Goal: Task Accomplishment & Management: Complete application form

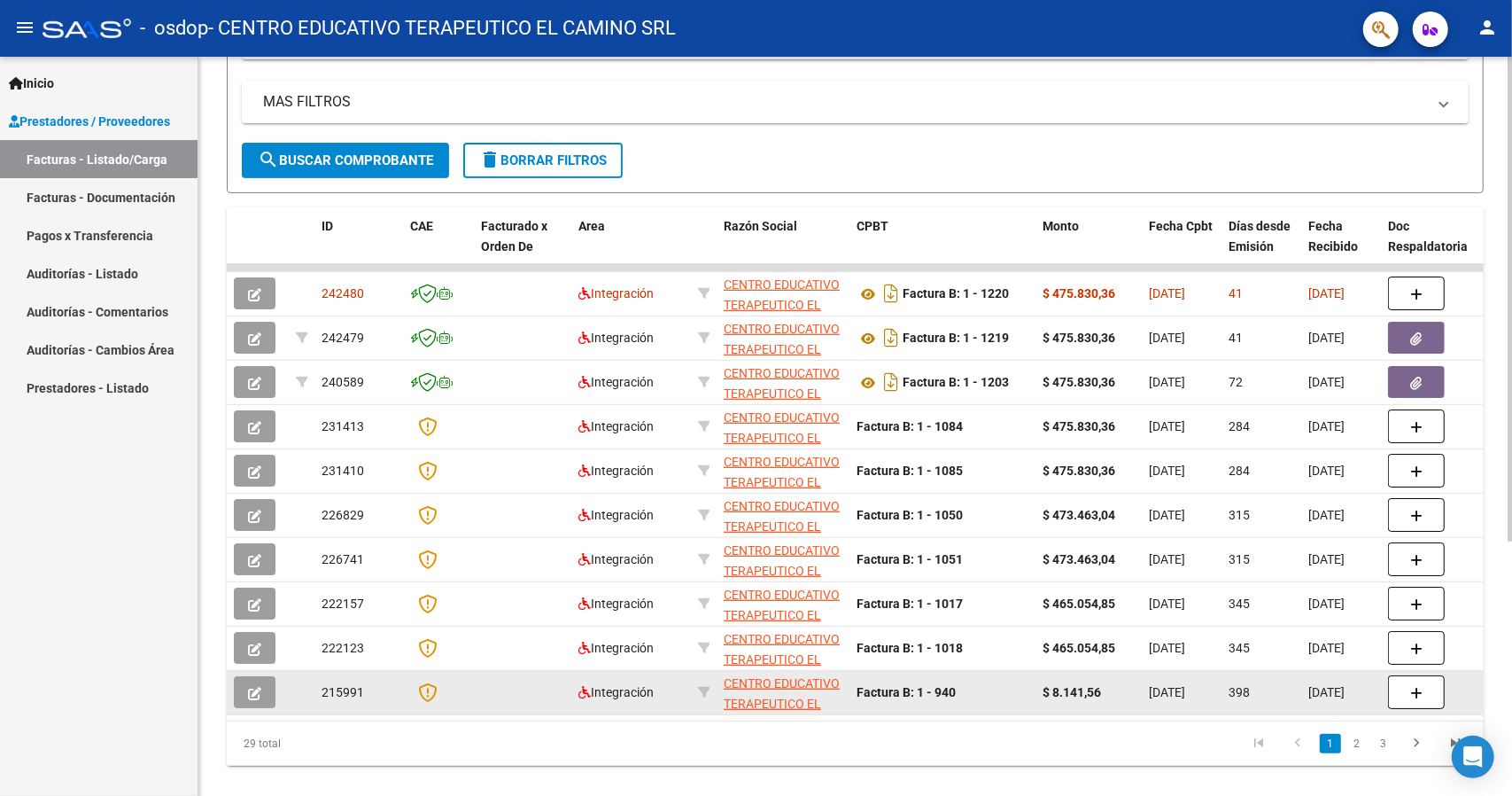
scroll to position [387, 0]
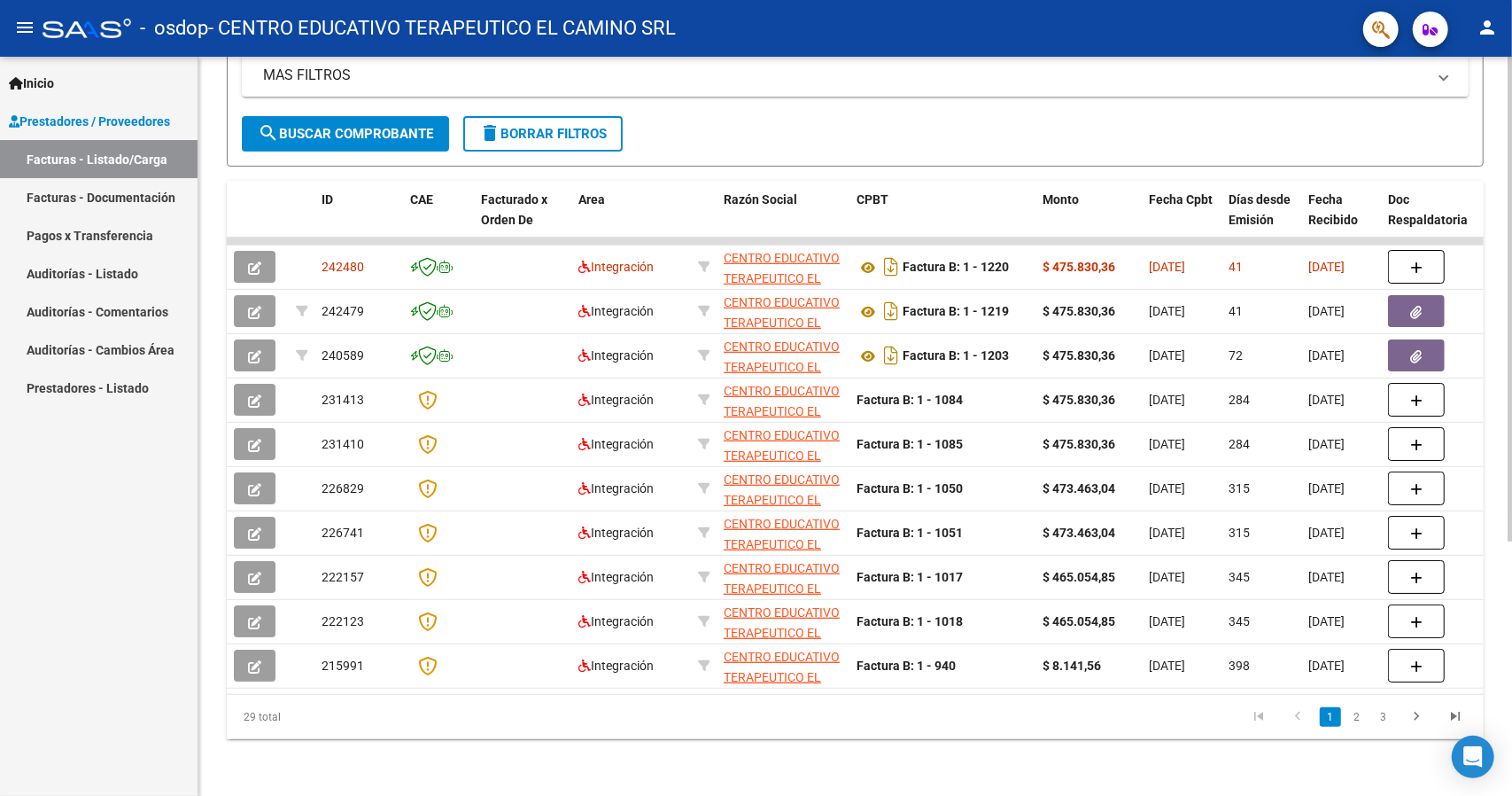
drag, startPoint x: 580, startPoint y: 679, endPoint x: 636, endPoint y: 691, distance: 57.3
click at [636, 691] on datatable-body "242480 Integración CENTRO EDUCATIVO TERAPEUTICO EL CAMINO SRL 30716367084 Factu…" at bounding box center [855, 465] width 1257 height 456
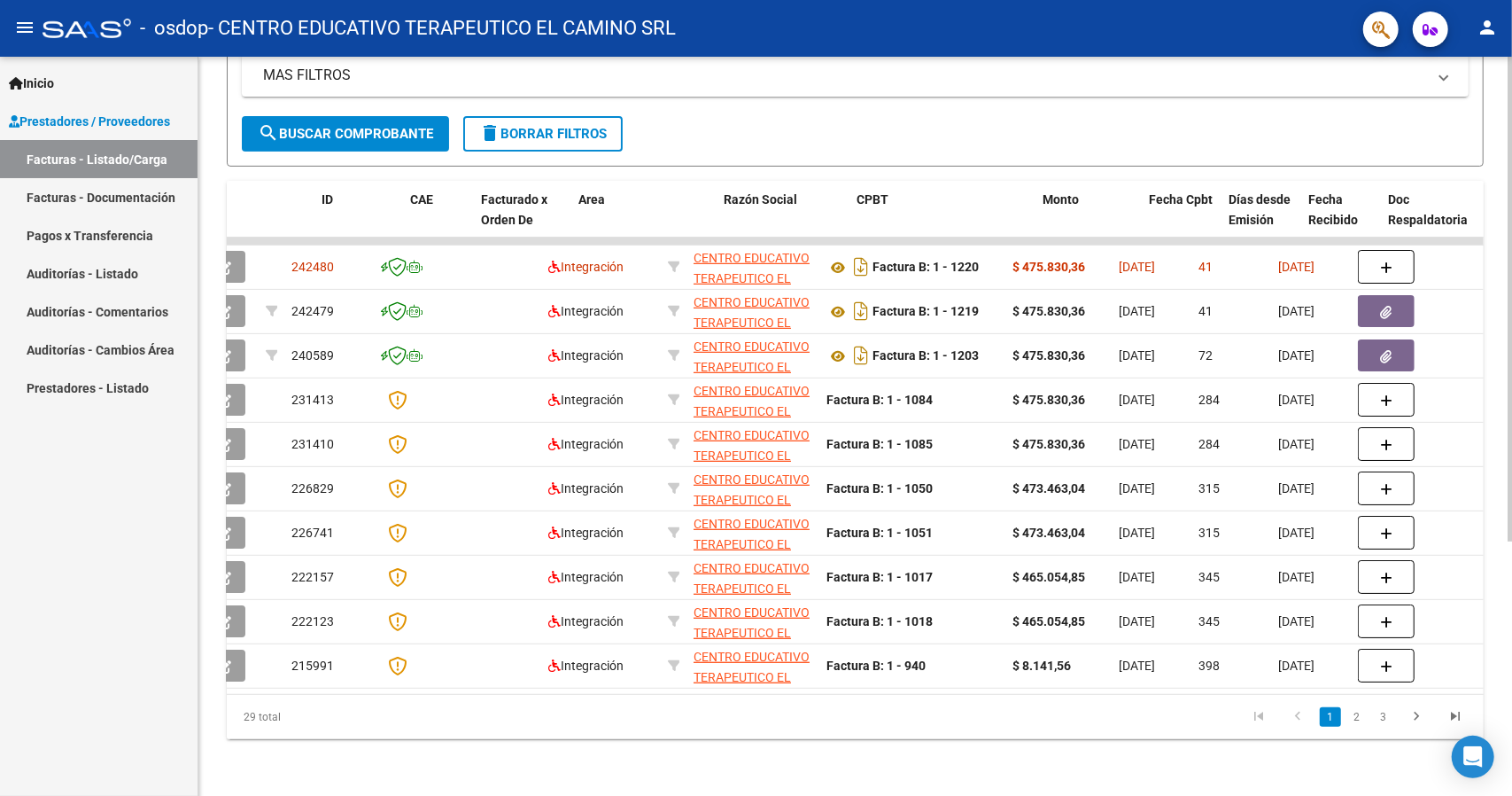
scroll to position [0, 0]
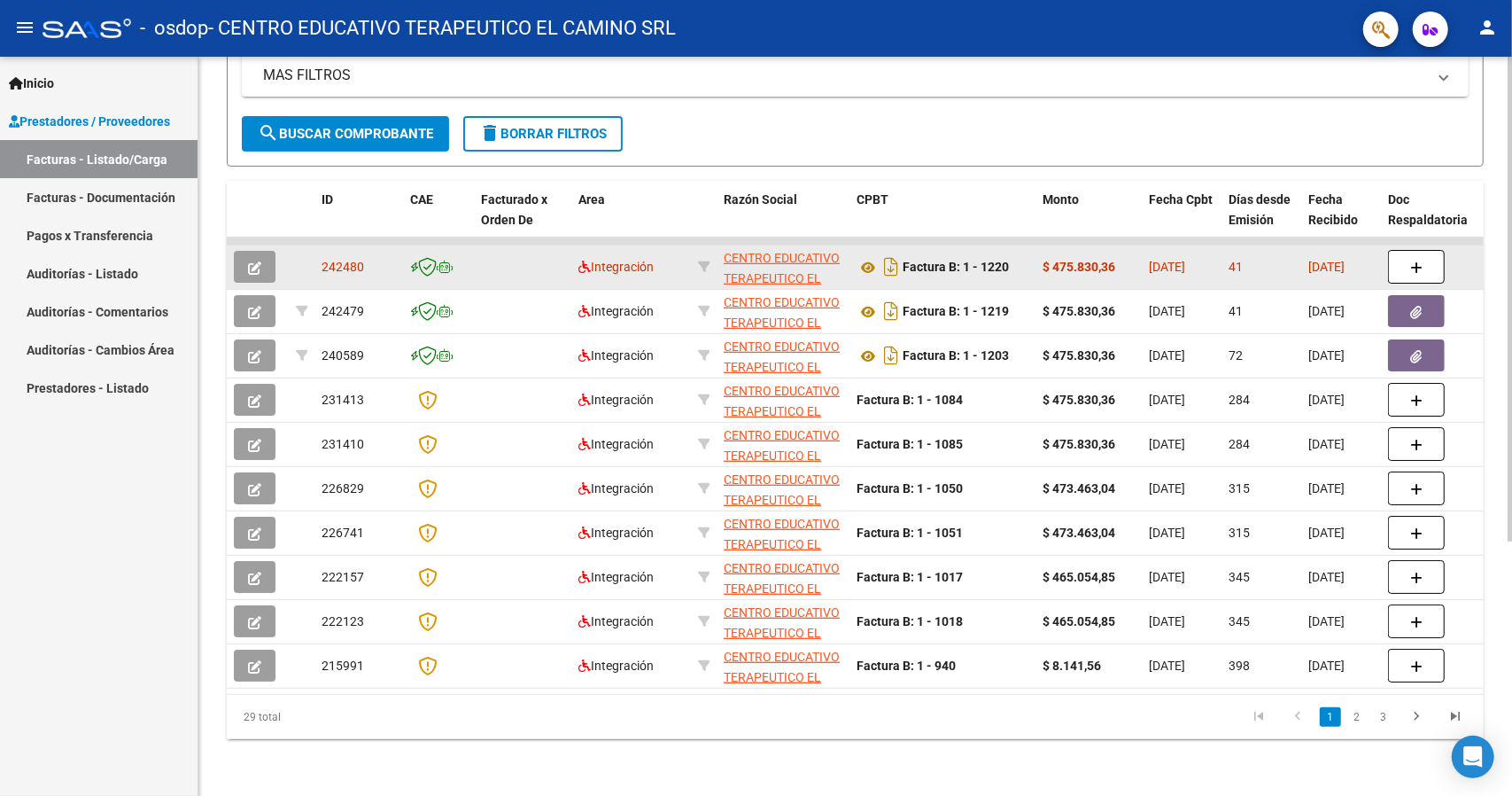
click at [263, 250] on button "button" at bounding box center [255, 266] width 41 height 32
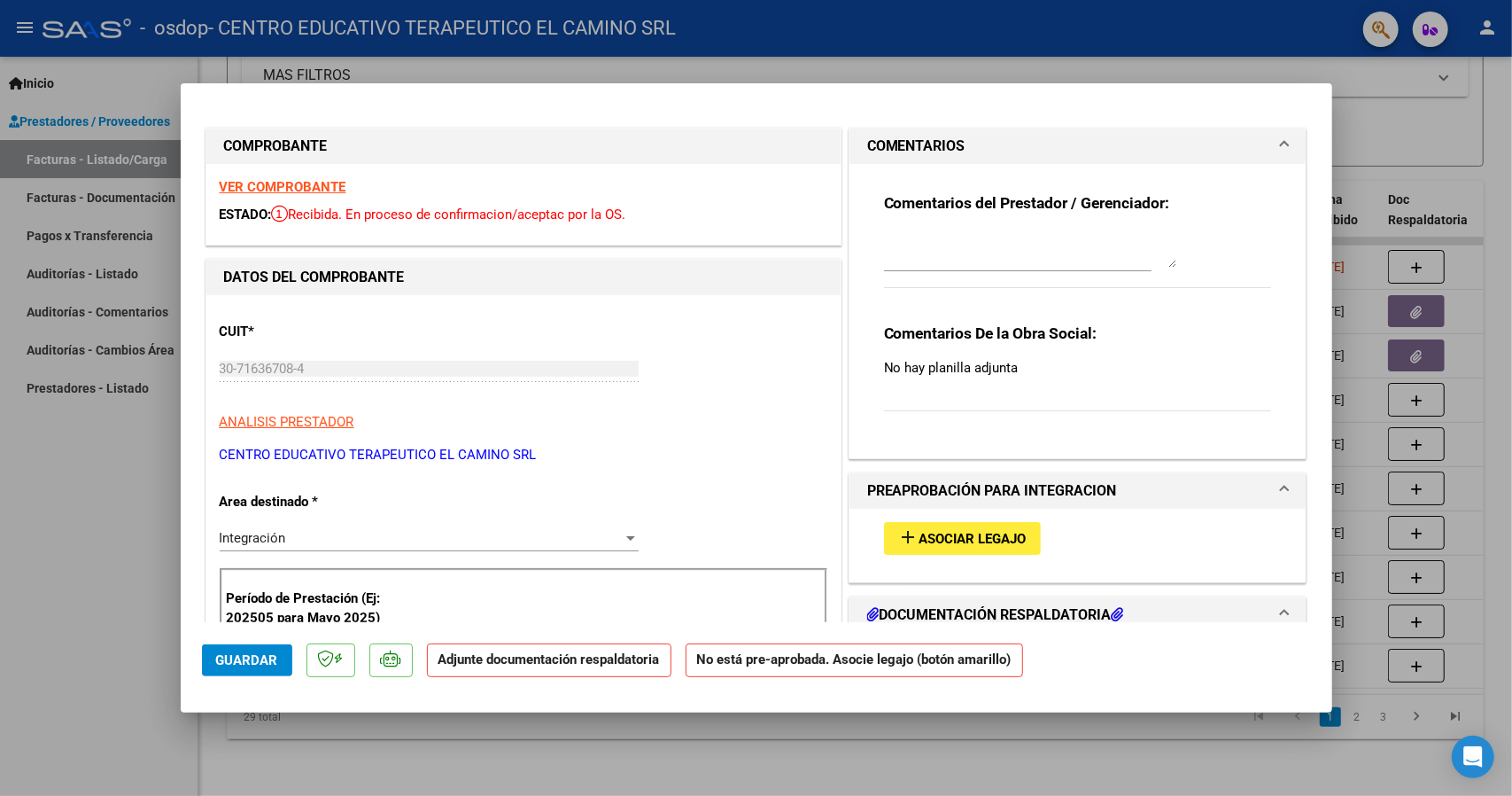
click at [1371, 99] on div at bounding box center [756, 398] width 1512 height 796
type input "$ 0,00"
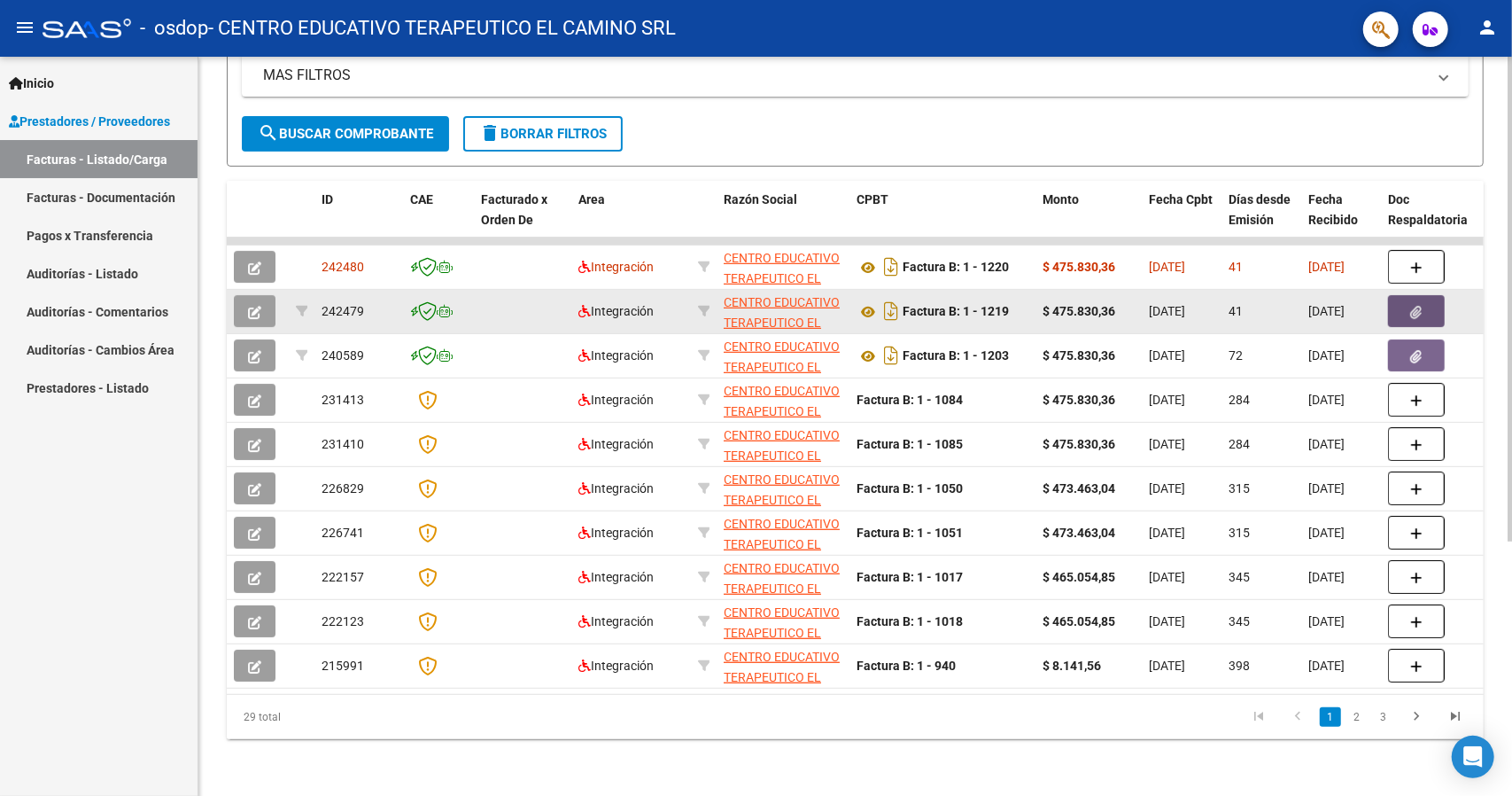
click at [1420, 306] on icon "button" at bounding box center [1417, 312] width 11 height 13
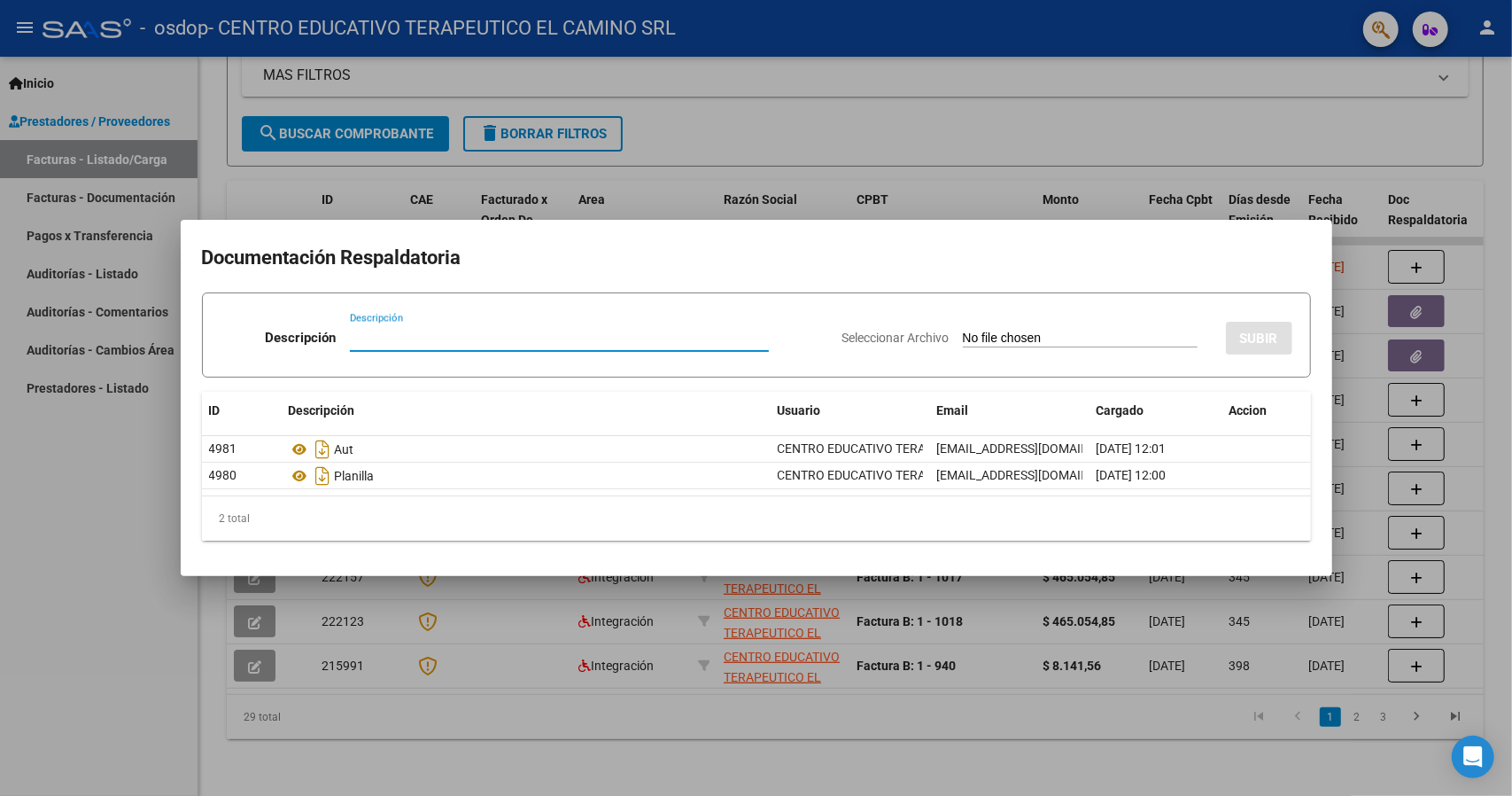
click at [1348, 253] on div at bounding box center [756, 398] width 1512 height 796
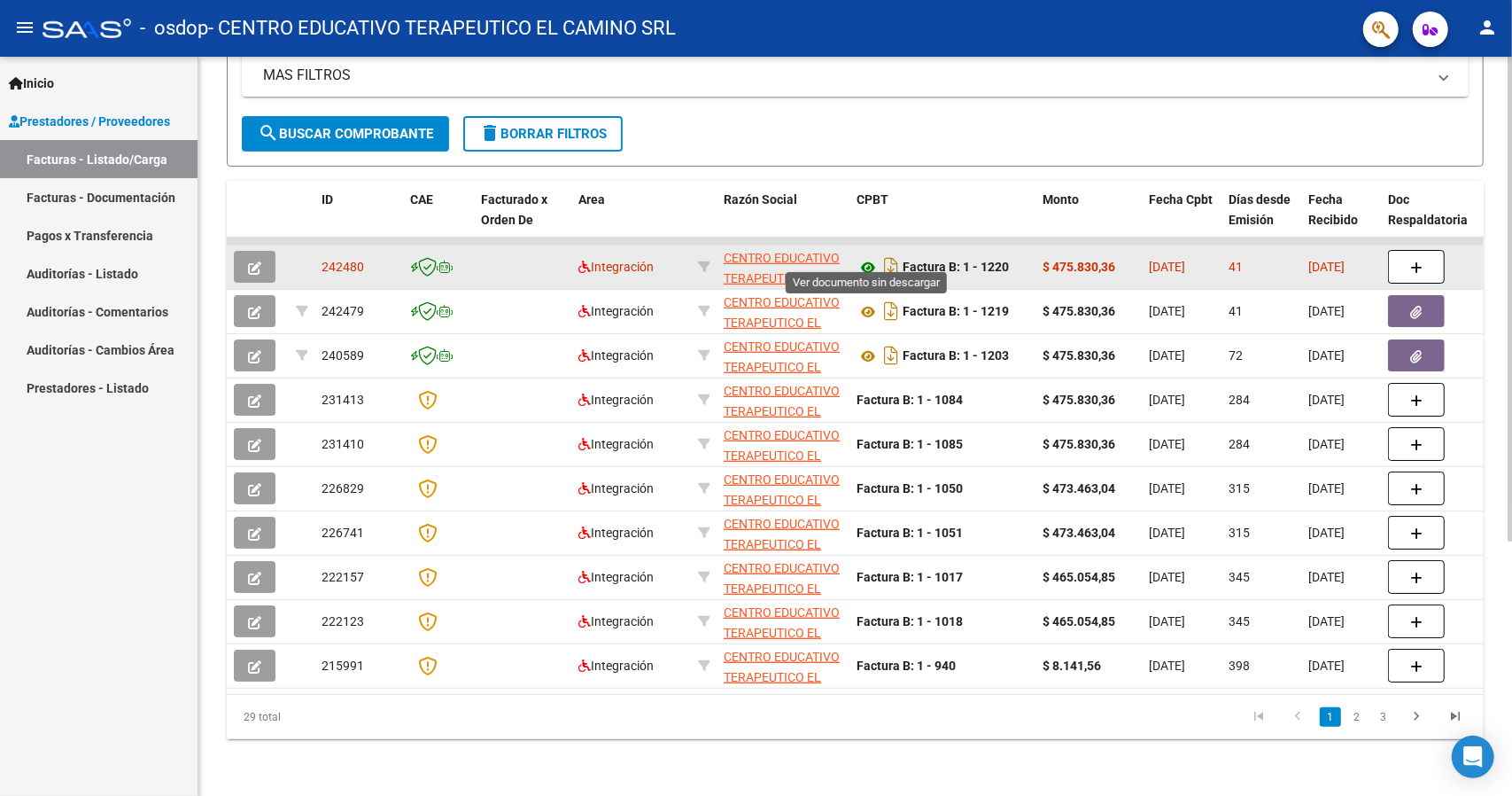
click at [865, 257] on icon at bounding box center [868, 267] width 23 height 22
click at [259, 262] on icon "button" at bounding box center [255, 268] width 13 height 13
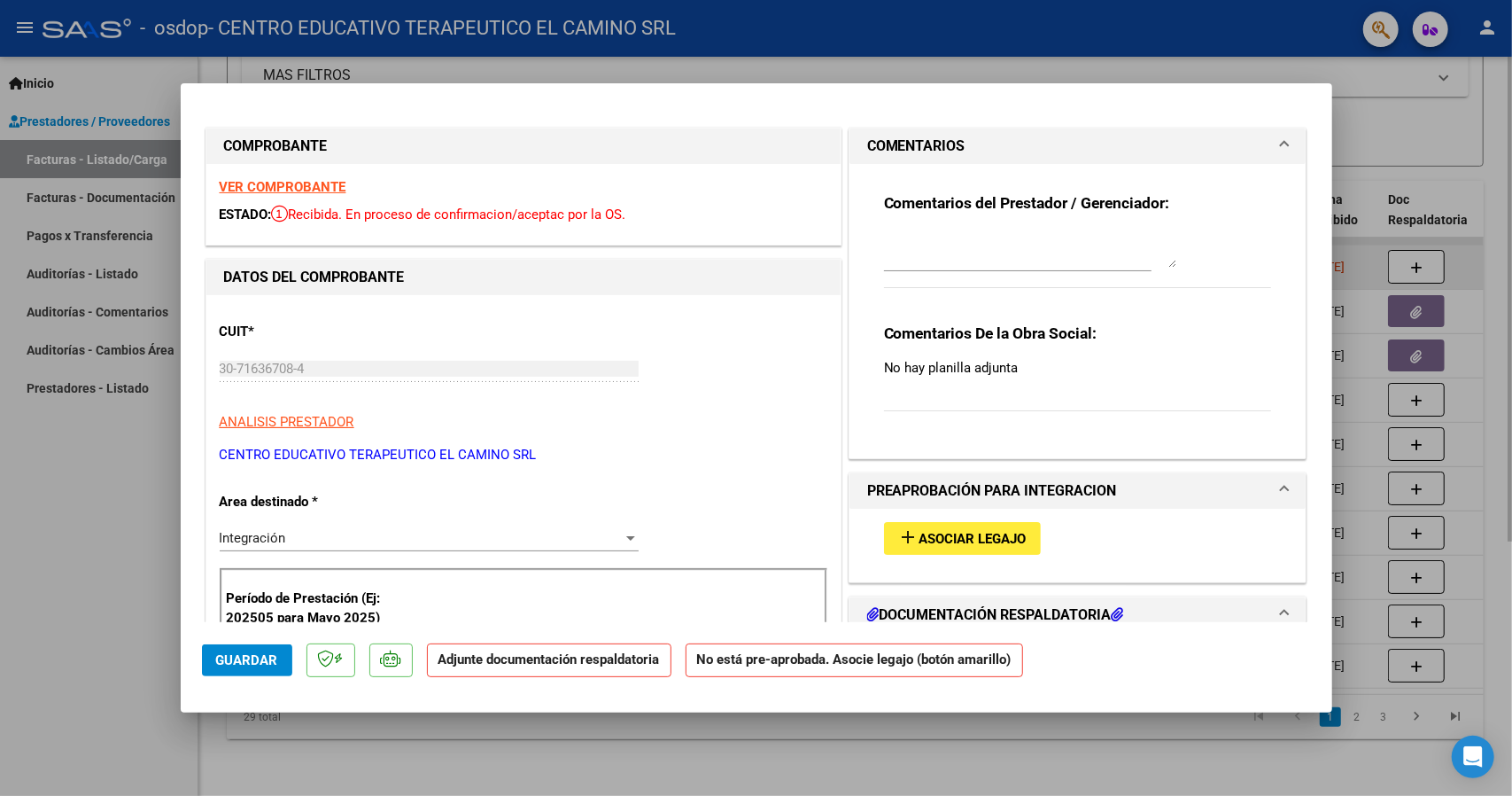
click at [965, 523] on button "add Asociar Legajo" at bounding box center [963, 538] width 157 height 33
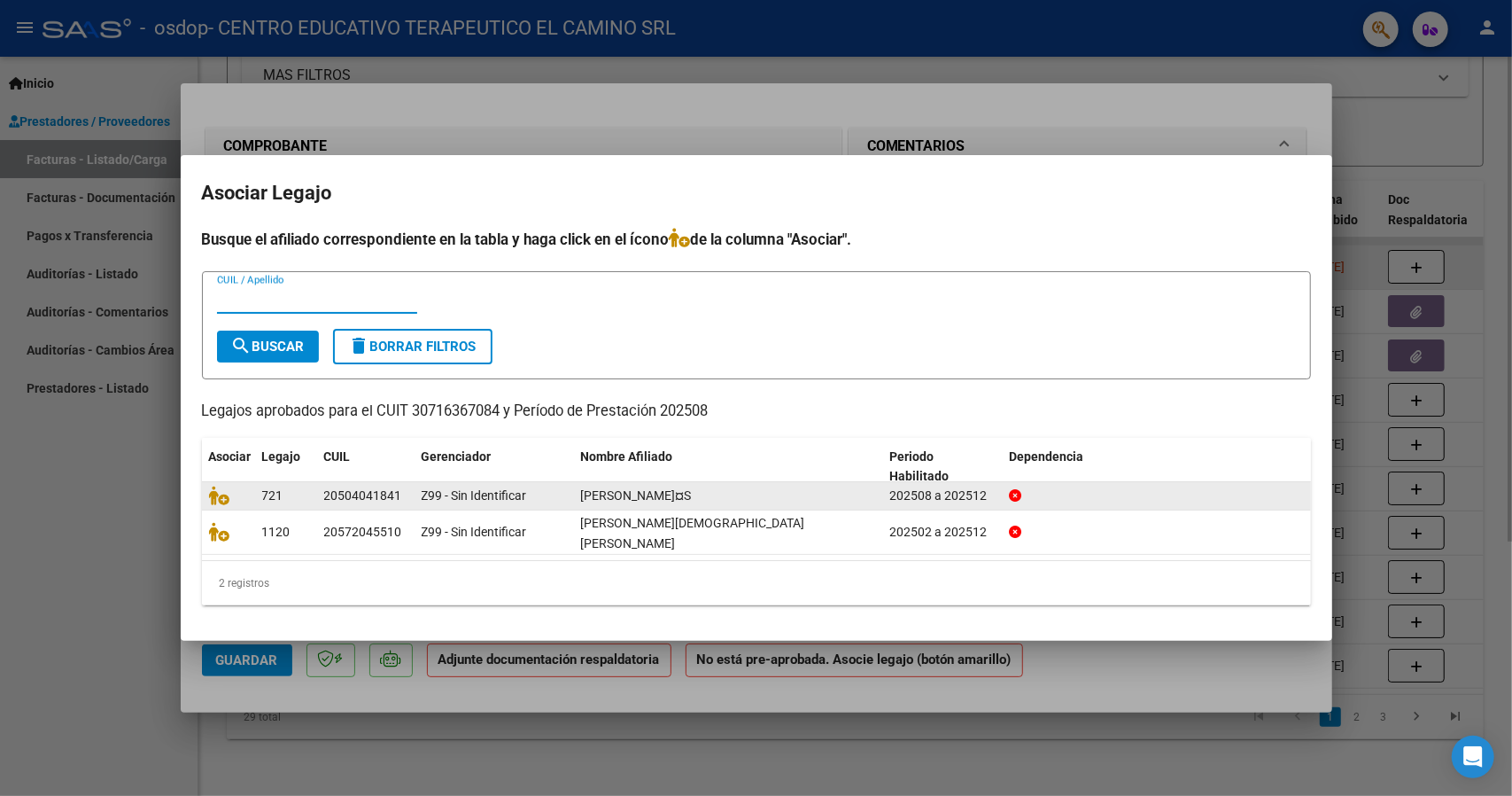
click at [809, 506] on div "[PERSON_NAME]¤S" at bounding box center [729, 496] width 295 height 21
click at [225, 505] on icon at bounding box center [219, 495] width 22 height 20
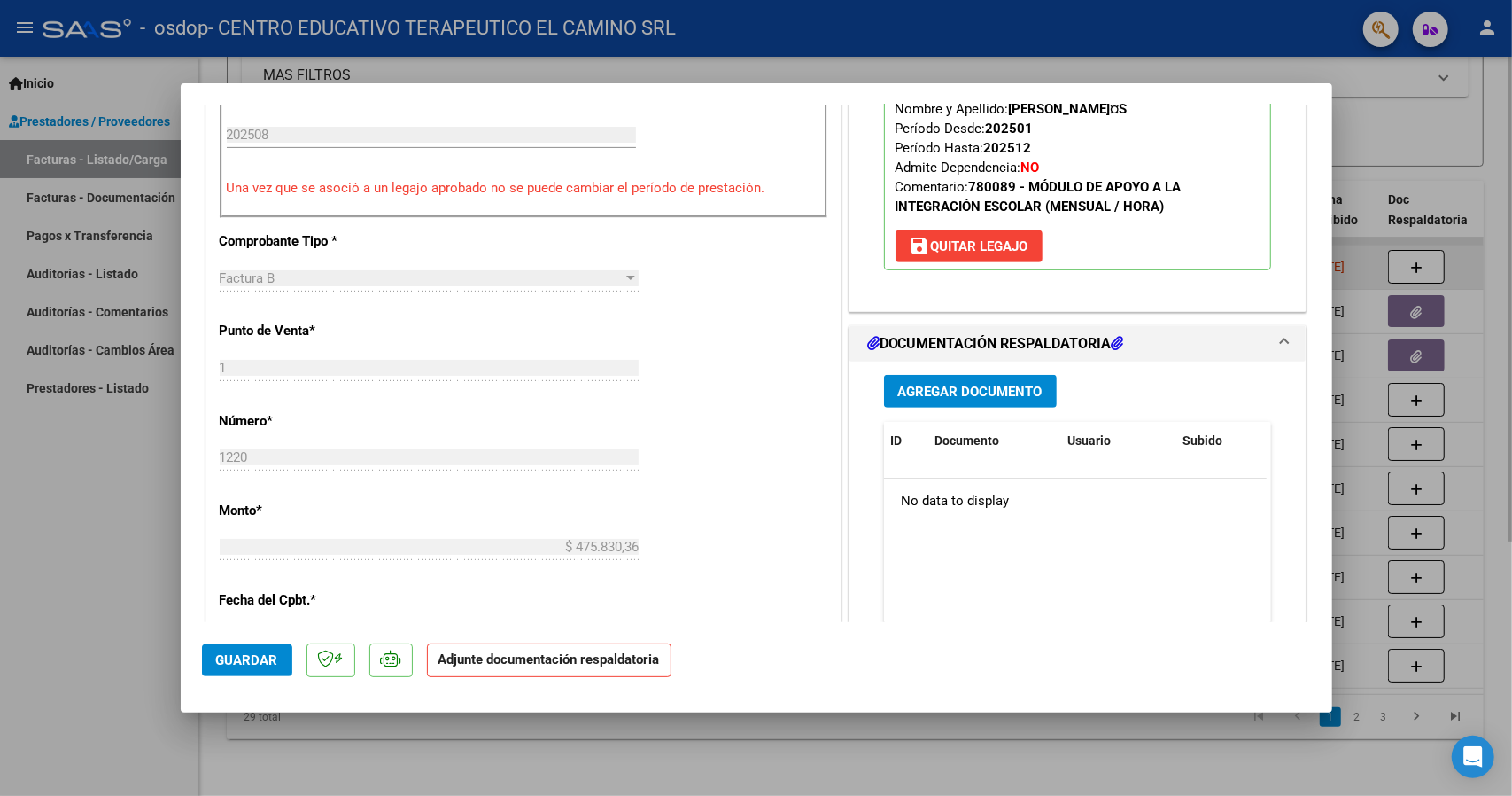
scroll to position [620, 0]
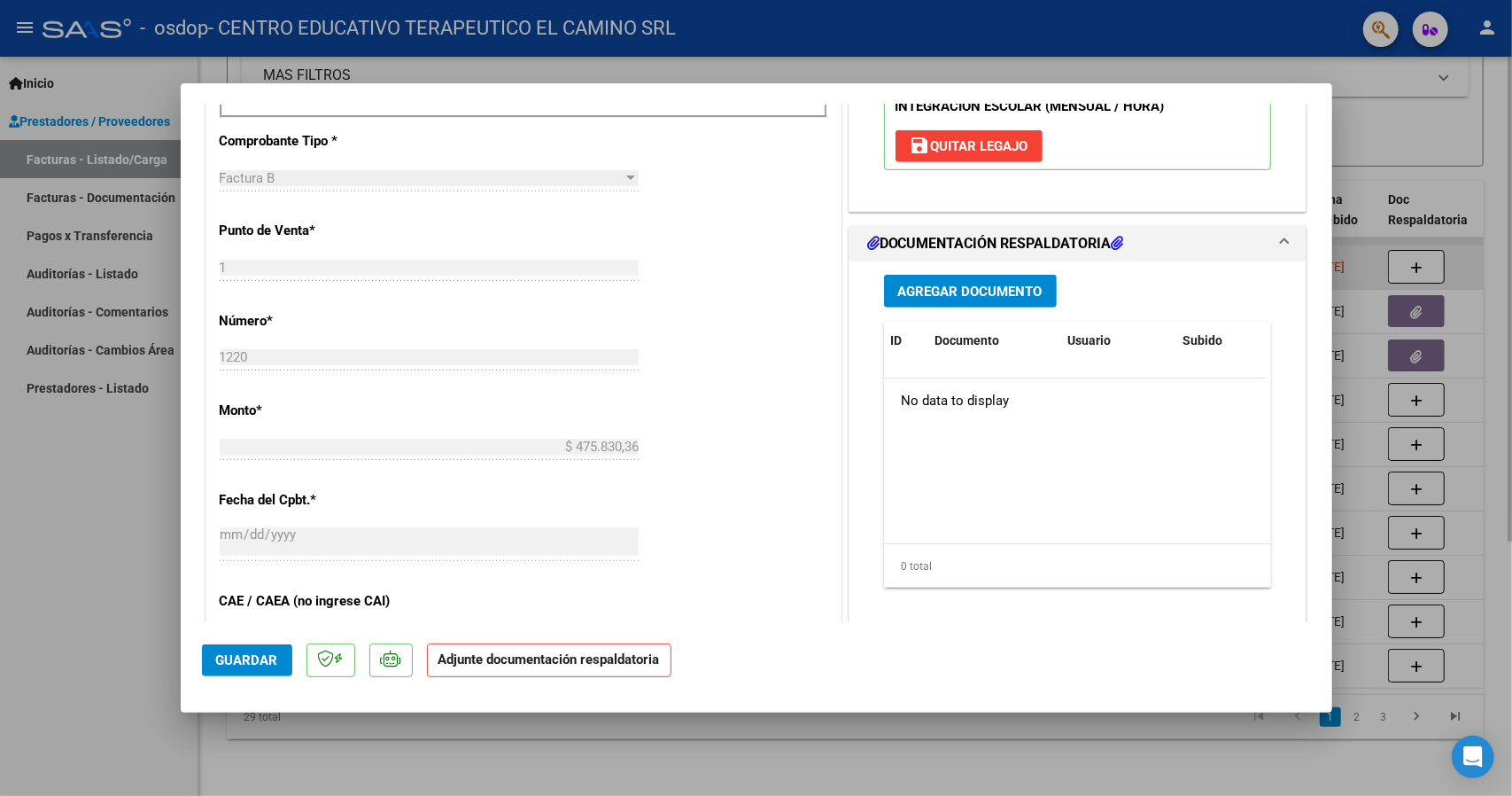
click at [972, 295] on span "Agregar Documento" at bounding box center [970, 291] width 144 height 16
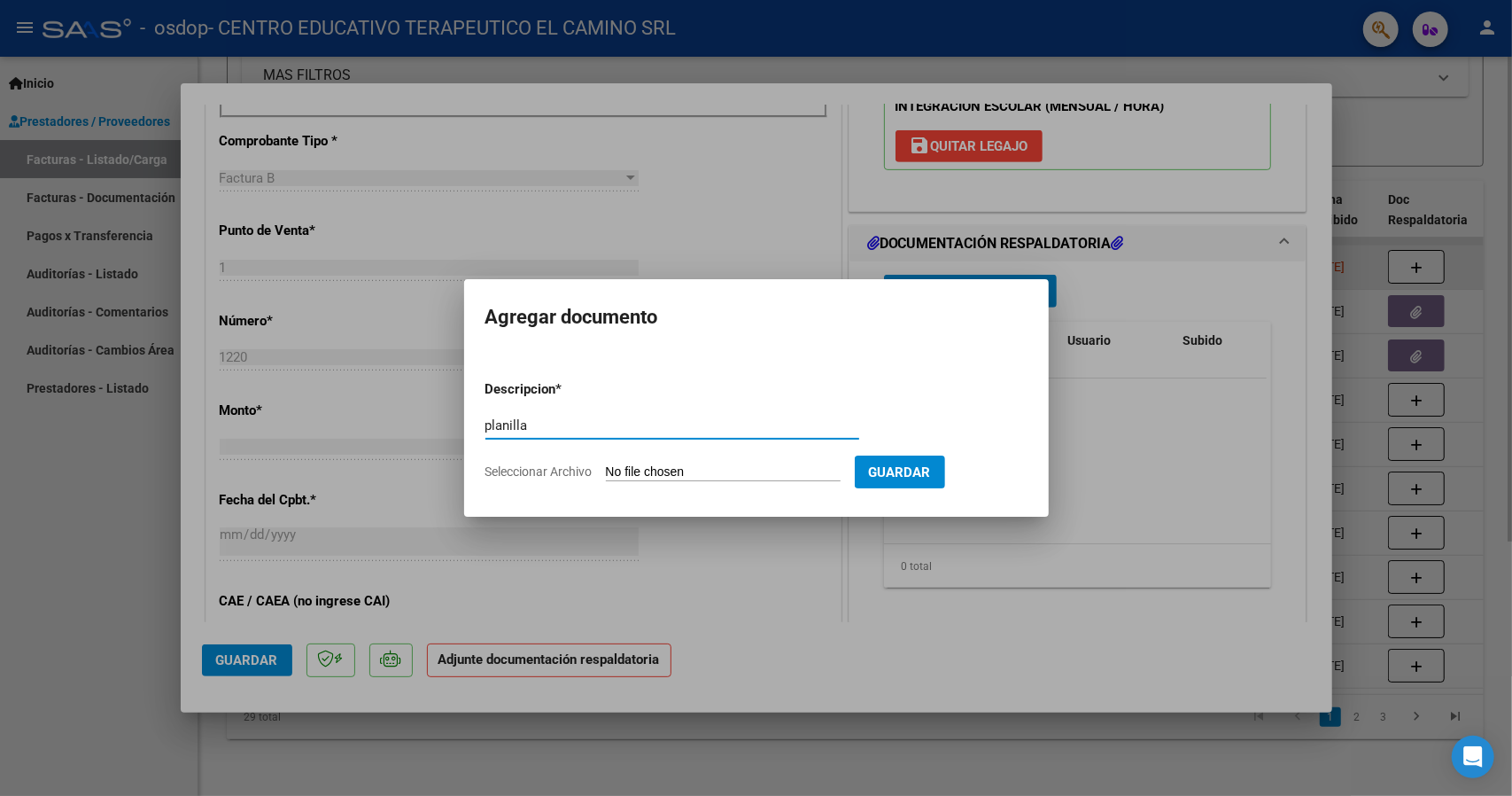
type input "planilla"
click at [707, 470] on input "Seleccionar Archivo" at bounding box center [724, 472] width 235 height 17
type input "C:\fakepath\plani.pdf"
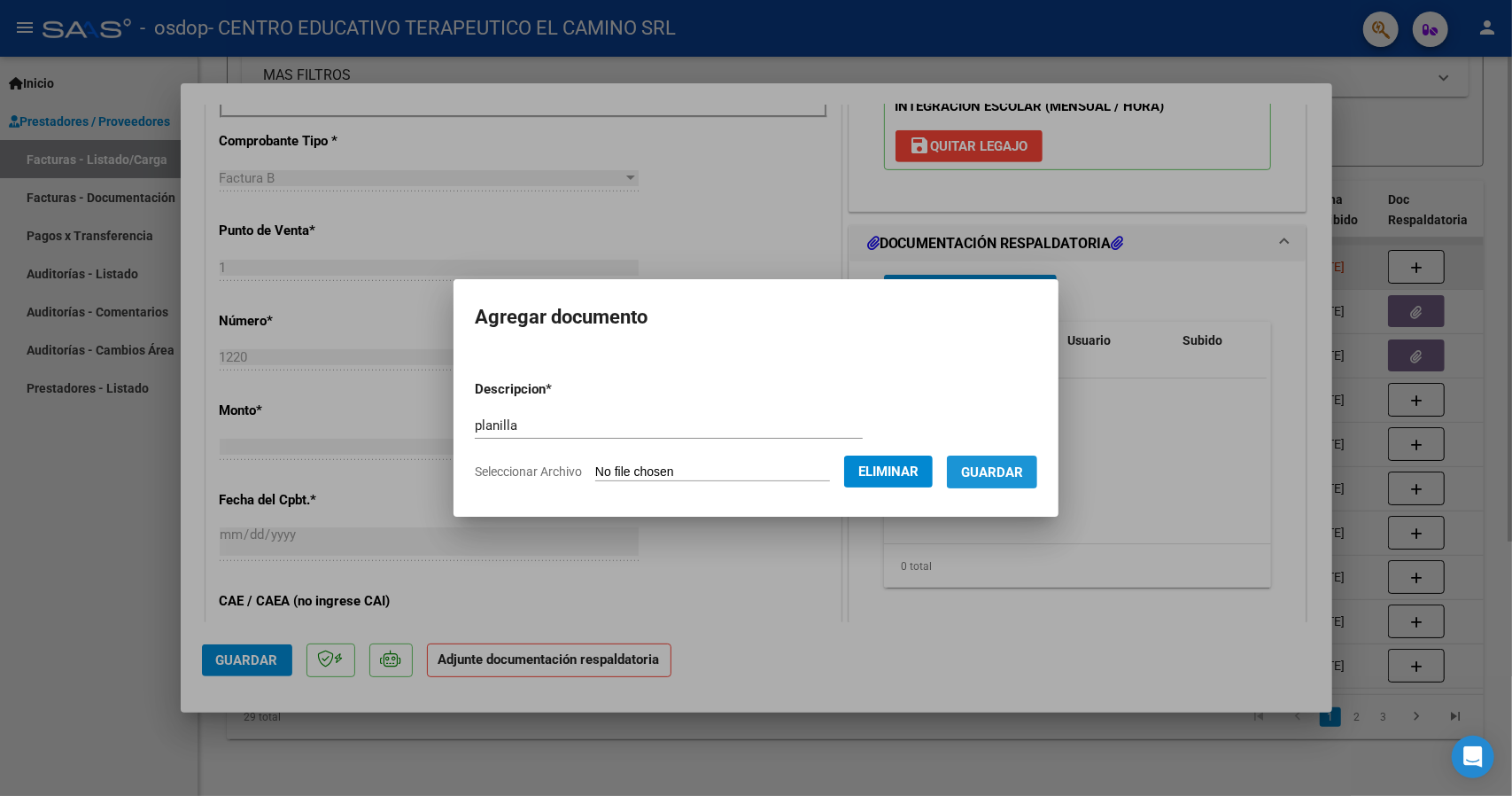
click at [991, 467] on span "Guardar" at bounding box center [993, 471] width 62 height 16
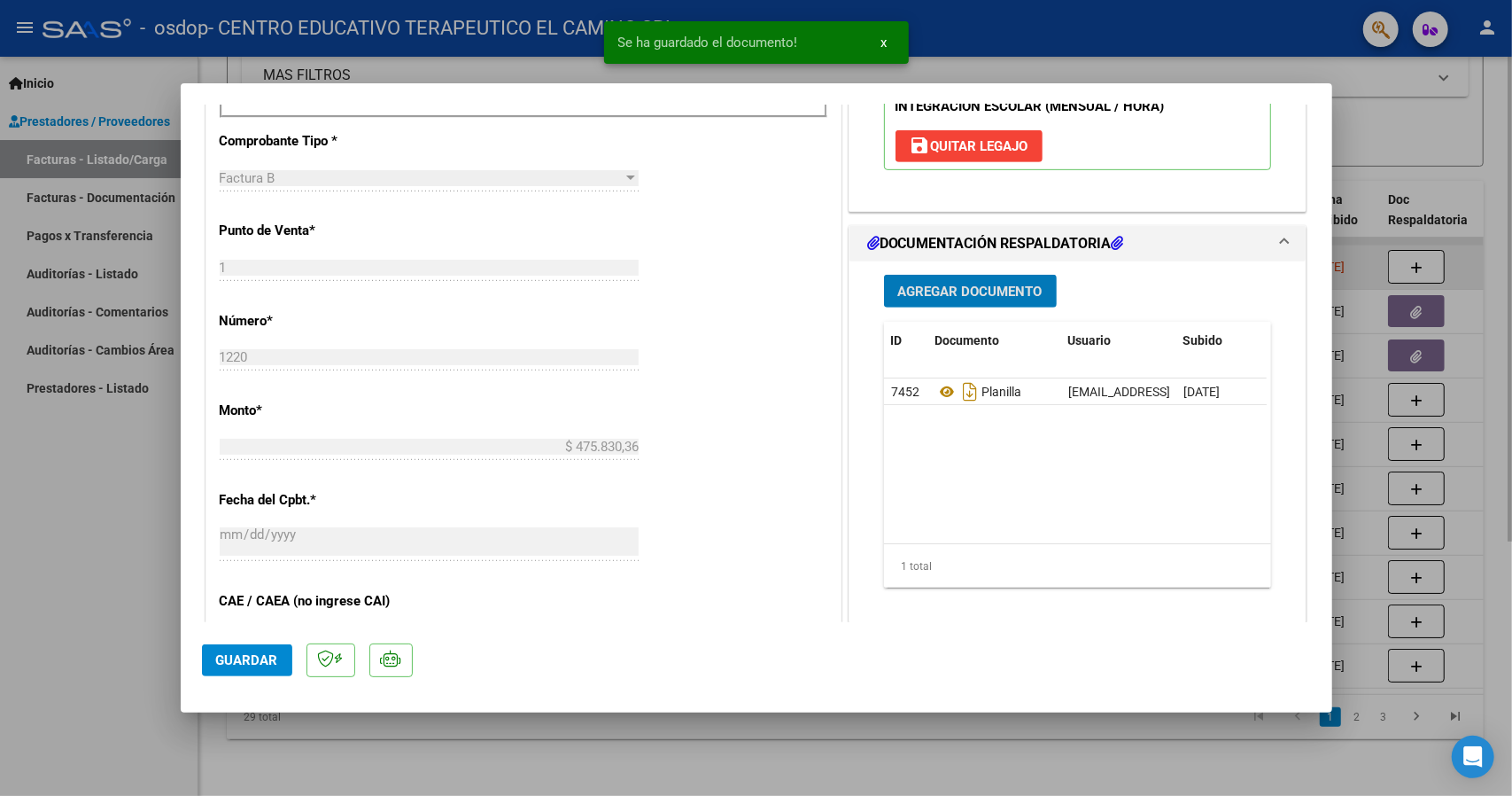
click at [999, 293] on span "Agregar Documento" at bounding box center [970, 291] width 144 height 16
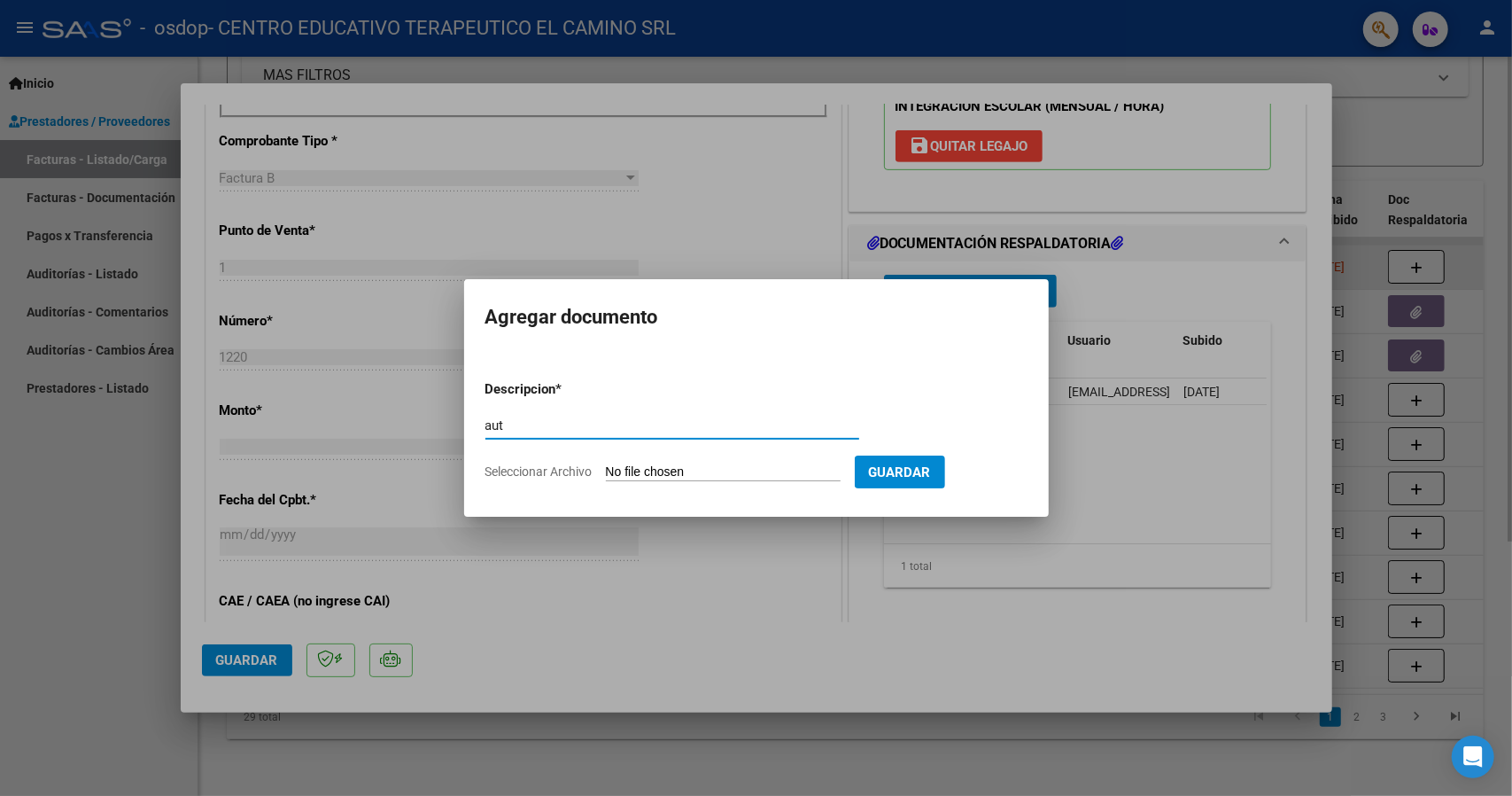
type input "aut"
click at [742, 465] on input "Seleccionar Archivo" at bounding box center [724, 472] width 235 height 17
type input "C:\fakepath\aut [PERSON_NAME] integra 2025.jpg"
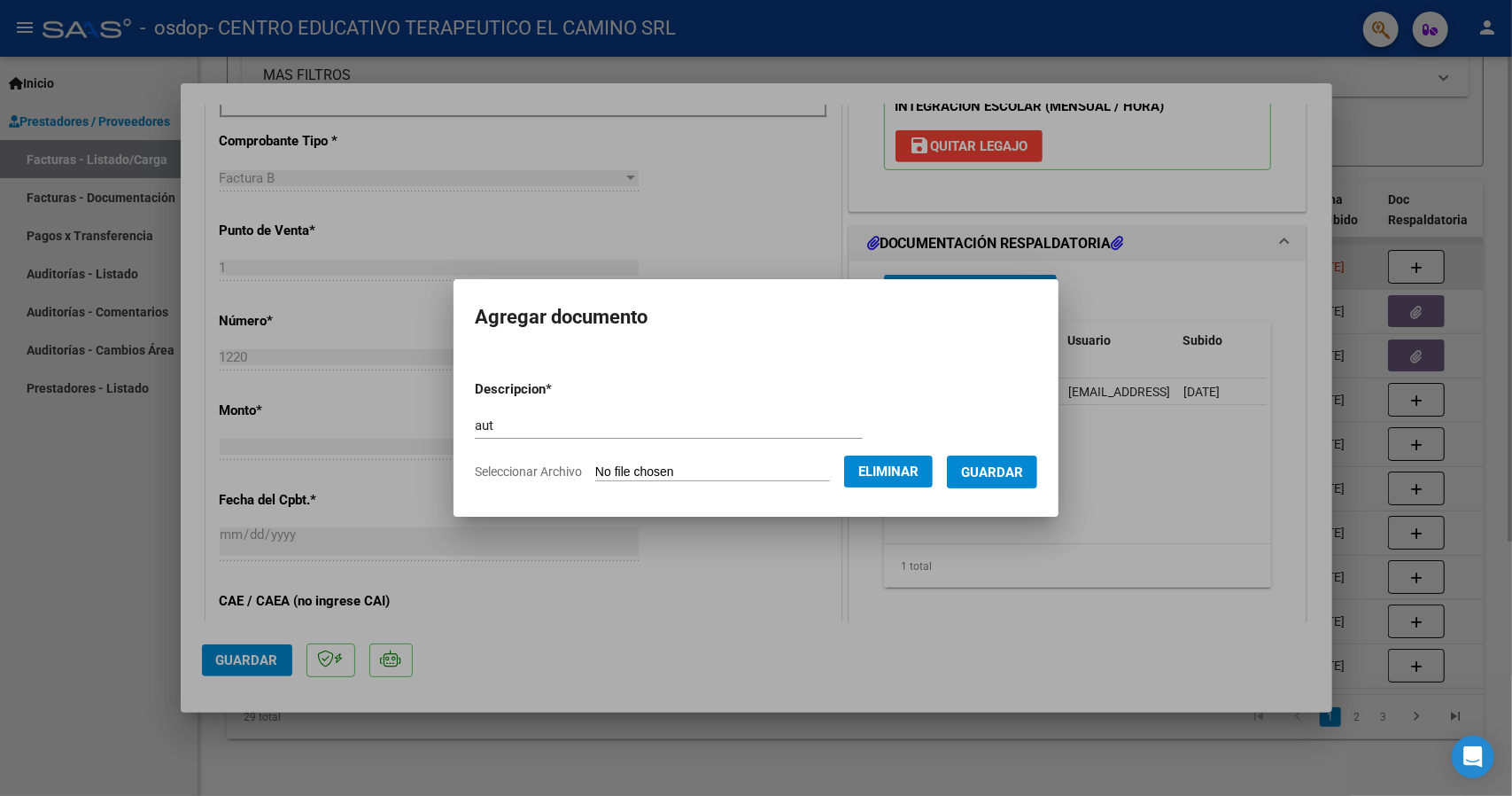
click at [1007, 467] on span "Guardar" at bounding box center [993, 471] width 62 height 16
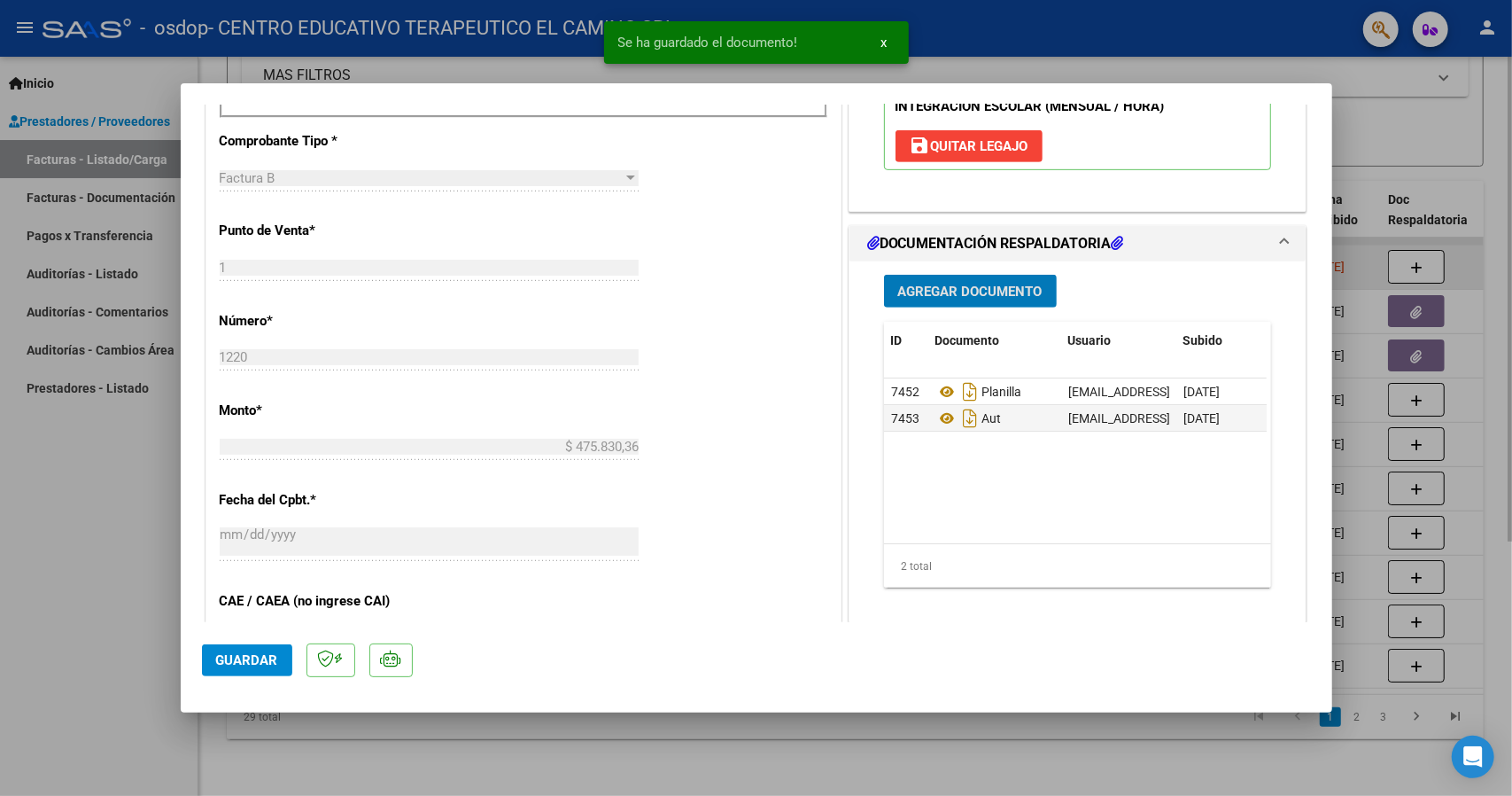
click at [1375, 112] on div at bounding box center [756, 398] width 1512 height 796
type input "$ 0,00"
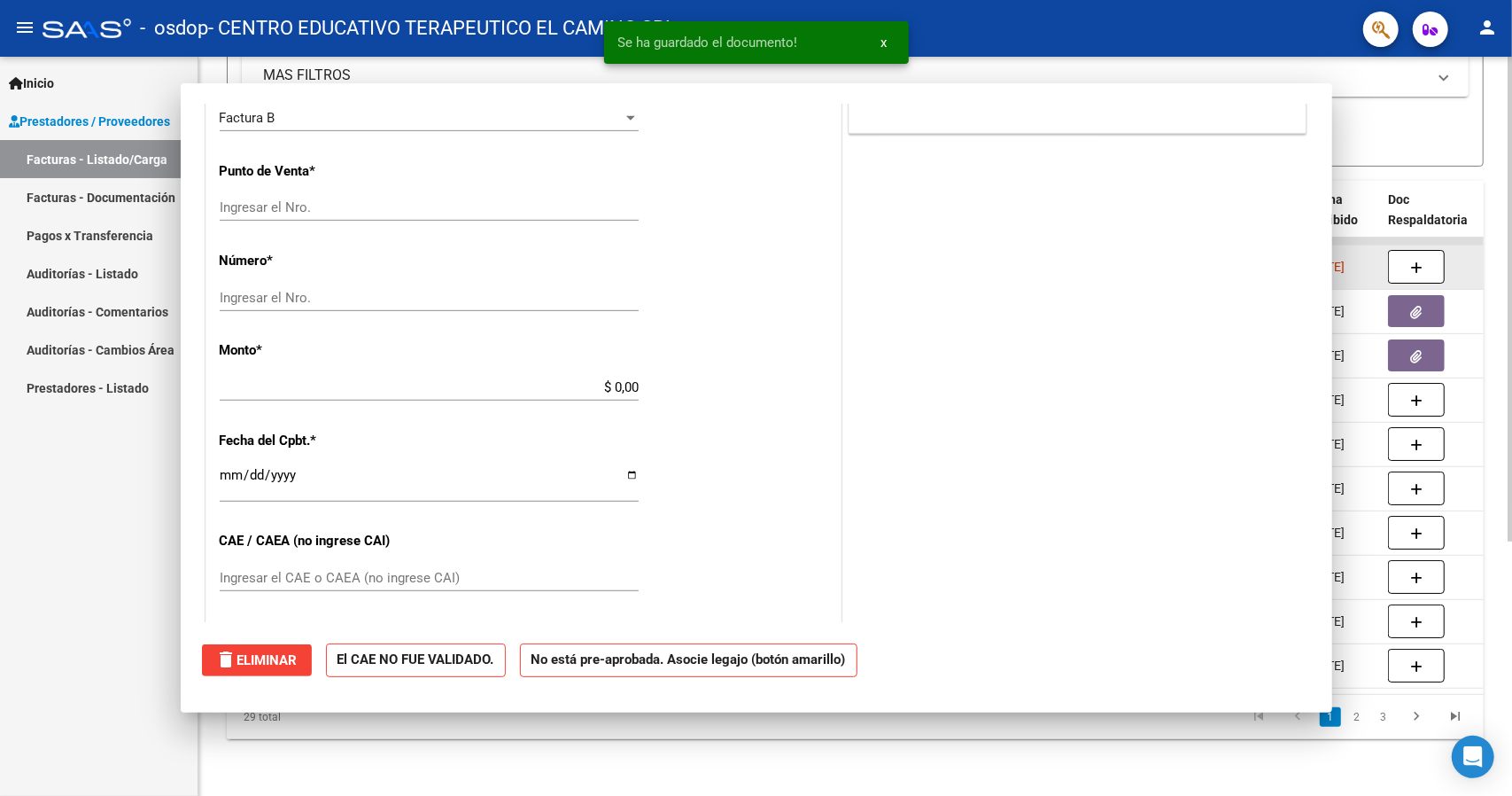
scroll to position [607, 0]
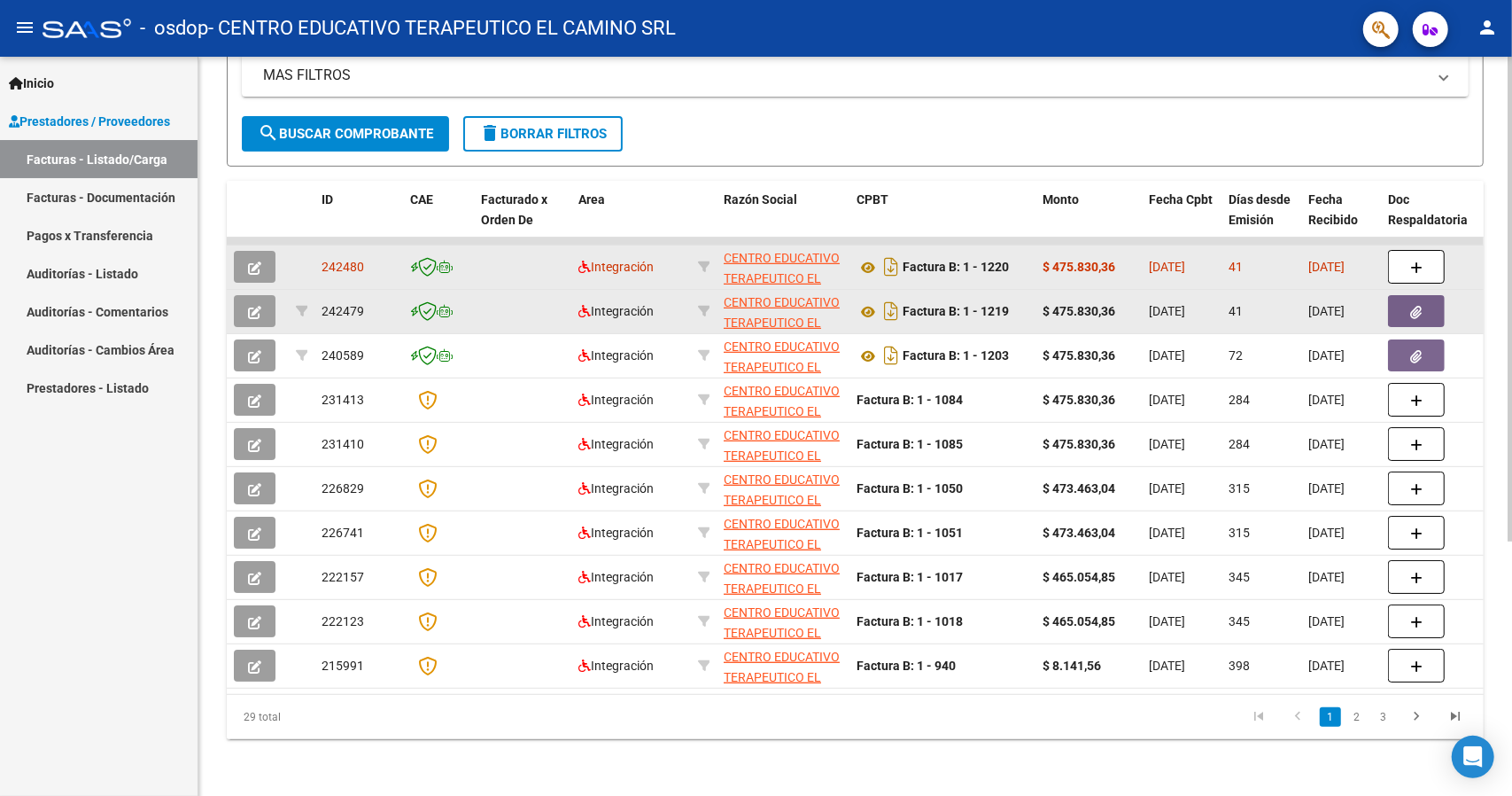
click at [265, 296] on button "button" at bounding box center [255, 311] width 41 height 32
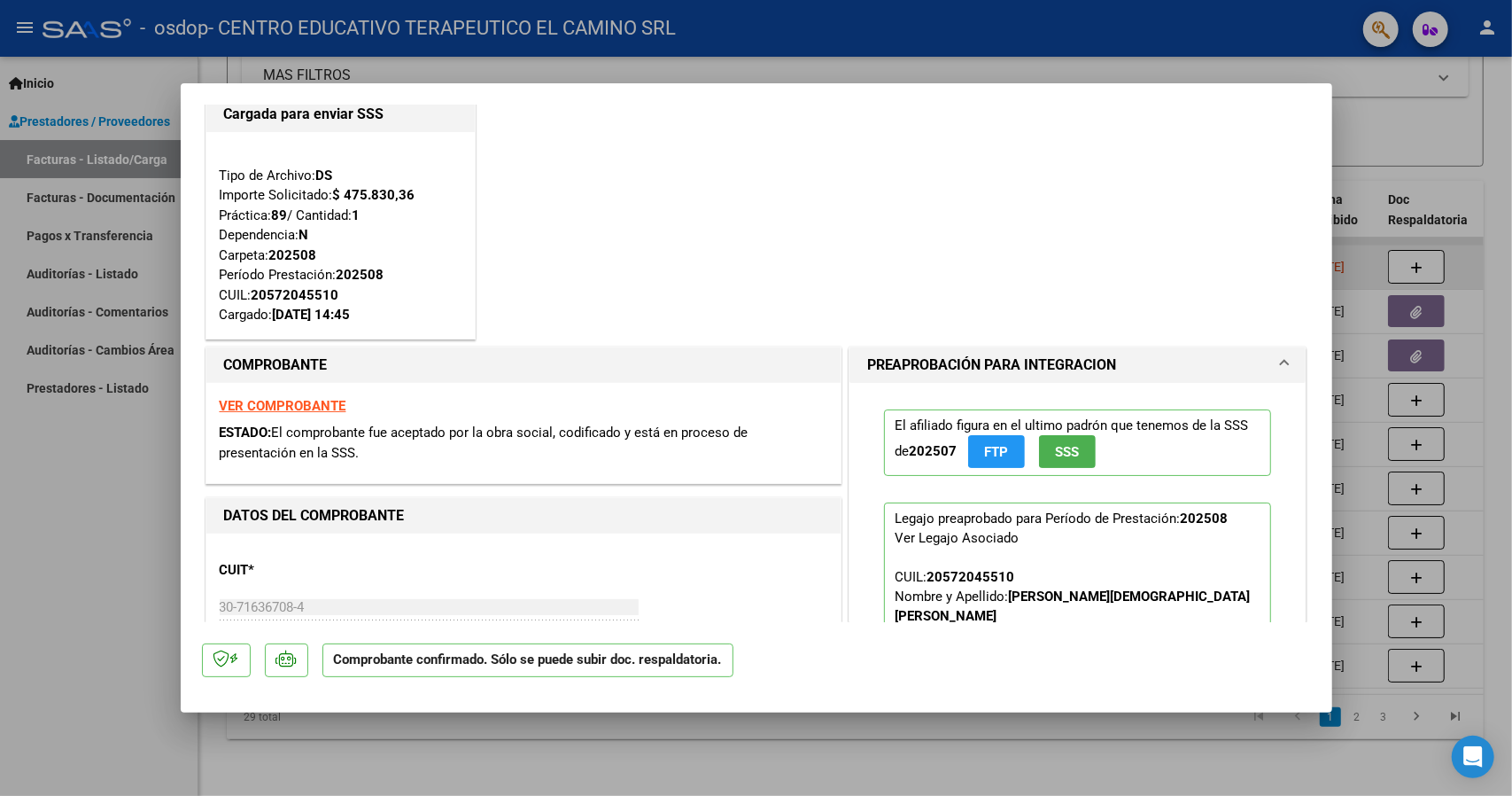
scroll to position [0, 0]
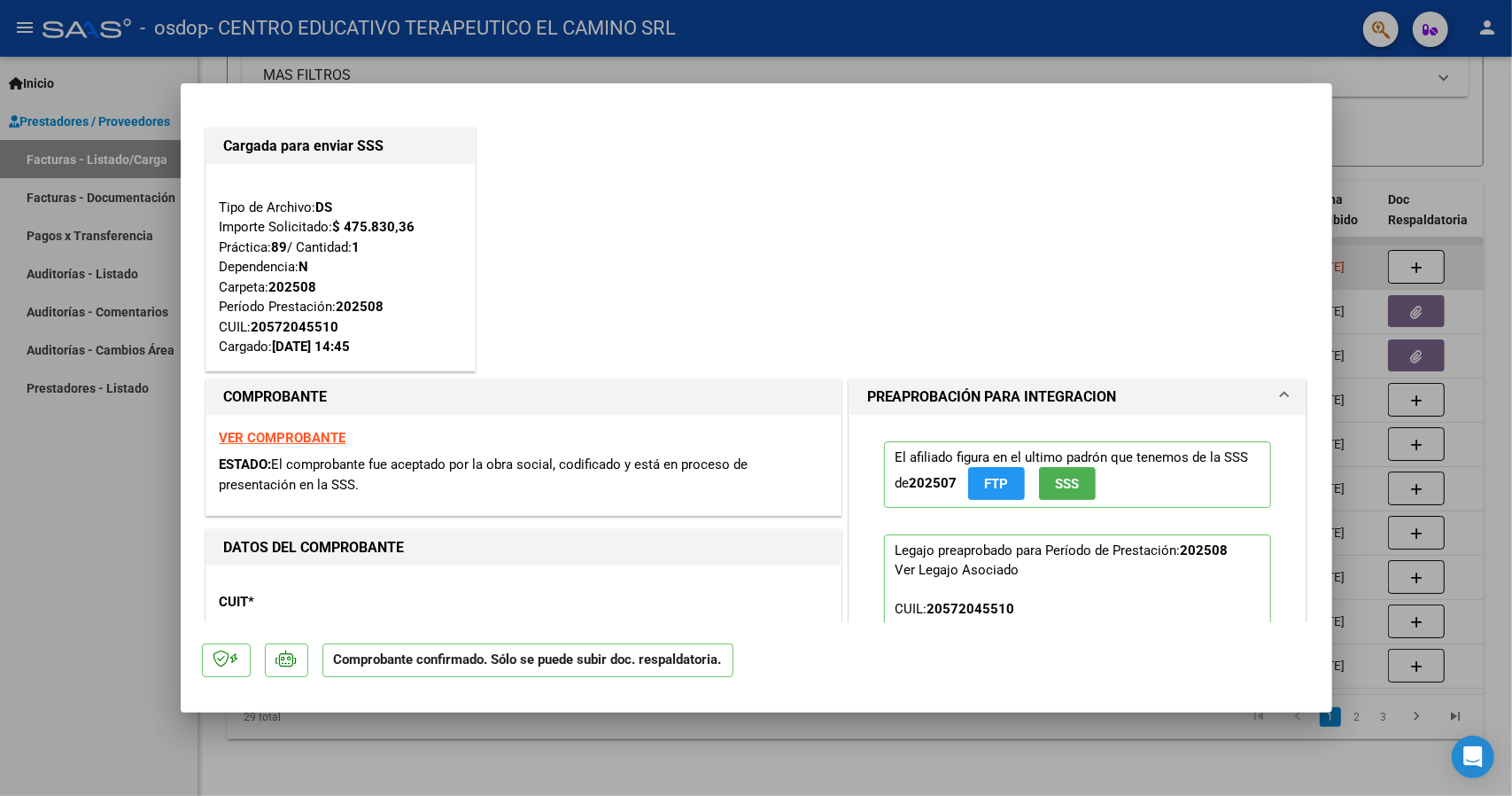
click at [1409, 115] on div at bounding box center [756, 398] width 1512 height 796
type input "$ 0,00"
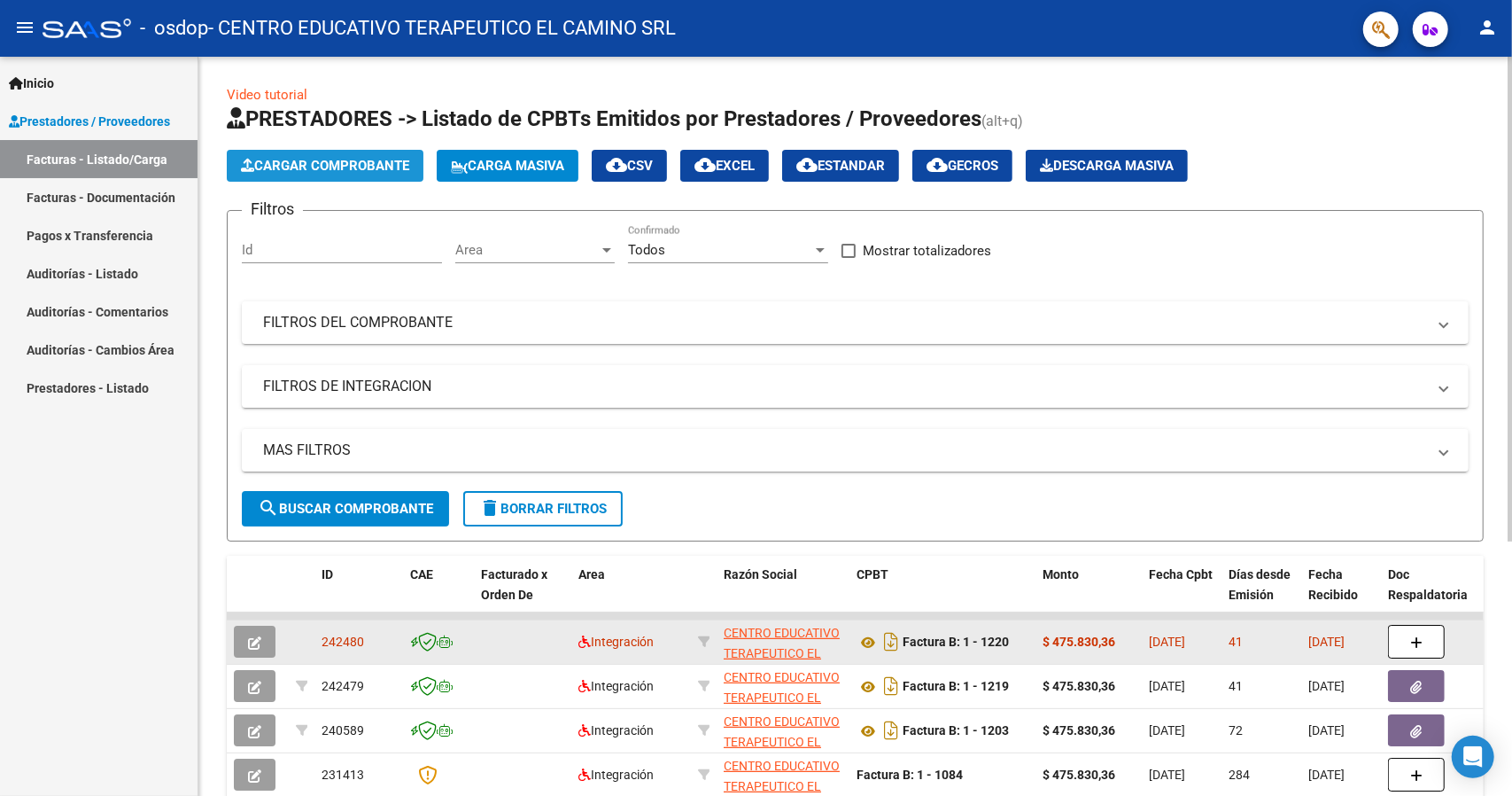
click at [354, 156] on button "Cargar Comprobante" at bounding box center [325, 166] width 197 height 32
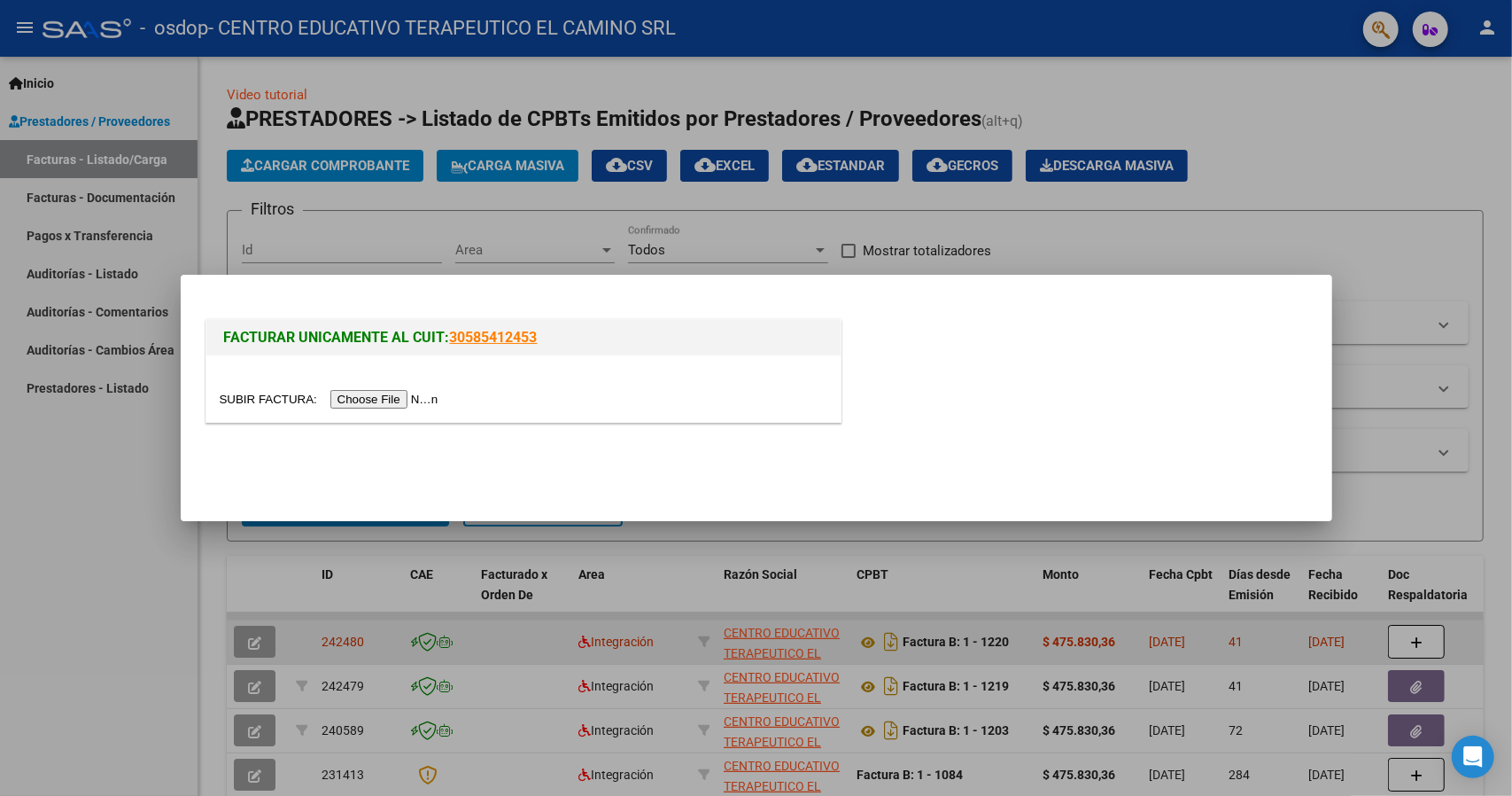
click at [388, 395] on input "file" at bounding box center [332, 399] width 224 height 19
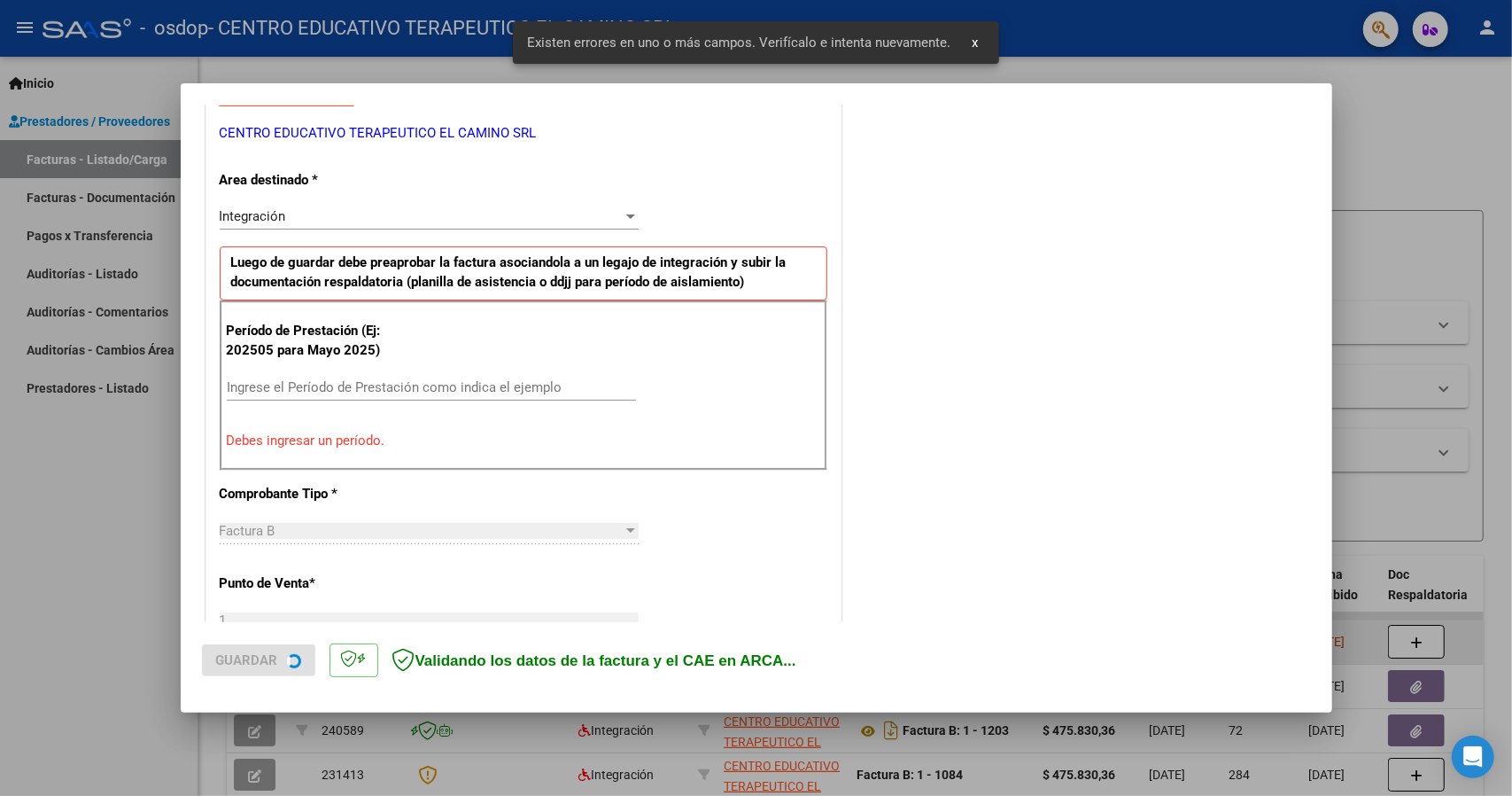
scroll to position [356, 0]
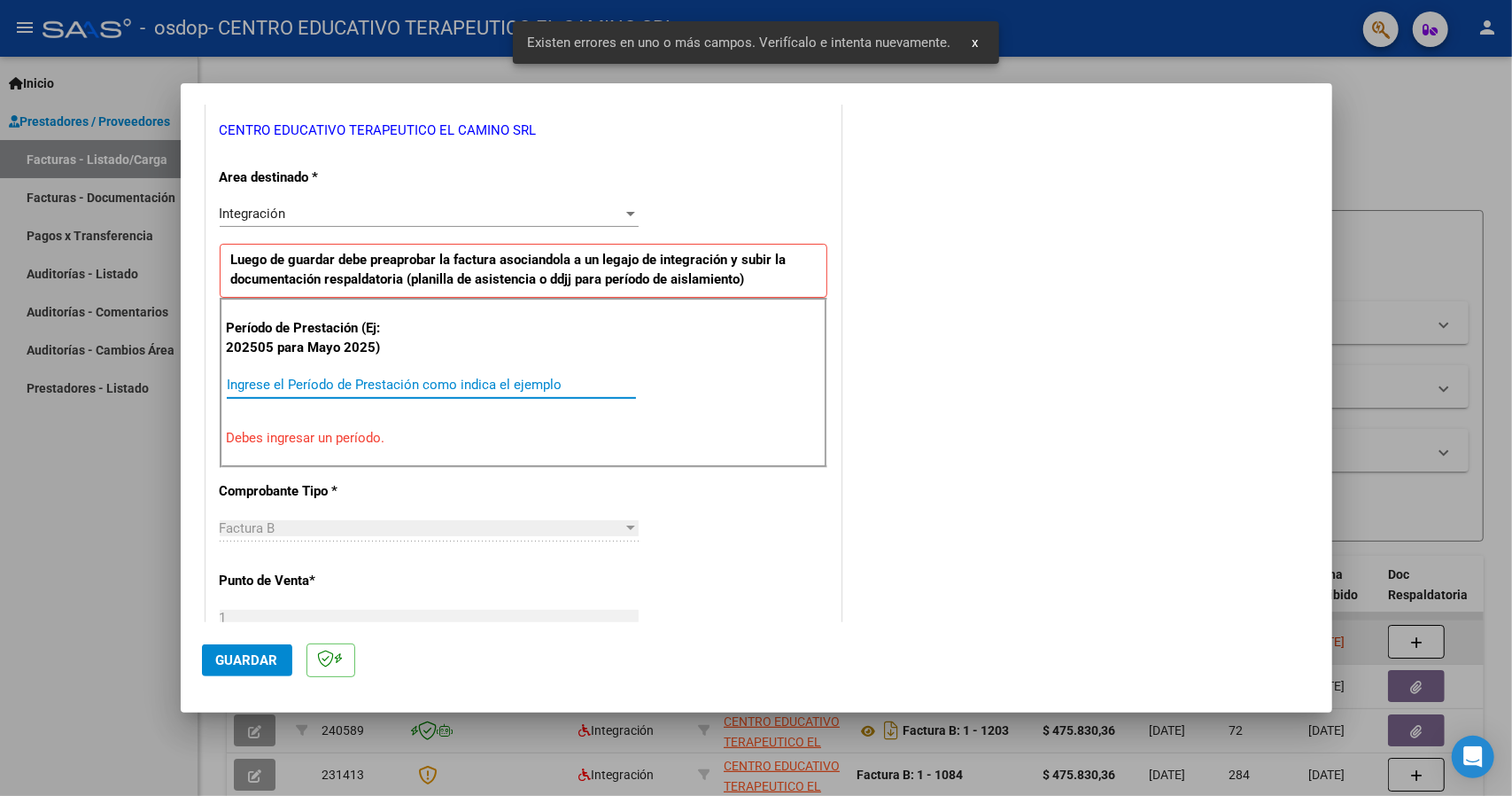
click at [339, 376] on input "Ingrese el Período de Prestación como indica el ejemplo" at bounding box center [431, 384] width 409 height 16
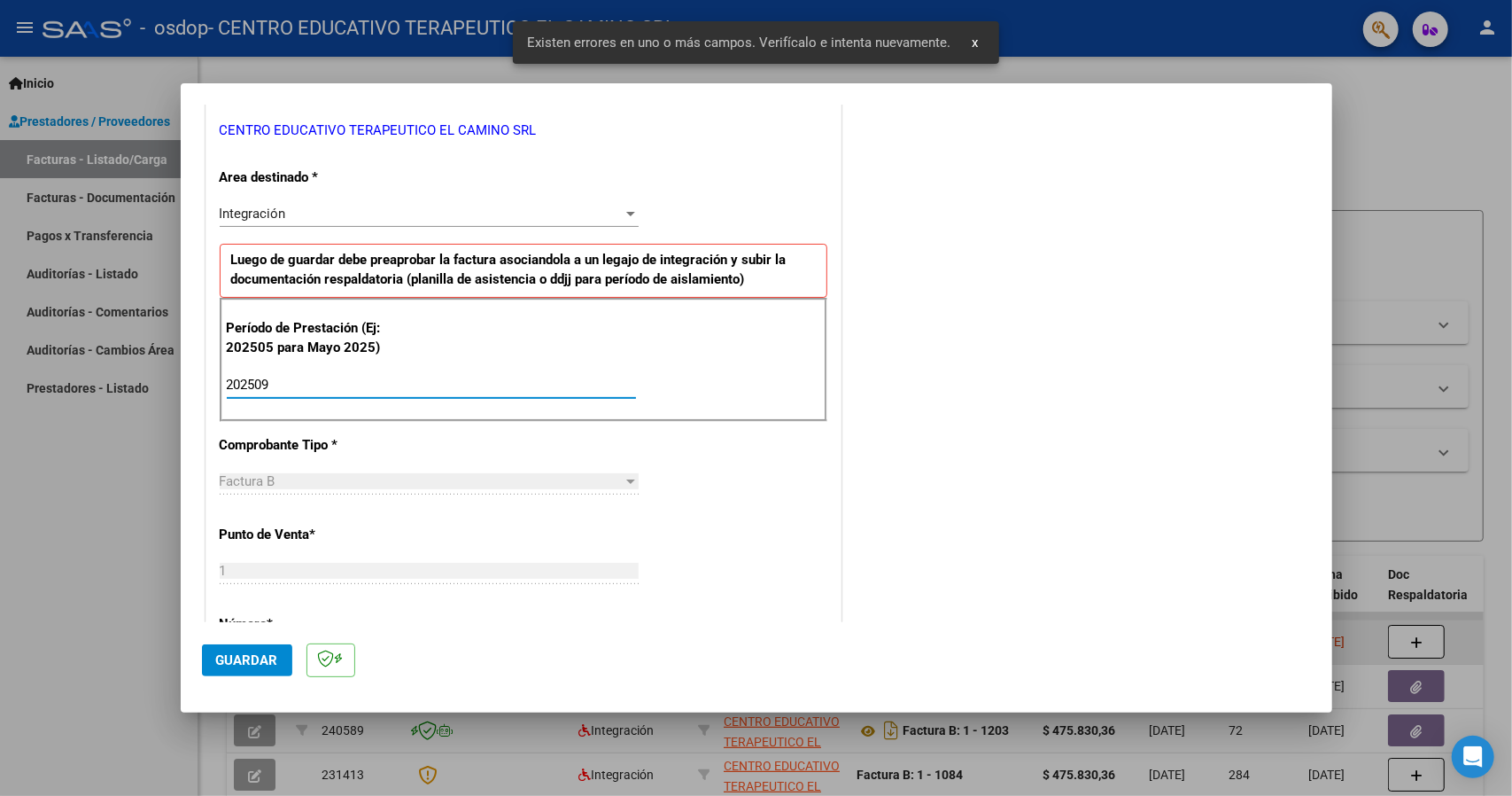
type input "202509"
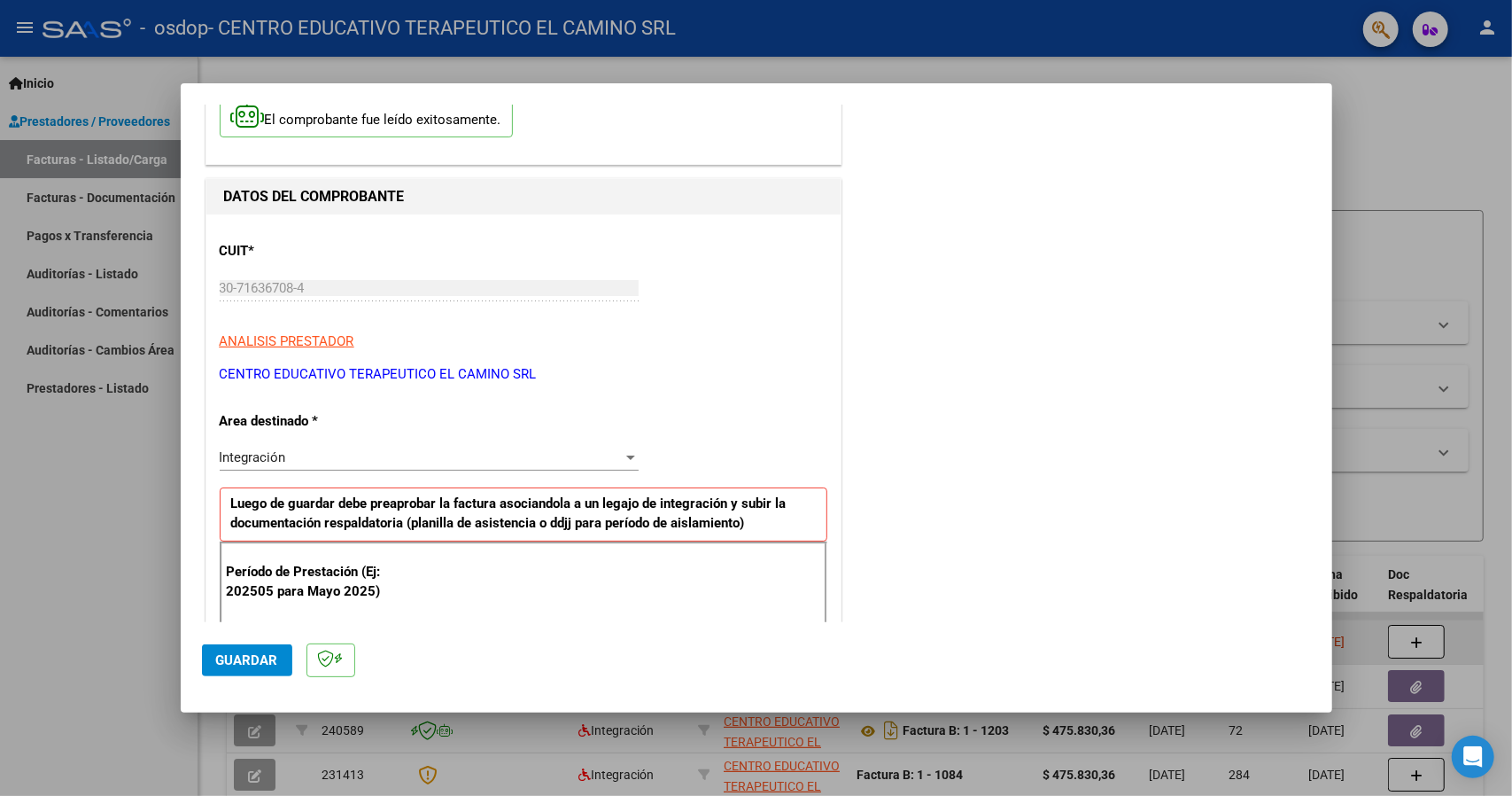
scroll to position [177, 0]
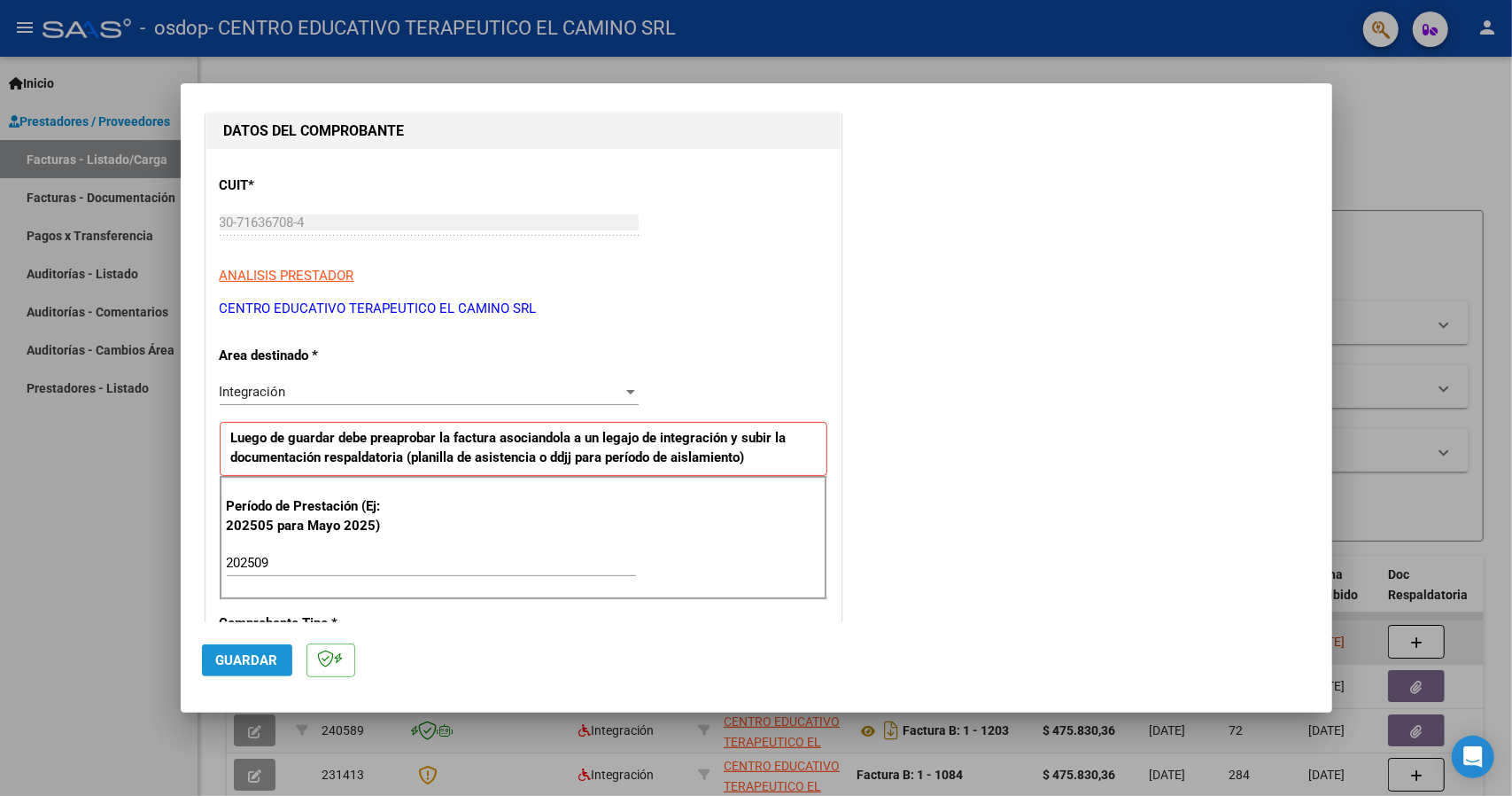
click at [250, 650] on button "Guardar" at bounding box center [247, 661] width 90 height 32
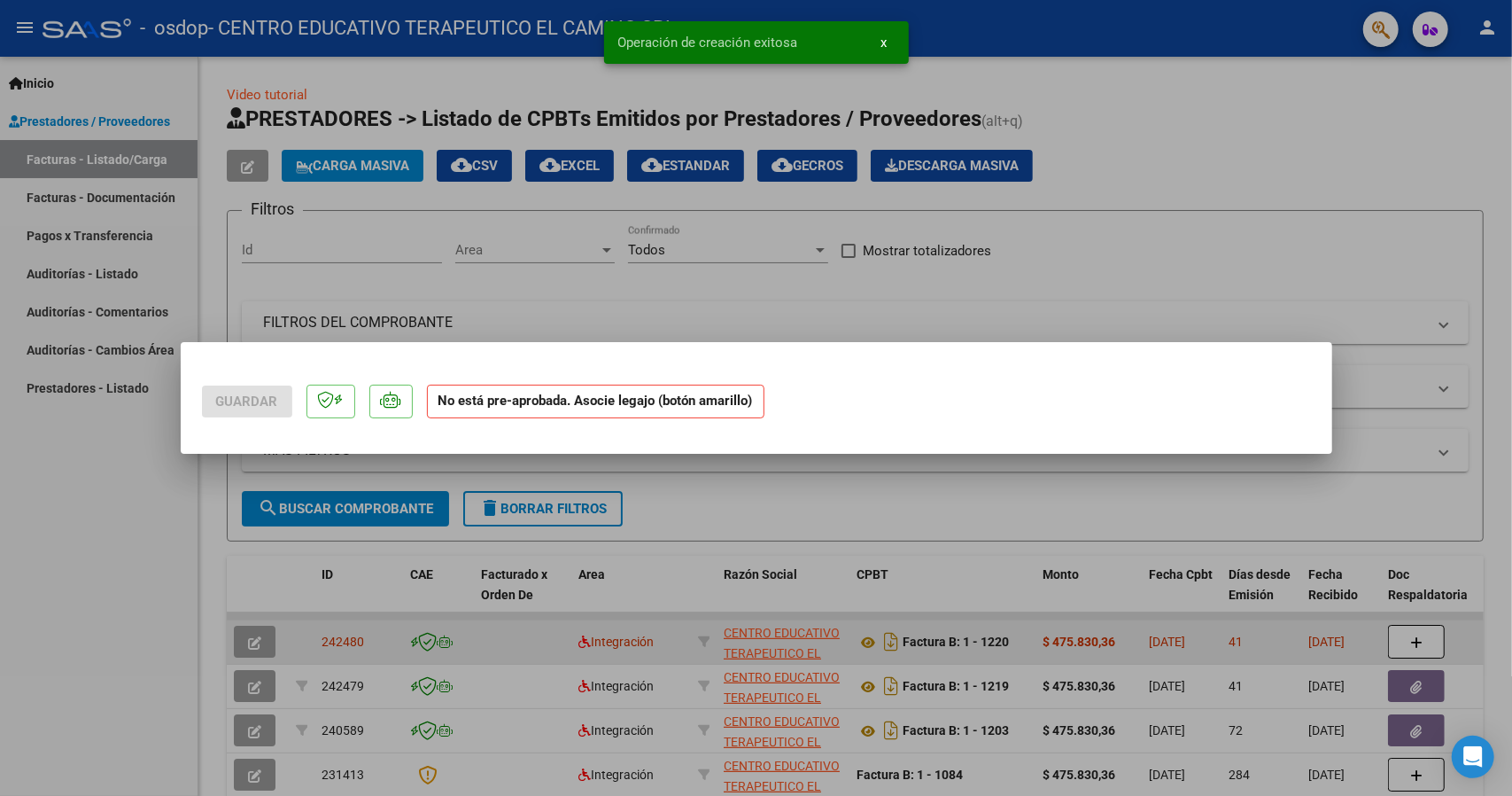
scroll to position [0, 0]
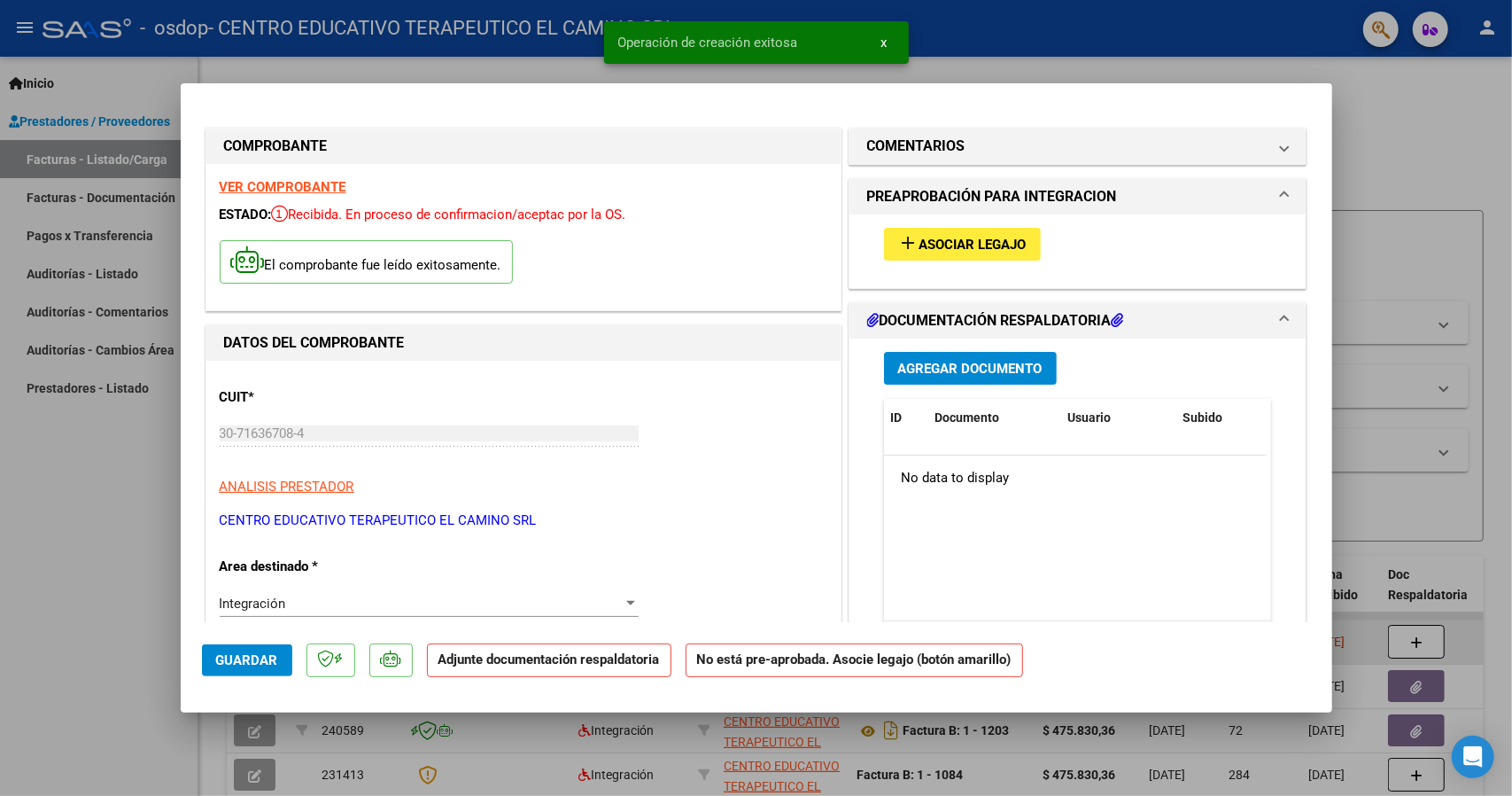
click at [1023, 235] on button "add Asociar Legajo" at bounding box center [963, 244] width 157 height 33
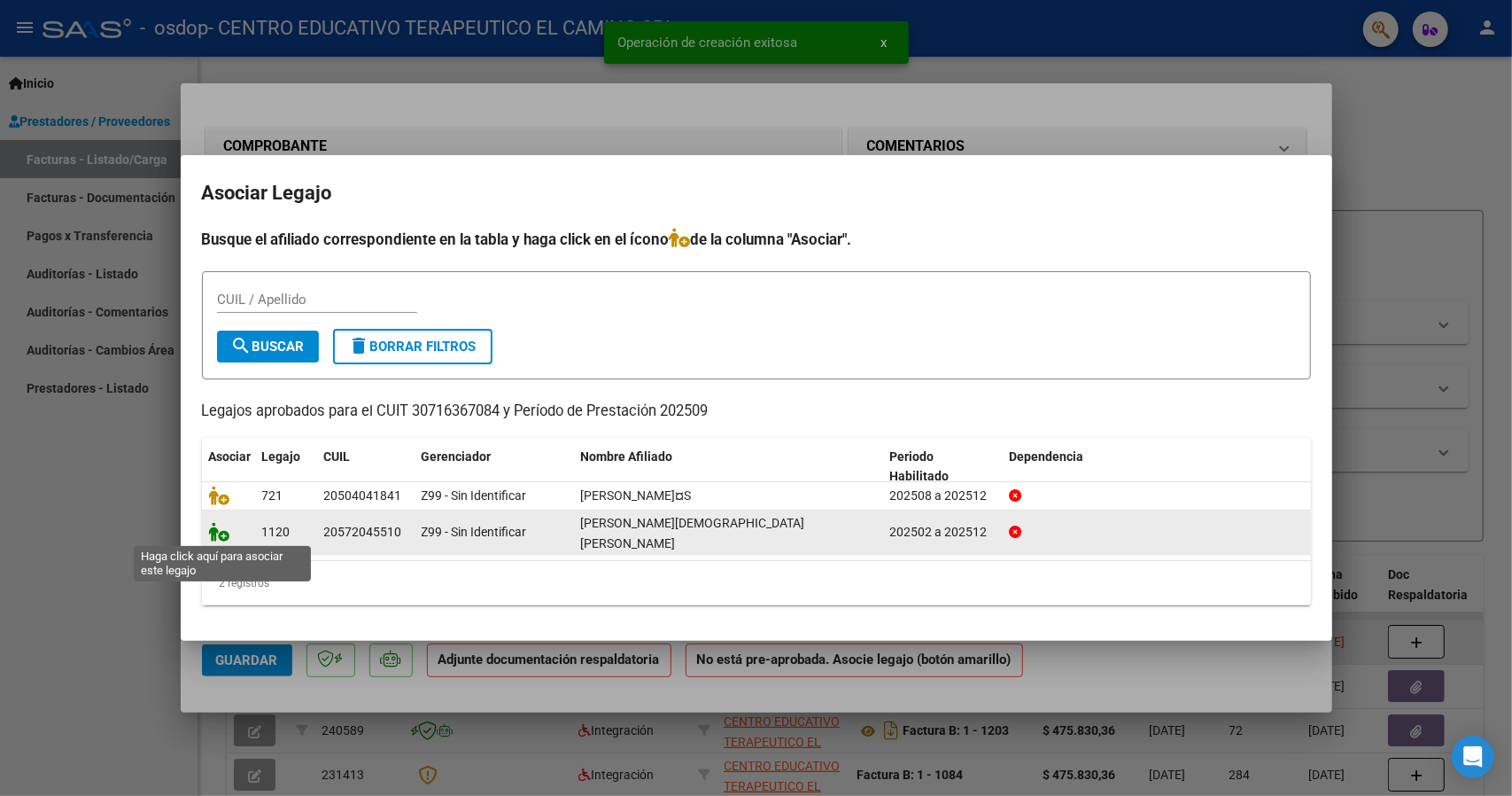
click at [223, 534] on icon at bounding box center [219, 532] width 22 height 20
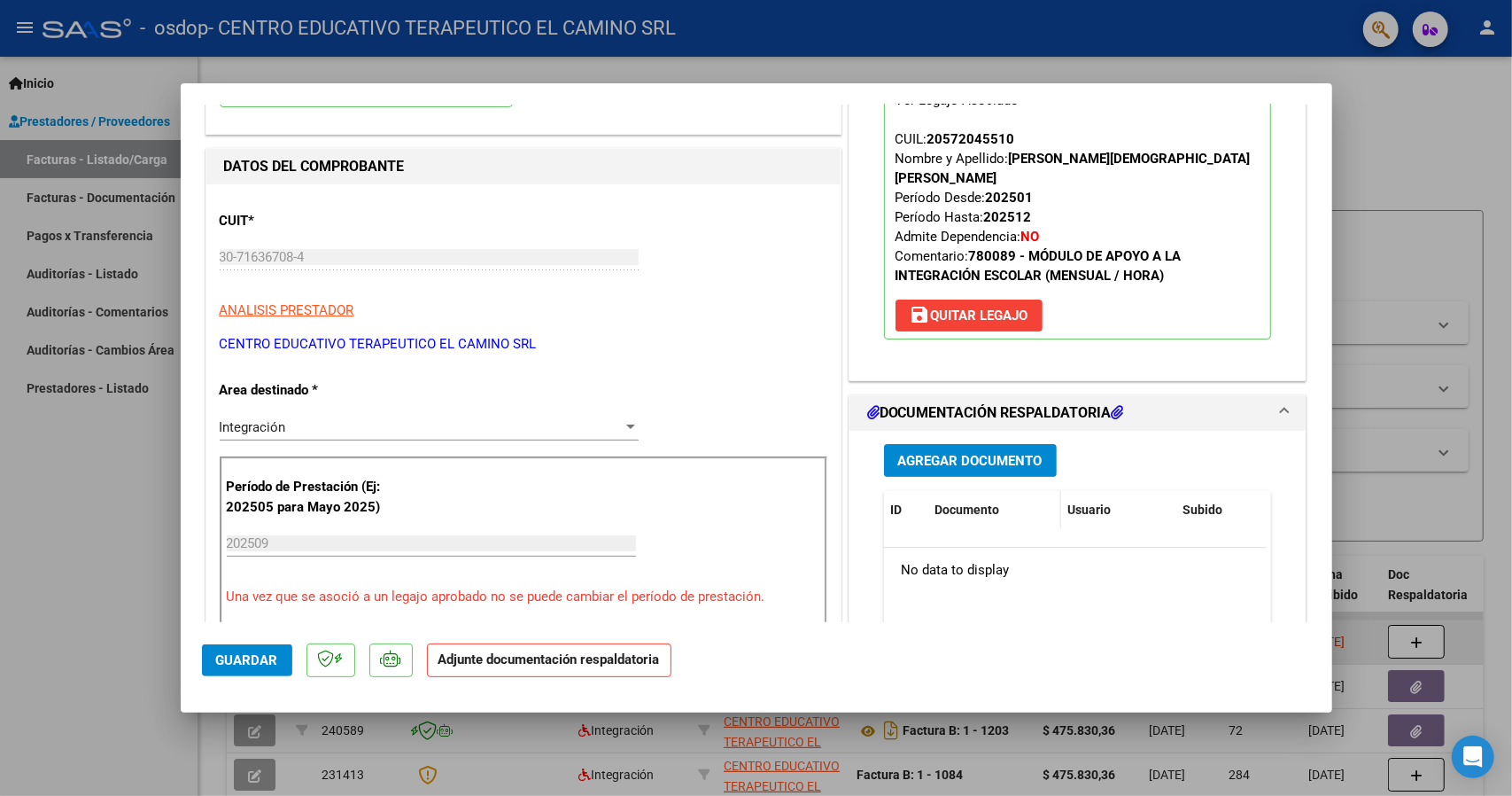
scroll to position [177, 0]
click at [979, 453] on button "Agregar Documento" at bounding box center [971, 459] width 173 height 33
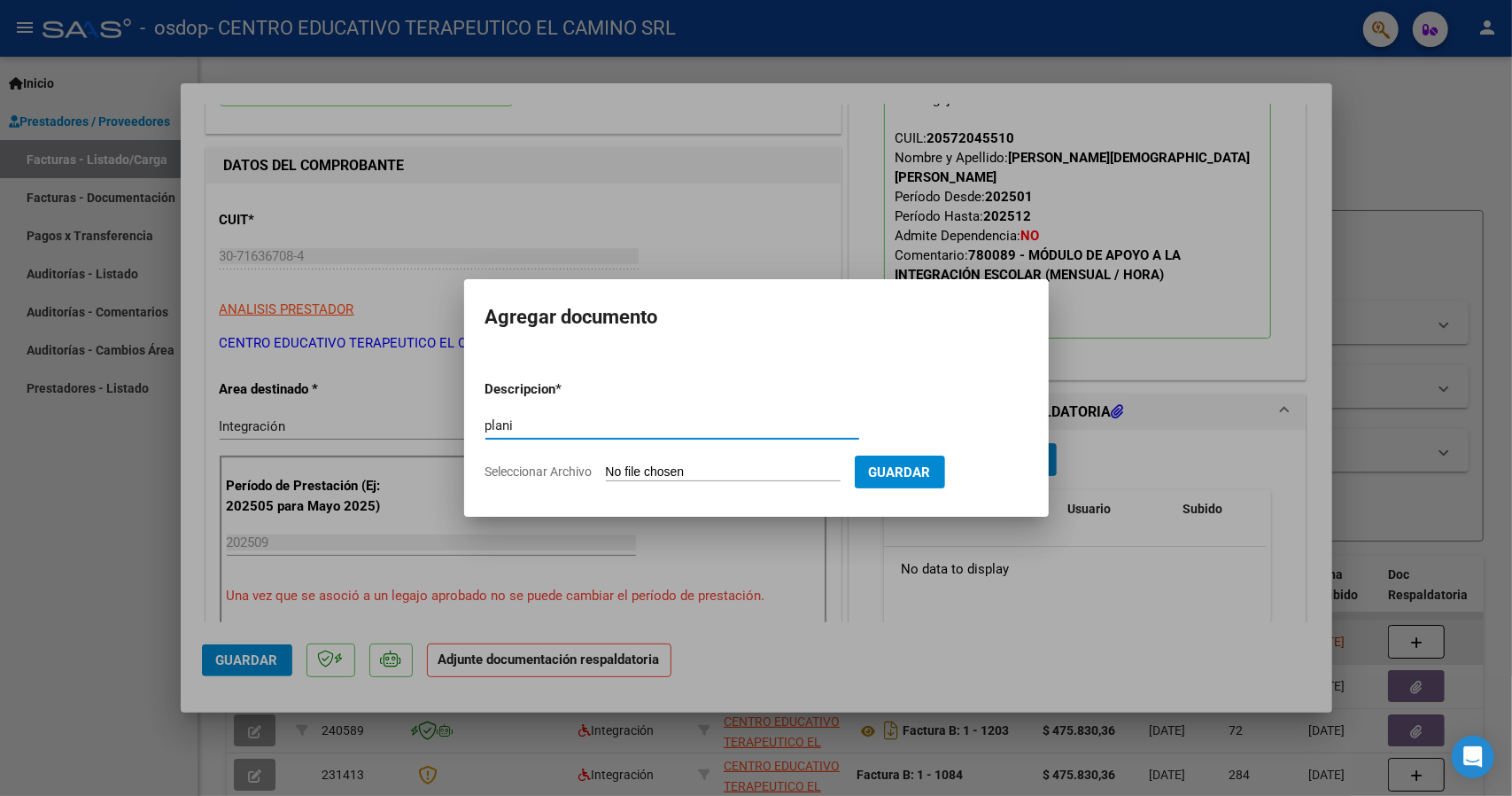
type input "plani"
click at [719, 483] on form "Descripcion * plani Escriba aquí una descripcion Seleccionar Archivo Guardar" at bounding box center [756, 430] width 542 height 129
click at [738, 457] on form "Descripcion * plani Escriba aquí una descripcion Seleccionar Archivo Guardar" at bounding box center [756, 430] width 542 height 129
click at [694, 472] on input "Seleccionar Archivo" at bounding box center [724, 472] width 235 height 17
type input "C:\fakepath\[PERSON_NAME] [DATE] Integra .pdf"
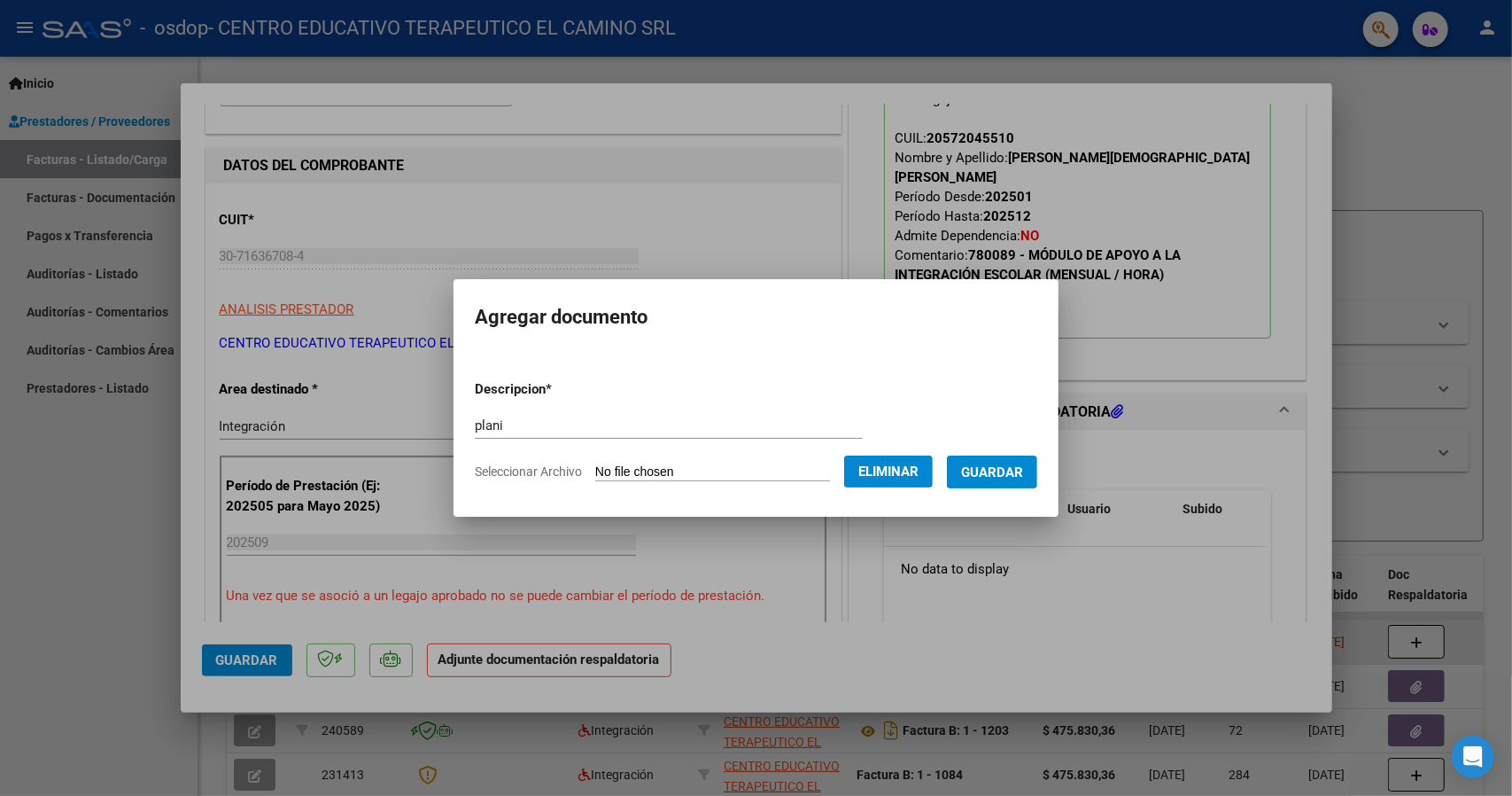
click at [1018, 469] on span "Guardar" at bounding box center [993, 471] width 62 height 16
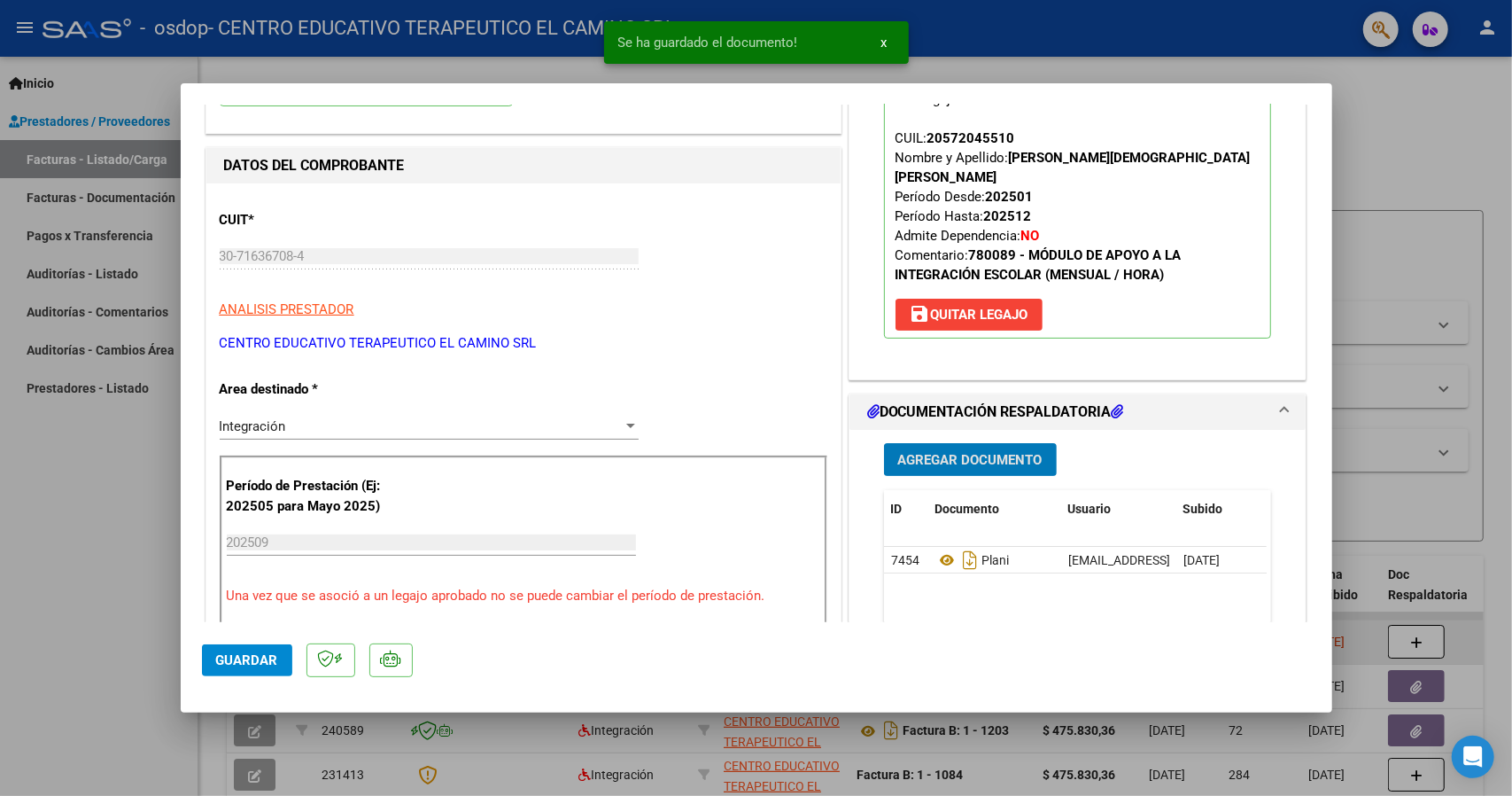
click at [978, 452] on span "Agregar Documento" at bounding box center [970, 459] width 144 height 16
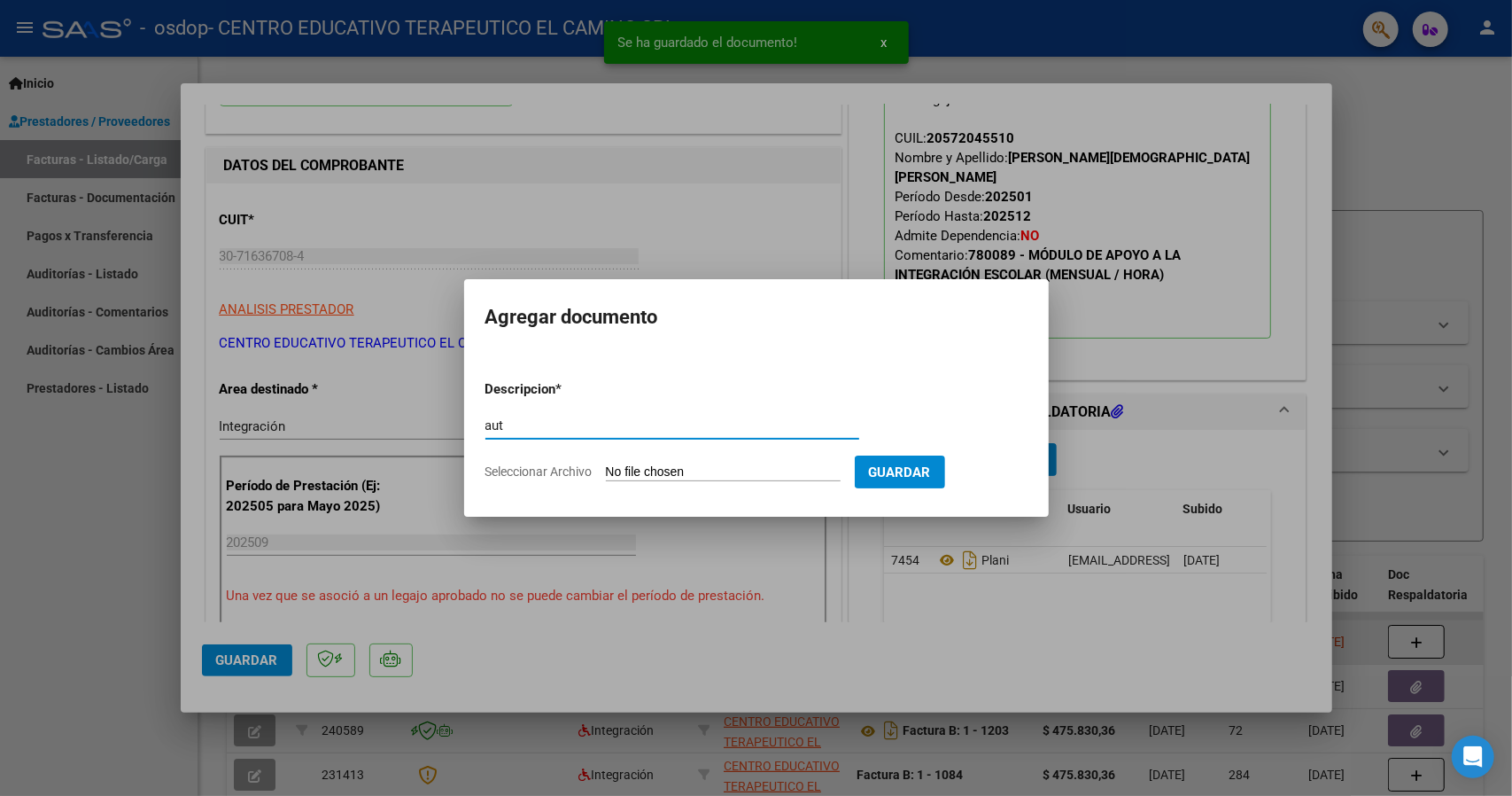
type input "aut"
click at [704, 477] on input "Seleccionar Archivo" at bounding box center [724, 472] width 235 height 17
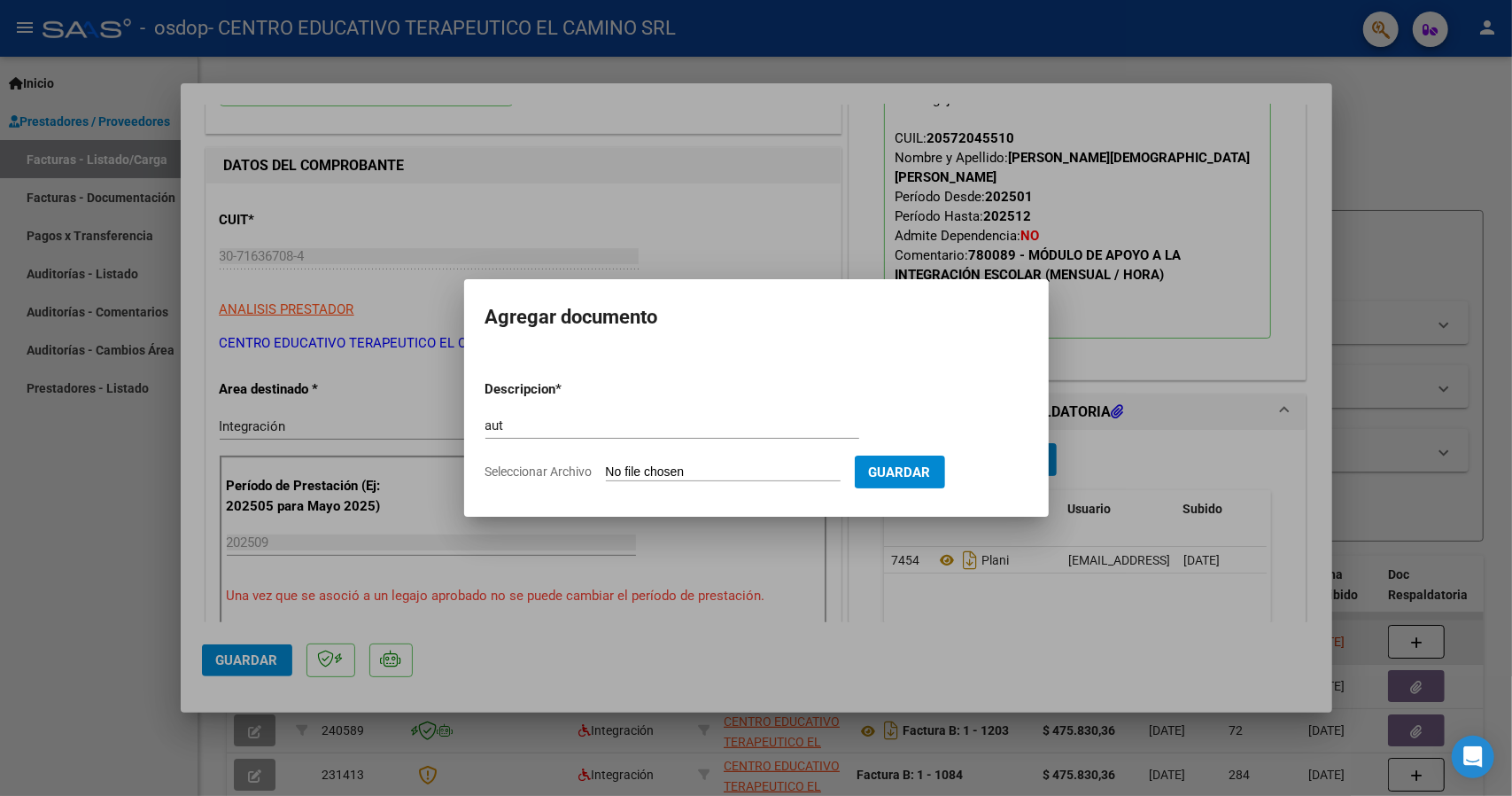
type input "C:\fakepath\aut [PERSON_NAME].pdf"
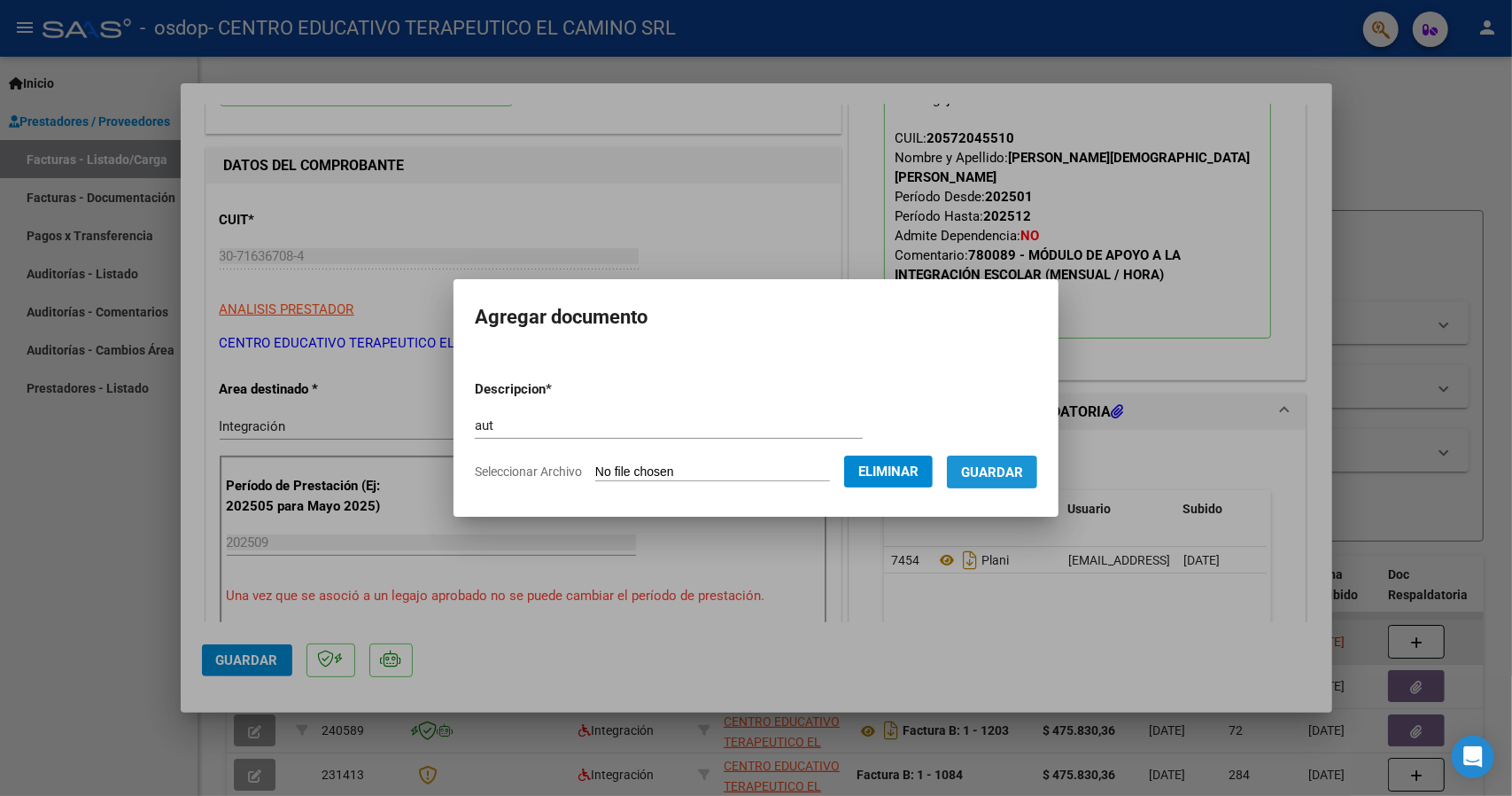
click at [997, 472] on span "Guardar" at bounding box center [993, 471] width 62 height 16
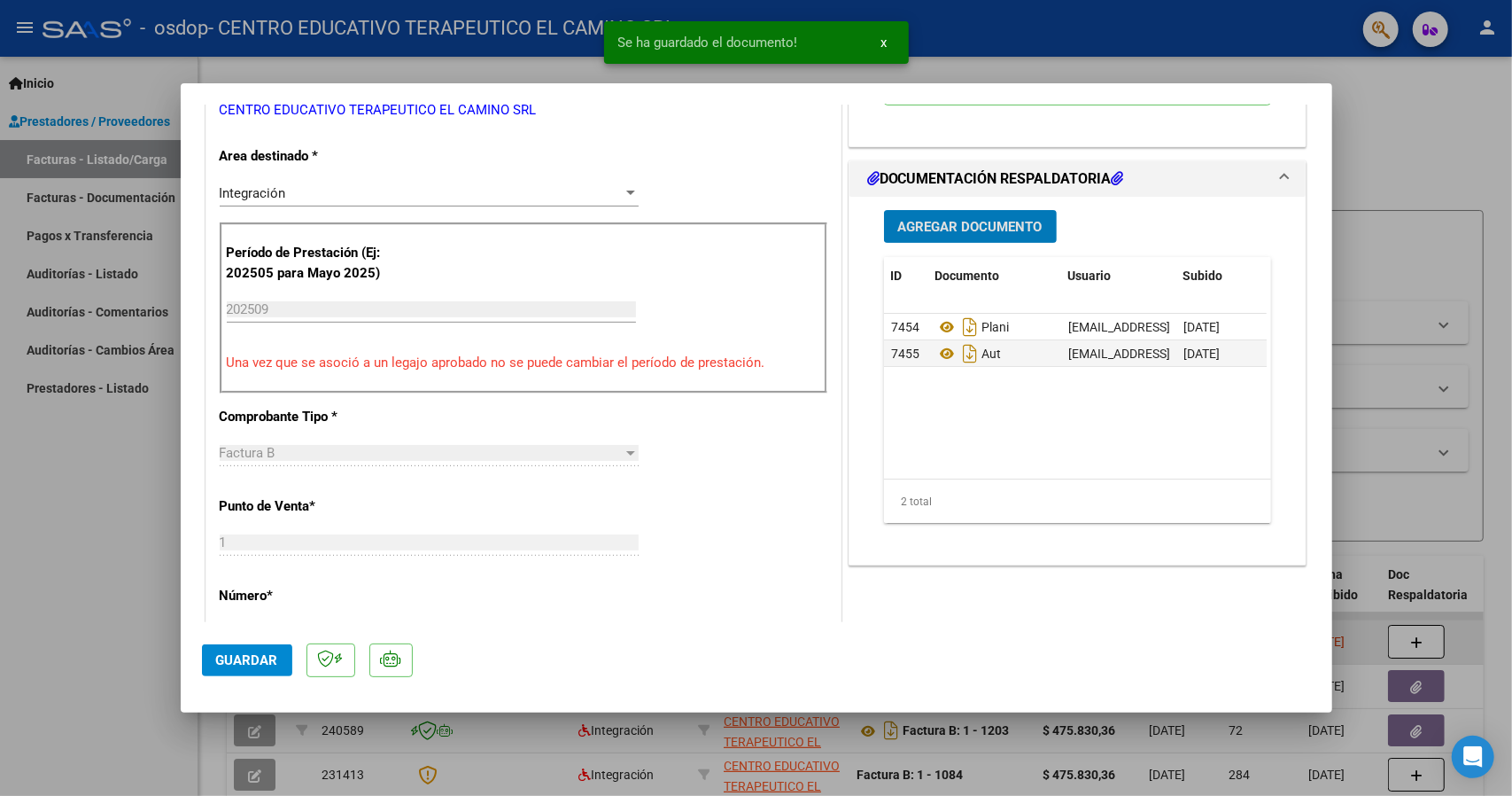
scroll to position [443, 0]
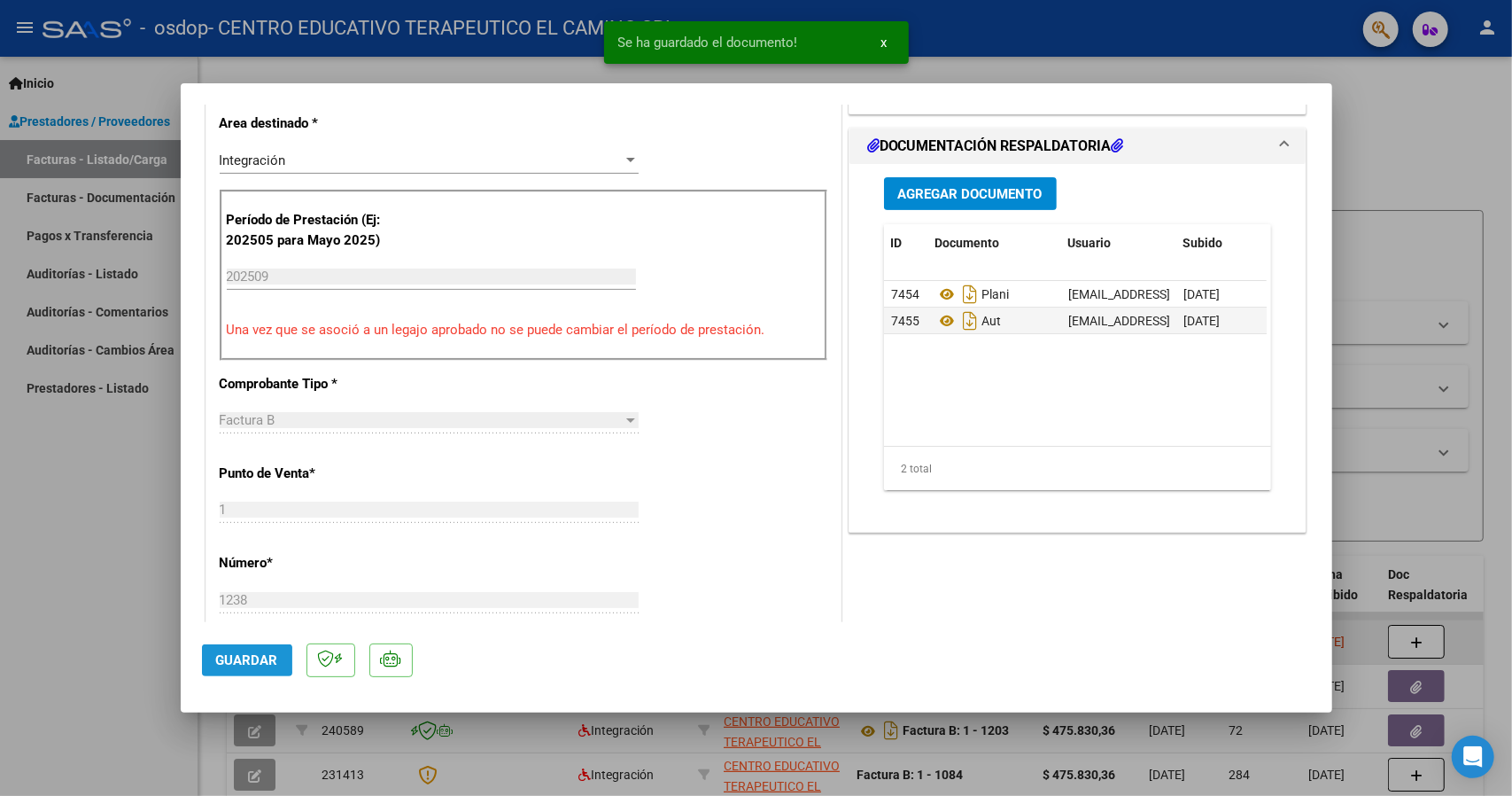
click at [231, 660] on span "Guardar" at bounding box center [247, 660] width 62 height 16
click at [1427, 105] on div at bounding box center [756, 398] width 1512 height 796
type input "$ 0,00"
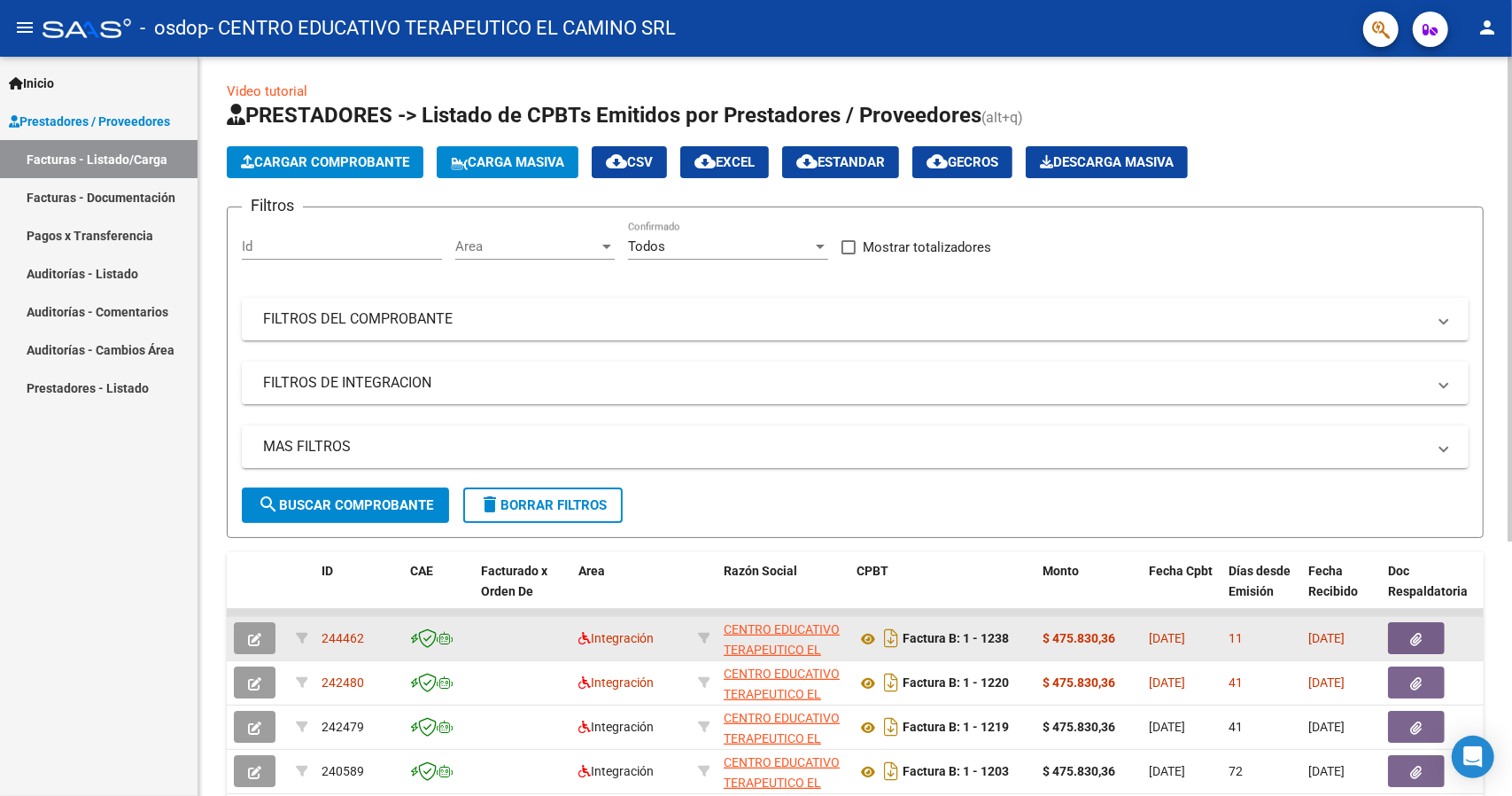
scroll to position [0, 0]
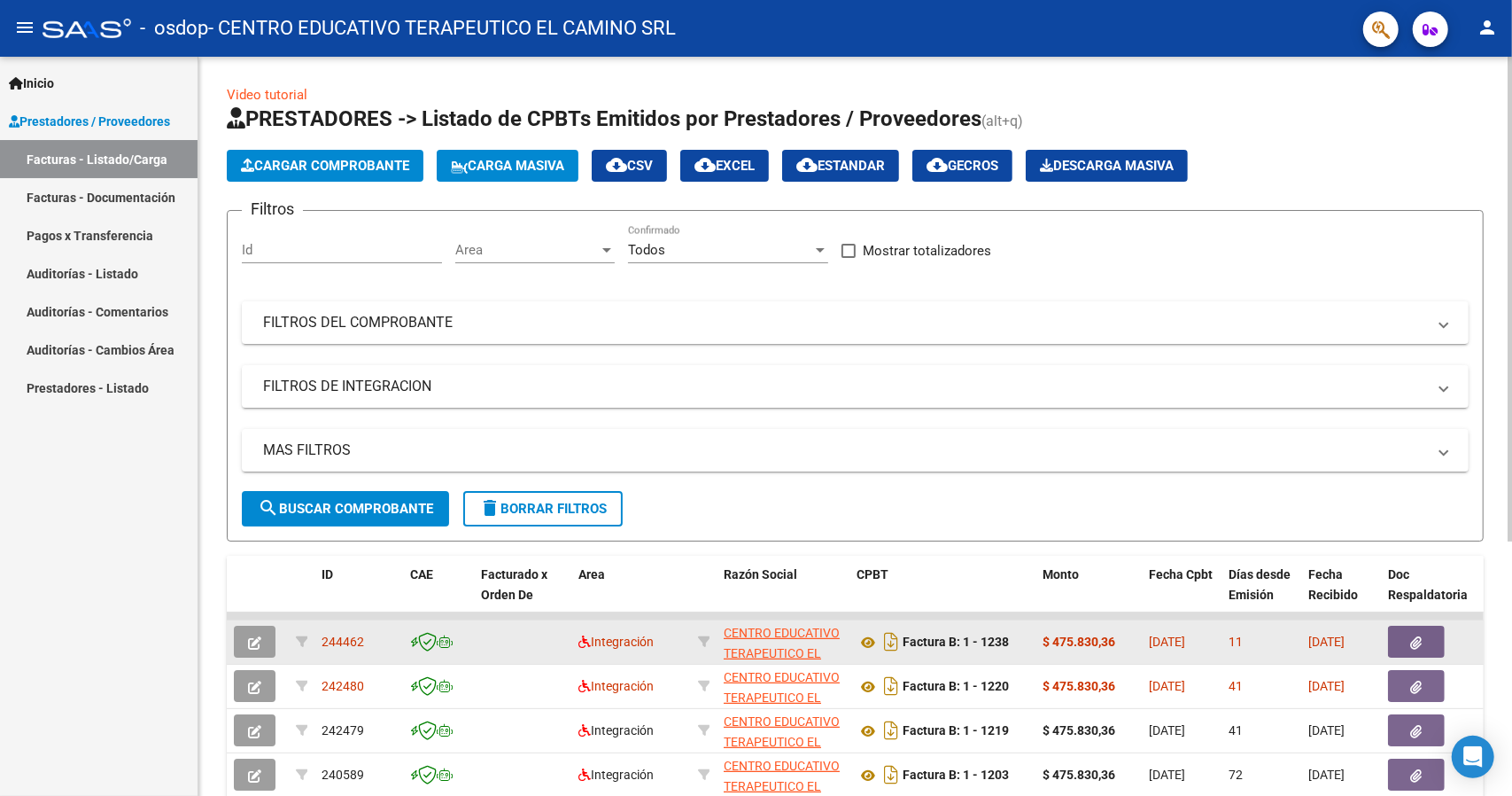
click at [359, 168] on span "Cargar Comprobante" at bounding box center [325, 166] width 168 height 16
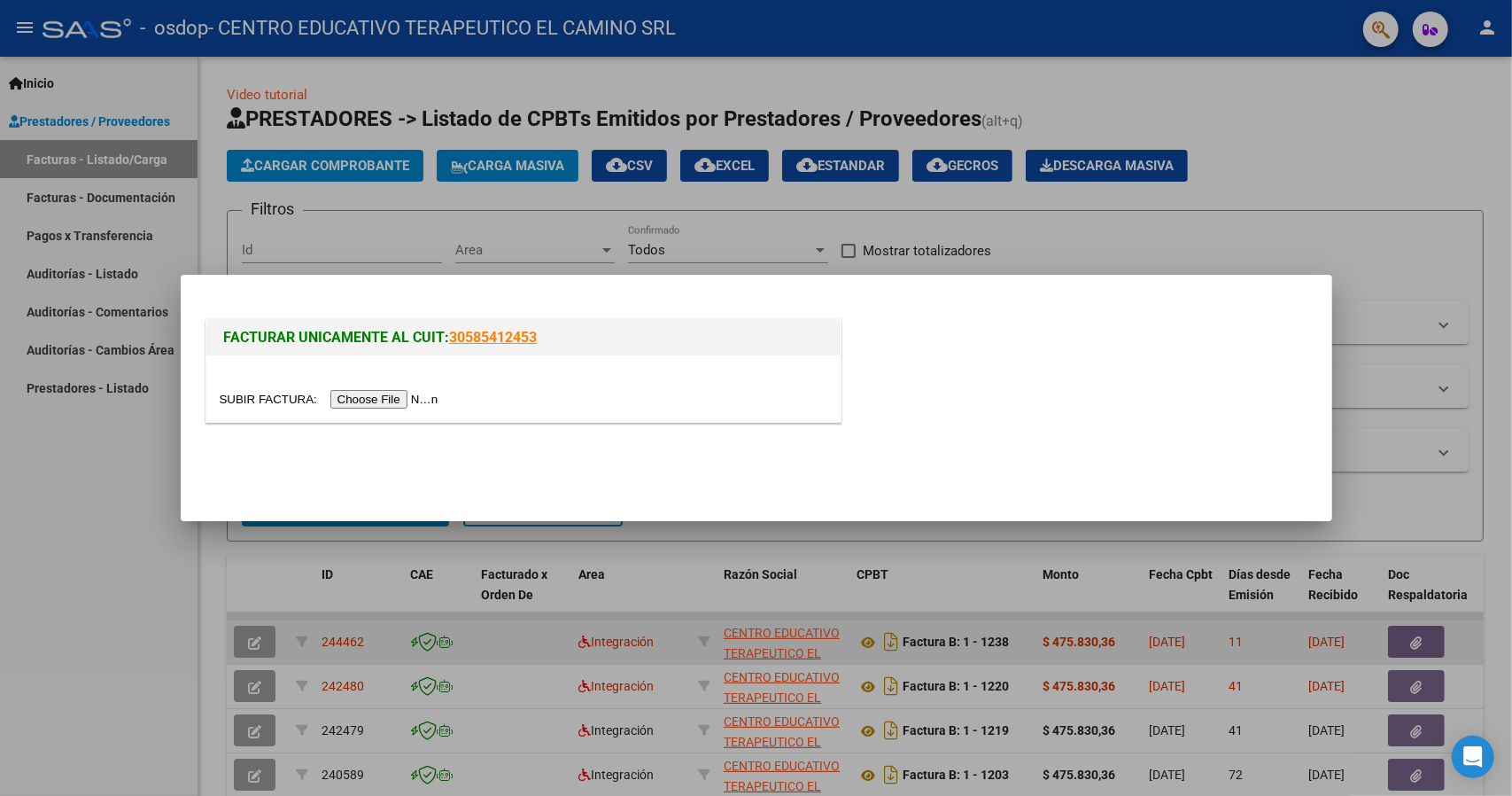
click at [402, 397] on input "file" at bounding box center [332, 399] width 224 height 19
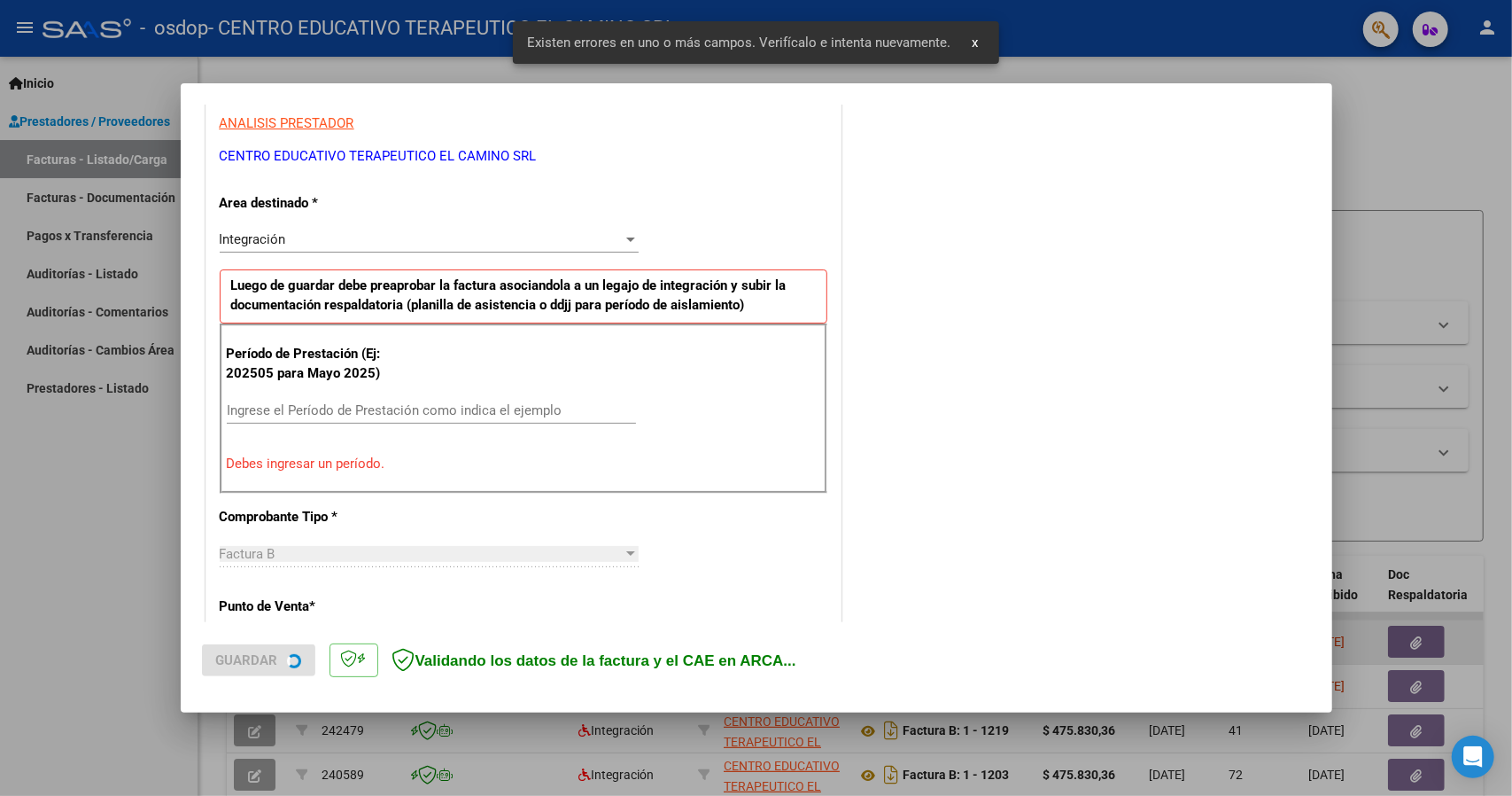
scroll to position [356, 0]
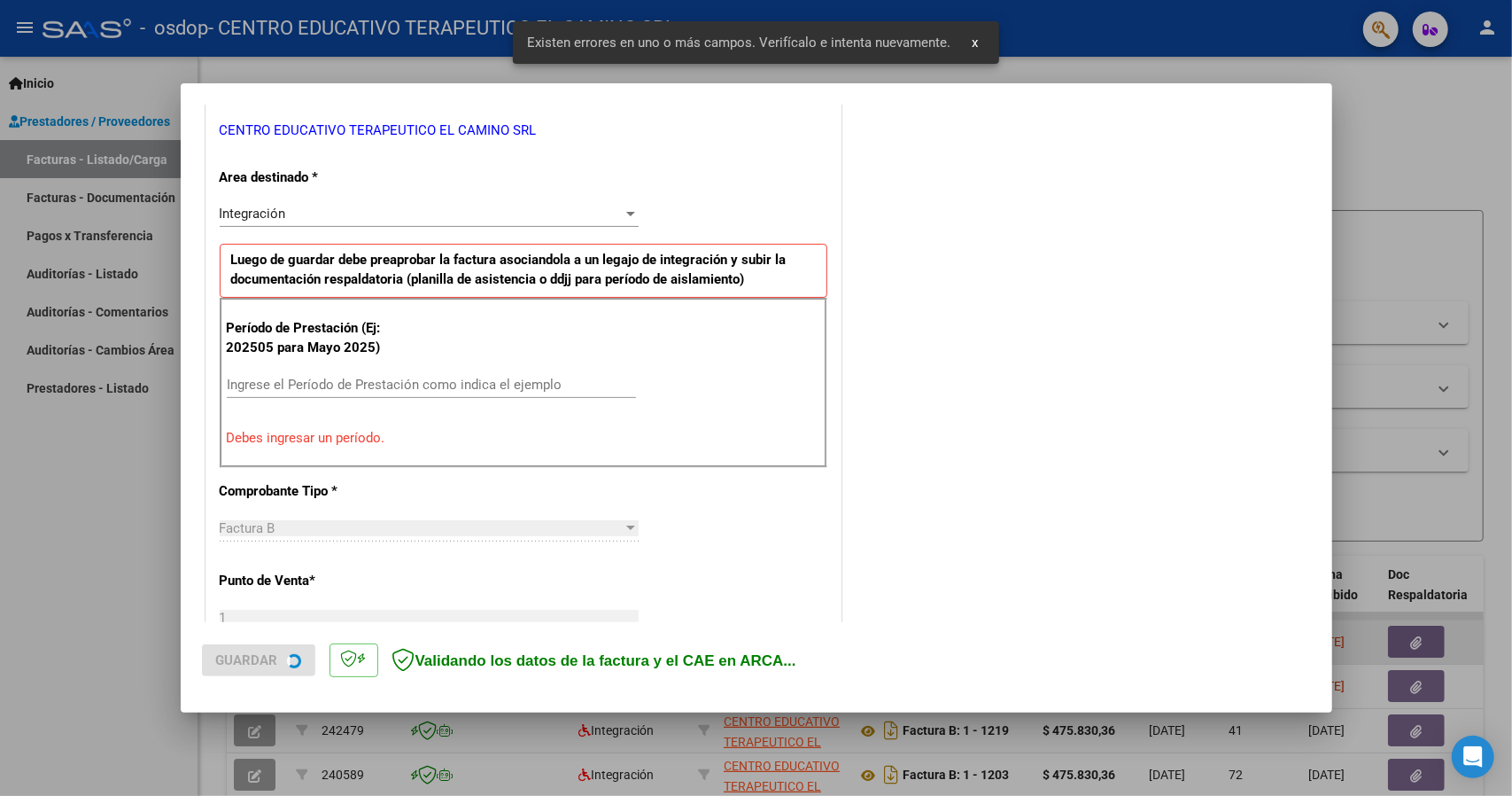
click at [330, 378] on input "Ingrese el Período de Prestación como indica el ejemplo" at bounding box center [431, 384] width 409 height 16
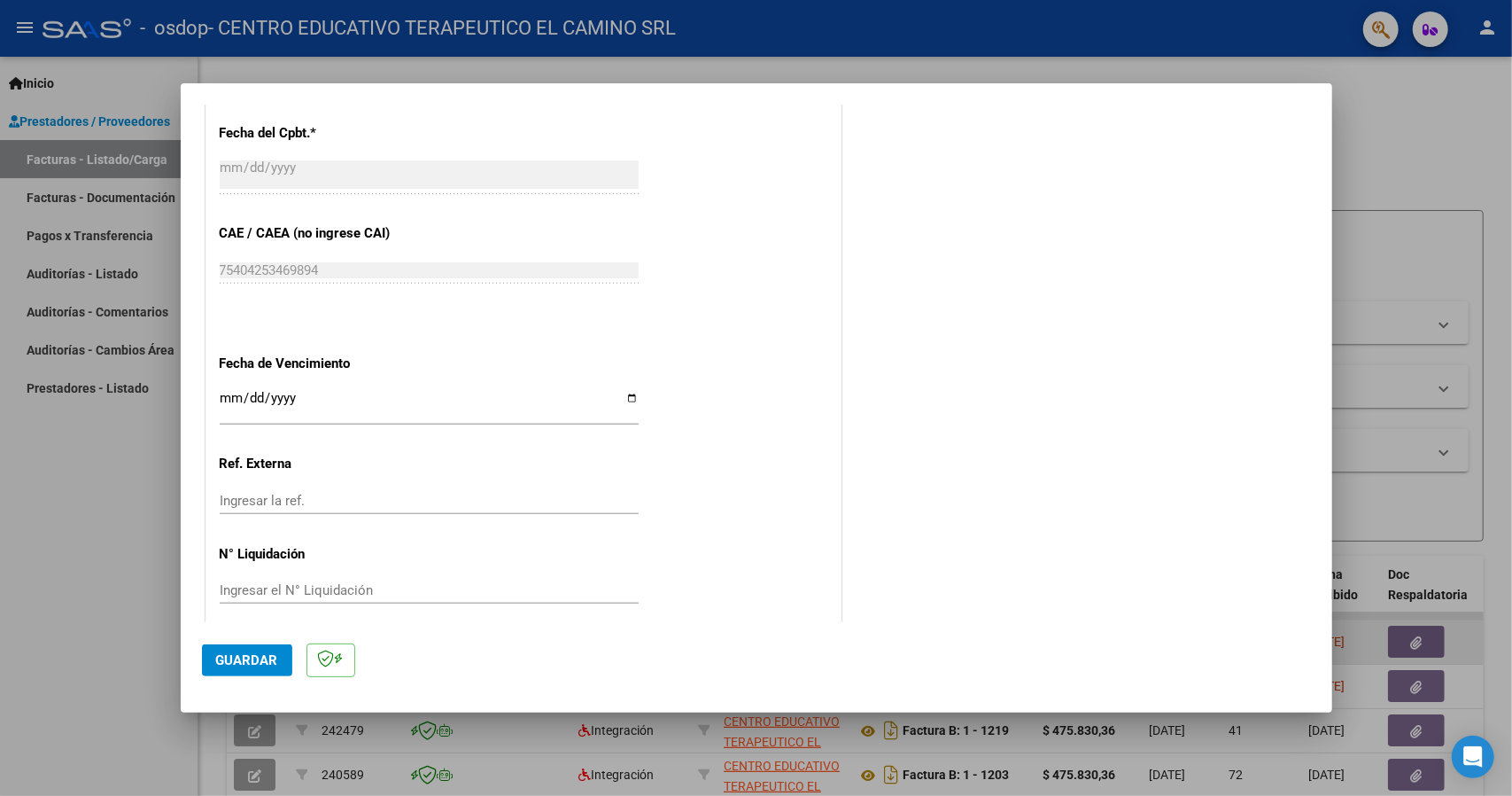
scroll to position [1038, 0]
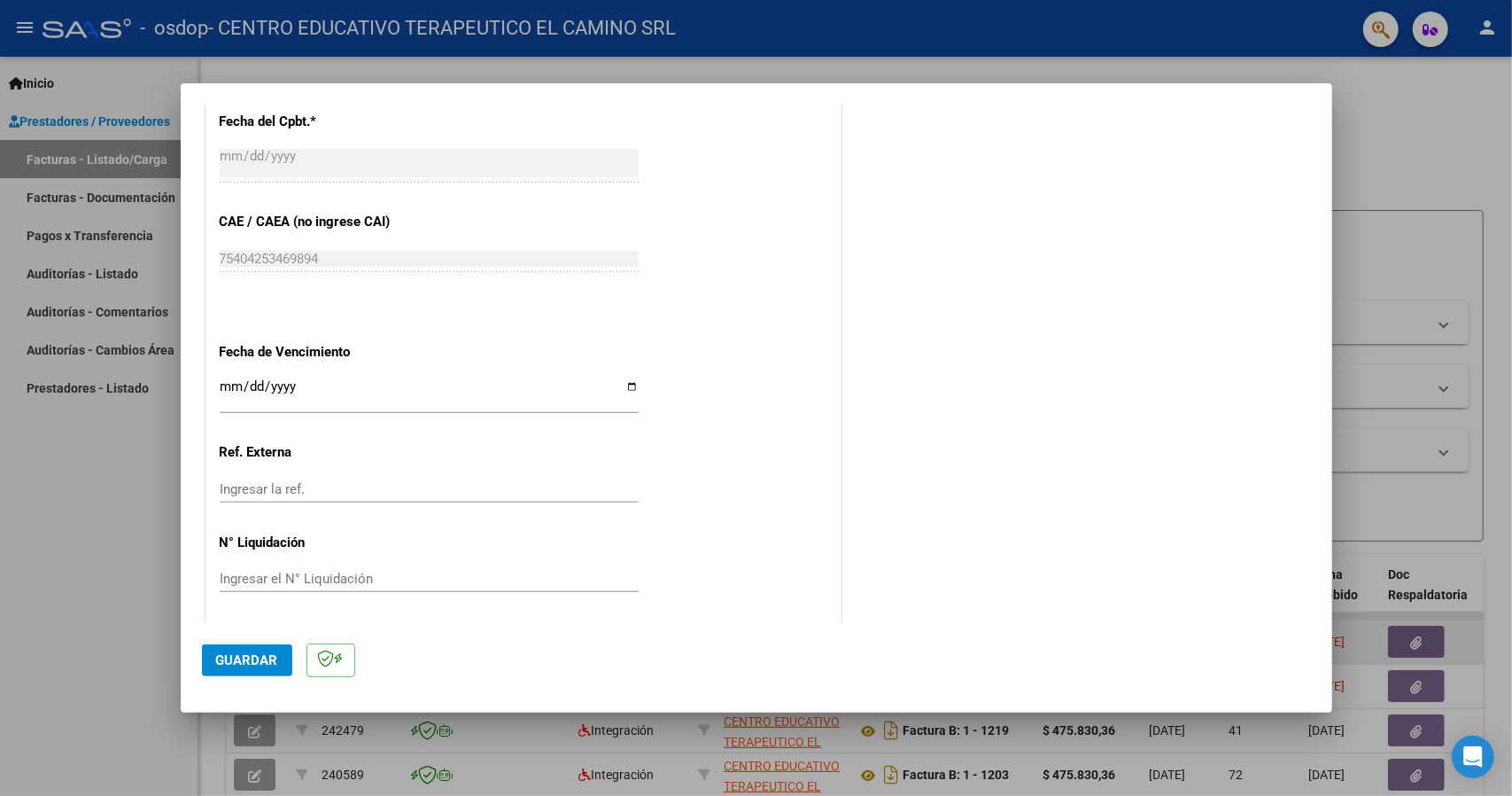
type input "202509"
click at [245, 653] on span "Guardar" at bounding box center [247, 660] width 62 height 16
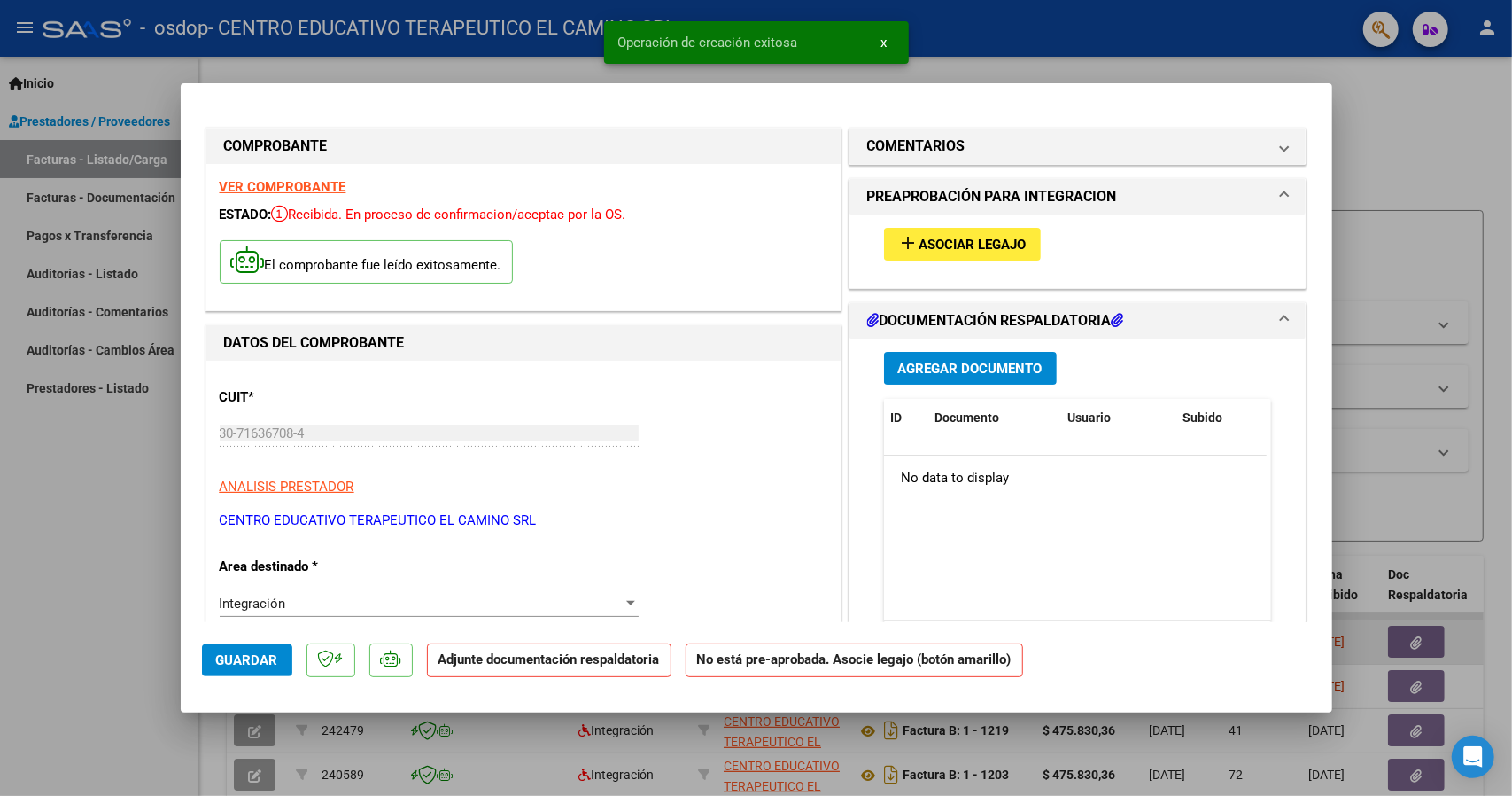
click at [977, 236] on span "Asociar Legajo" at bounding box center [973, 244] width 107 height 16
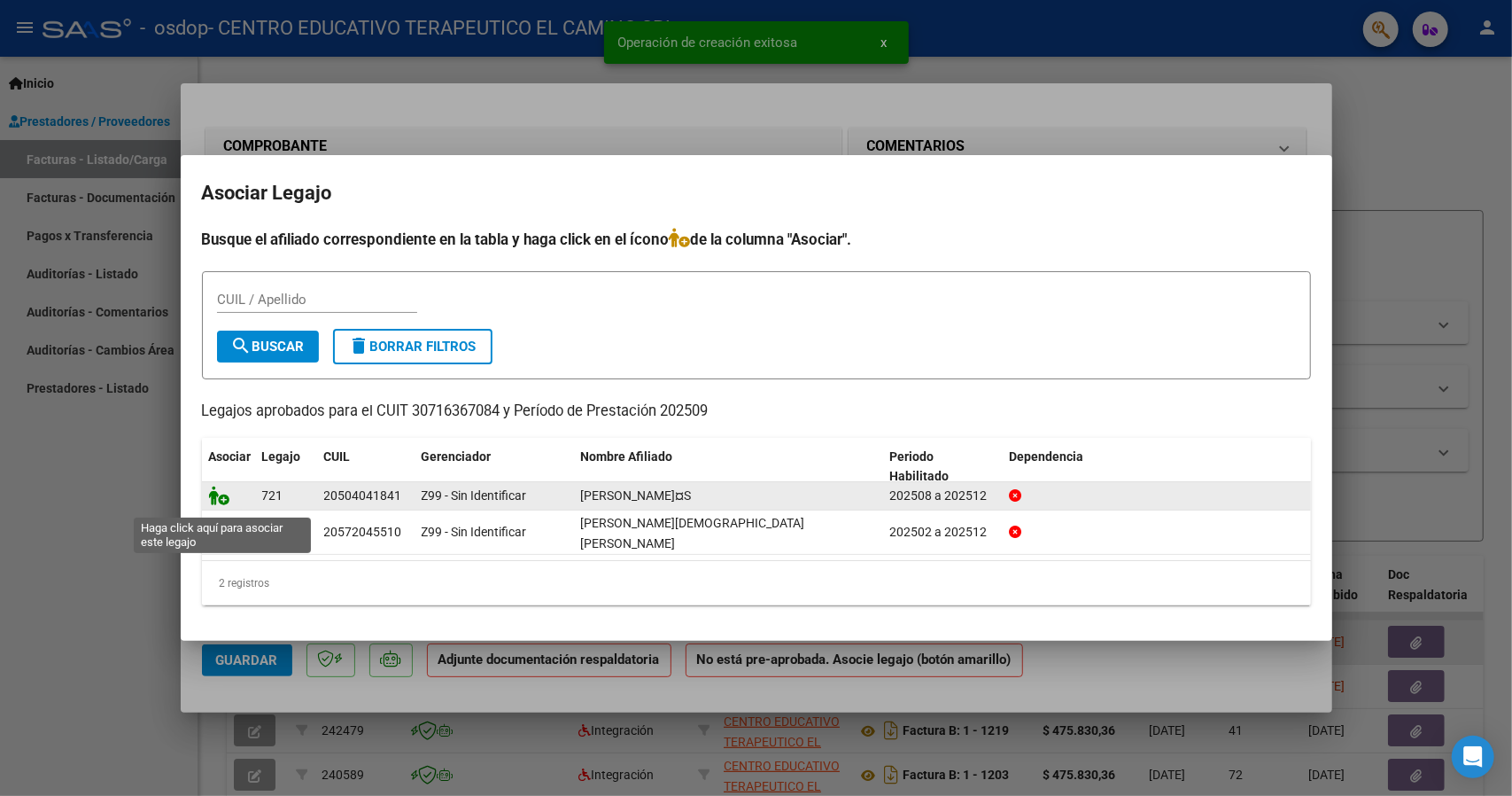
click at [223, 498] on icon at bounding box center [219, 495] width 22 height 20
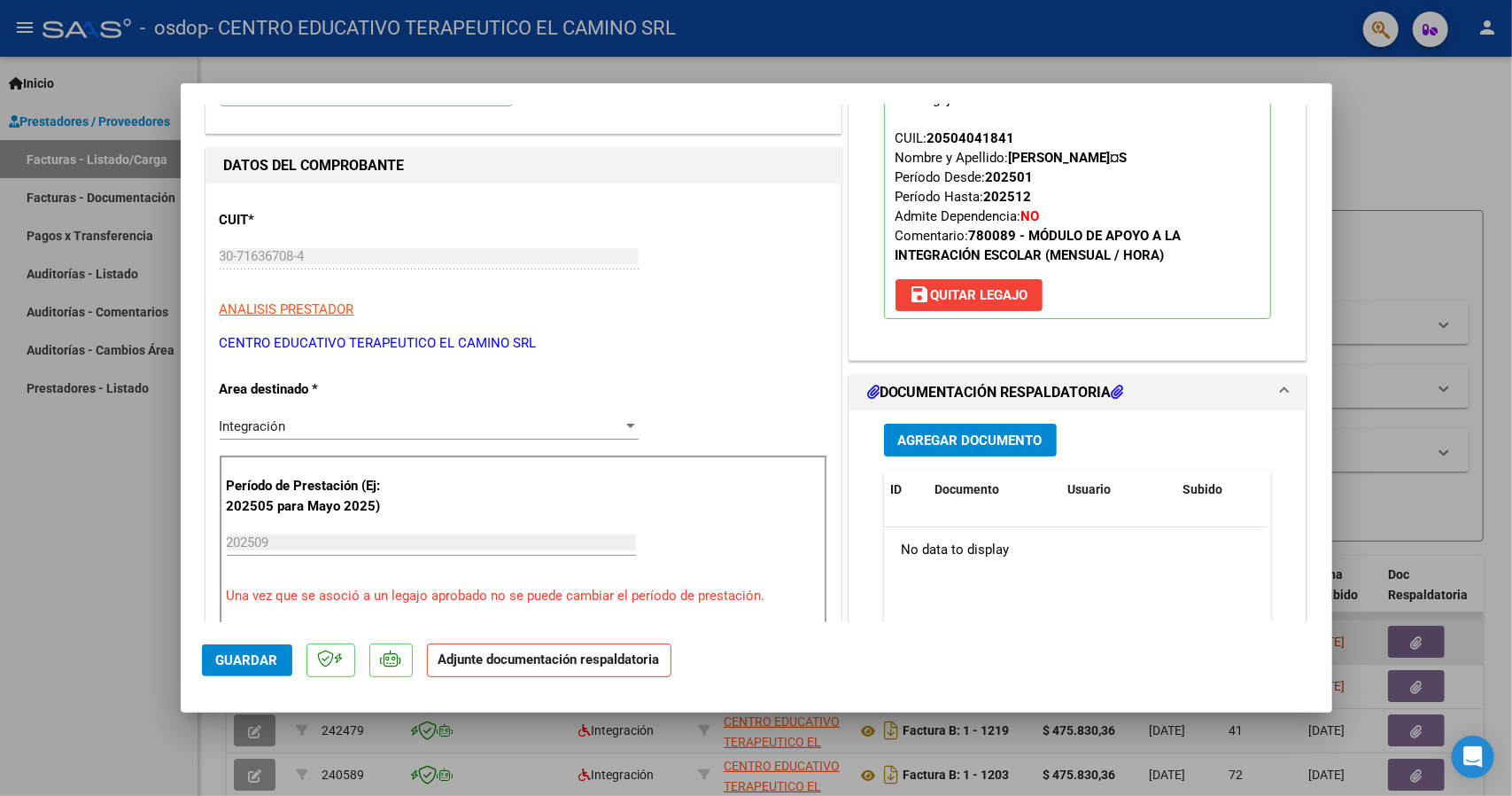
scroll to position [355, 0]
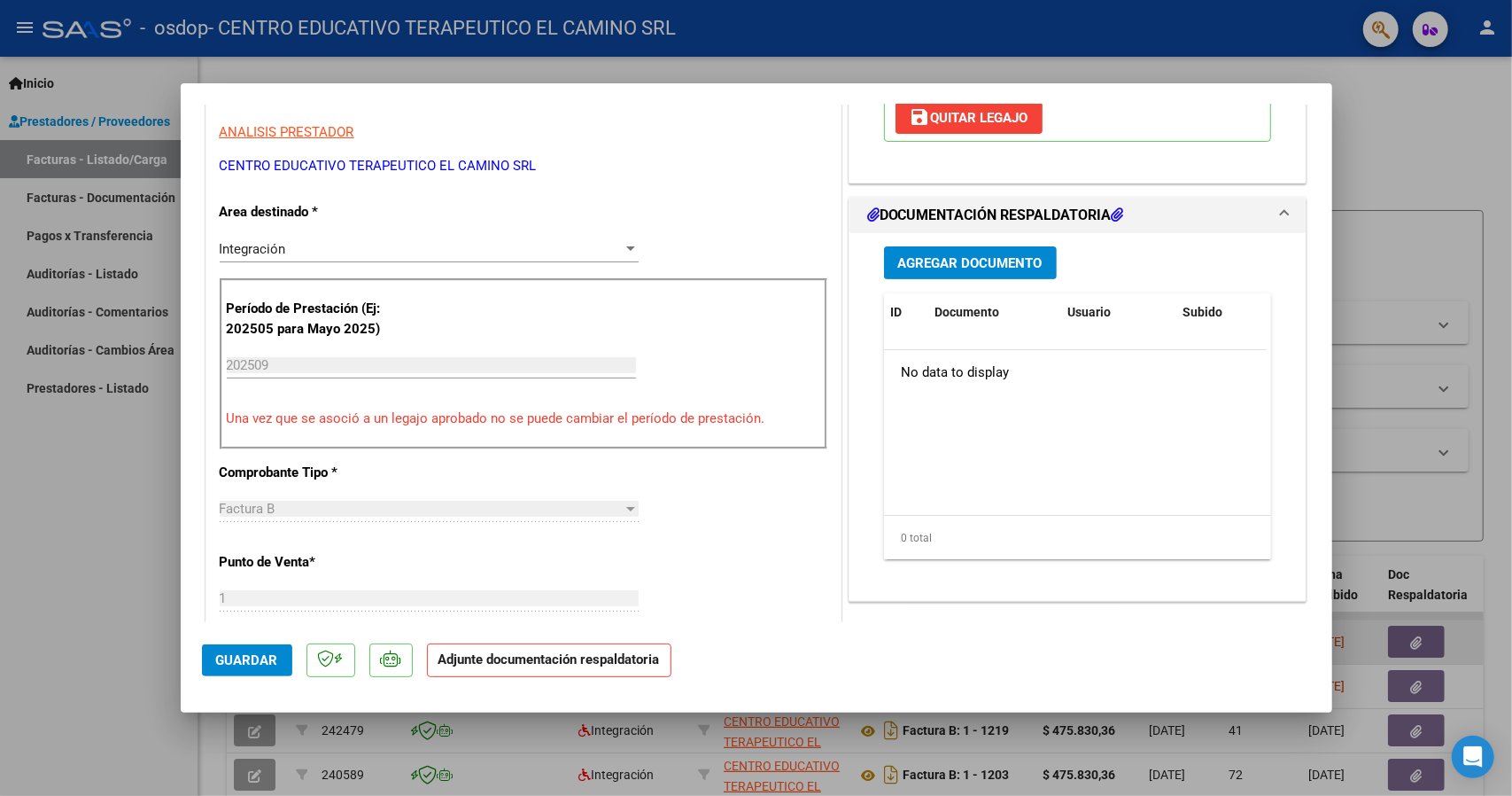
click at [983, 263] on span "Agregar Documento" at bounding box center [970, 263] width 144 height 16
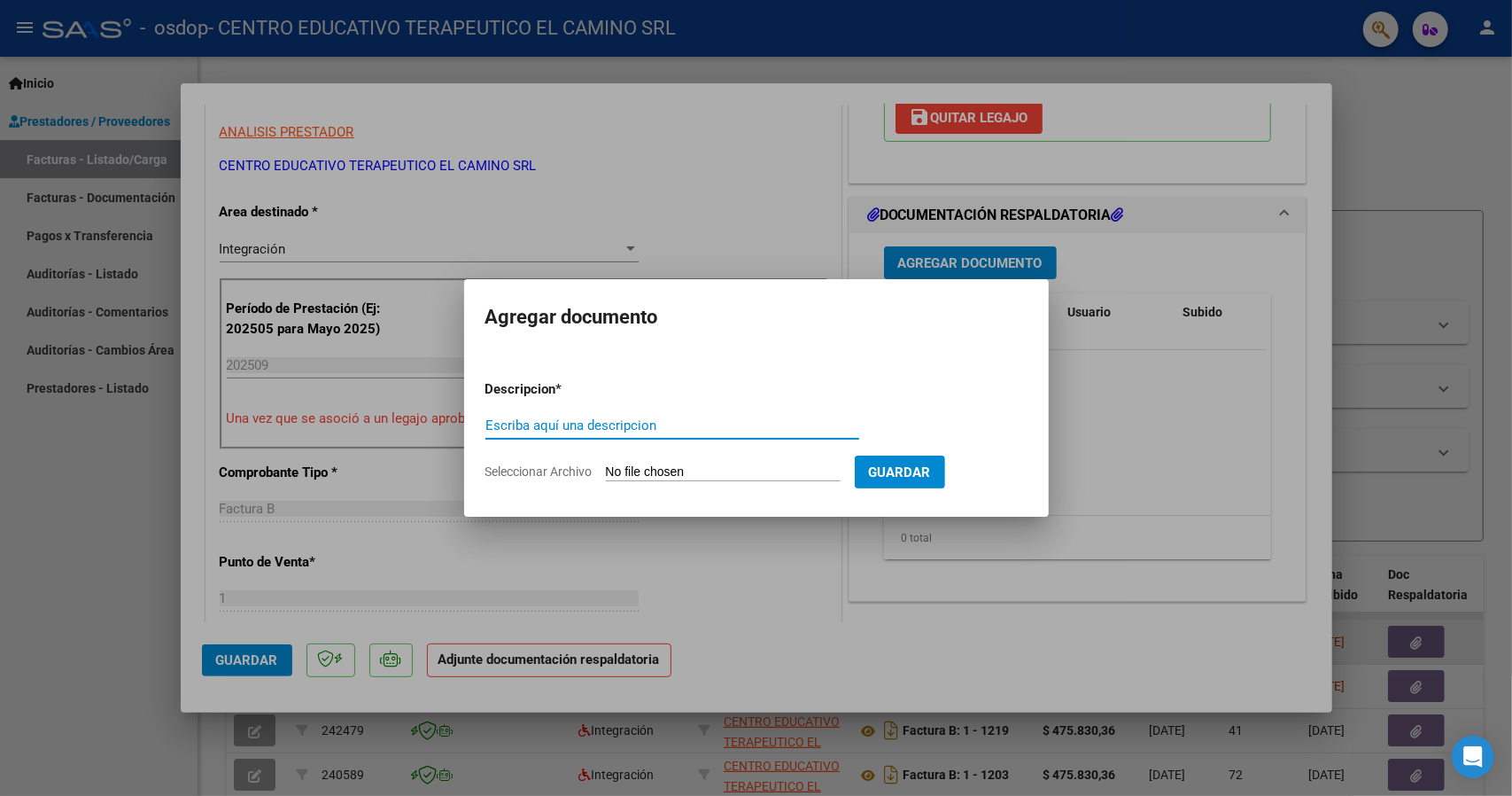
click at [605, 419] on input "Escriba aquí una descripcion" at bounding box center [672, 424] width 374 height 16
type input "planilla"
click at [658, 469] on input "Seleccionar Archivo" at bounding box center [724, 472] width 235 height 17
type input "C:\fakepath\CamScanner [DATE] 20.13 (1).pdf"
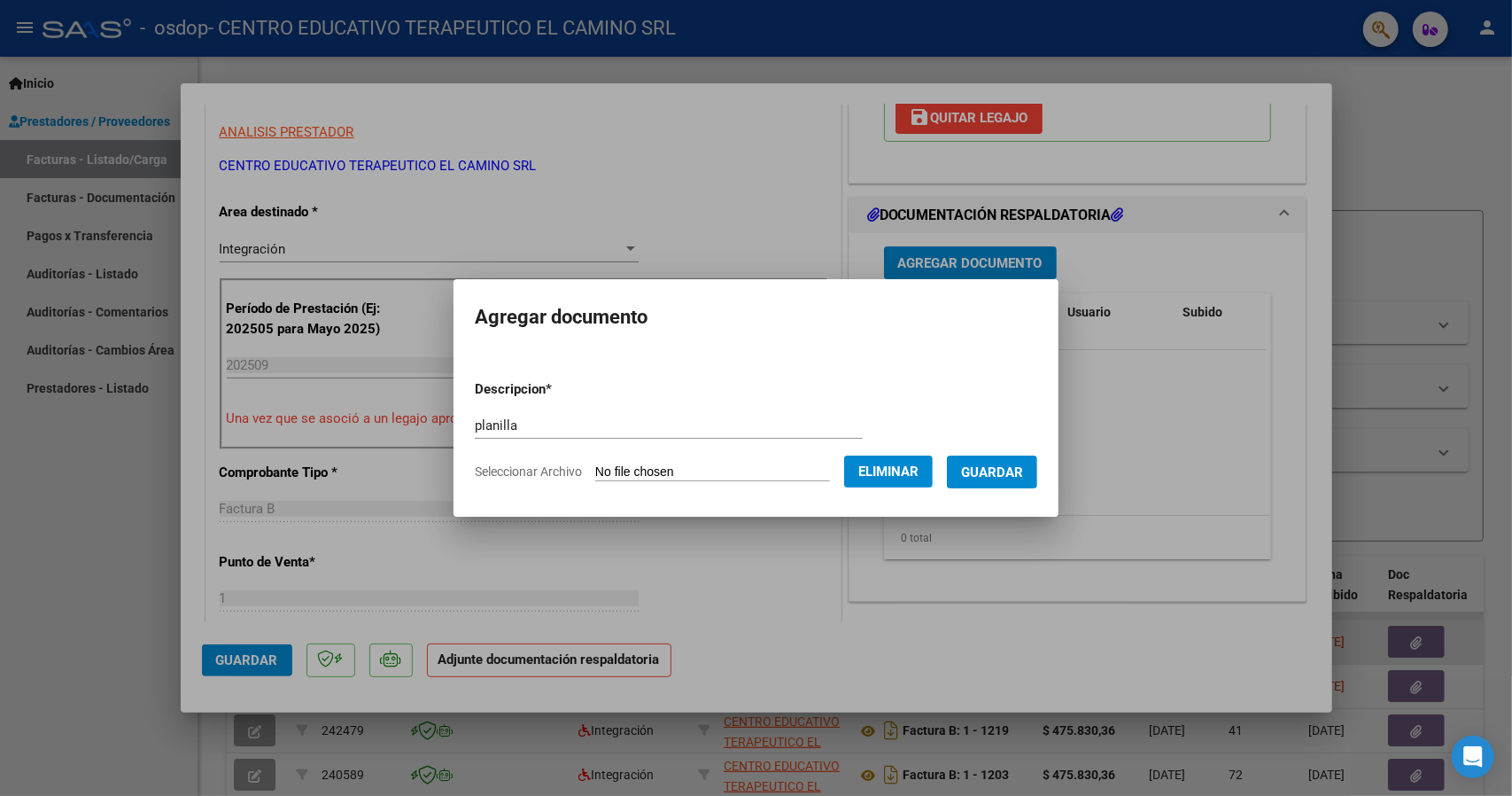
click at [991, 476] on span "Guardar" at bounding box center [993, 471] width 62 height 16
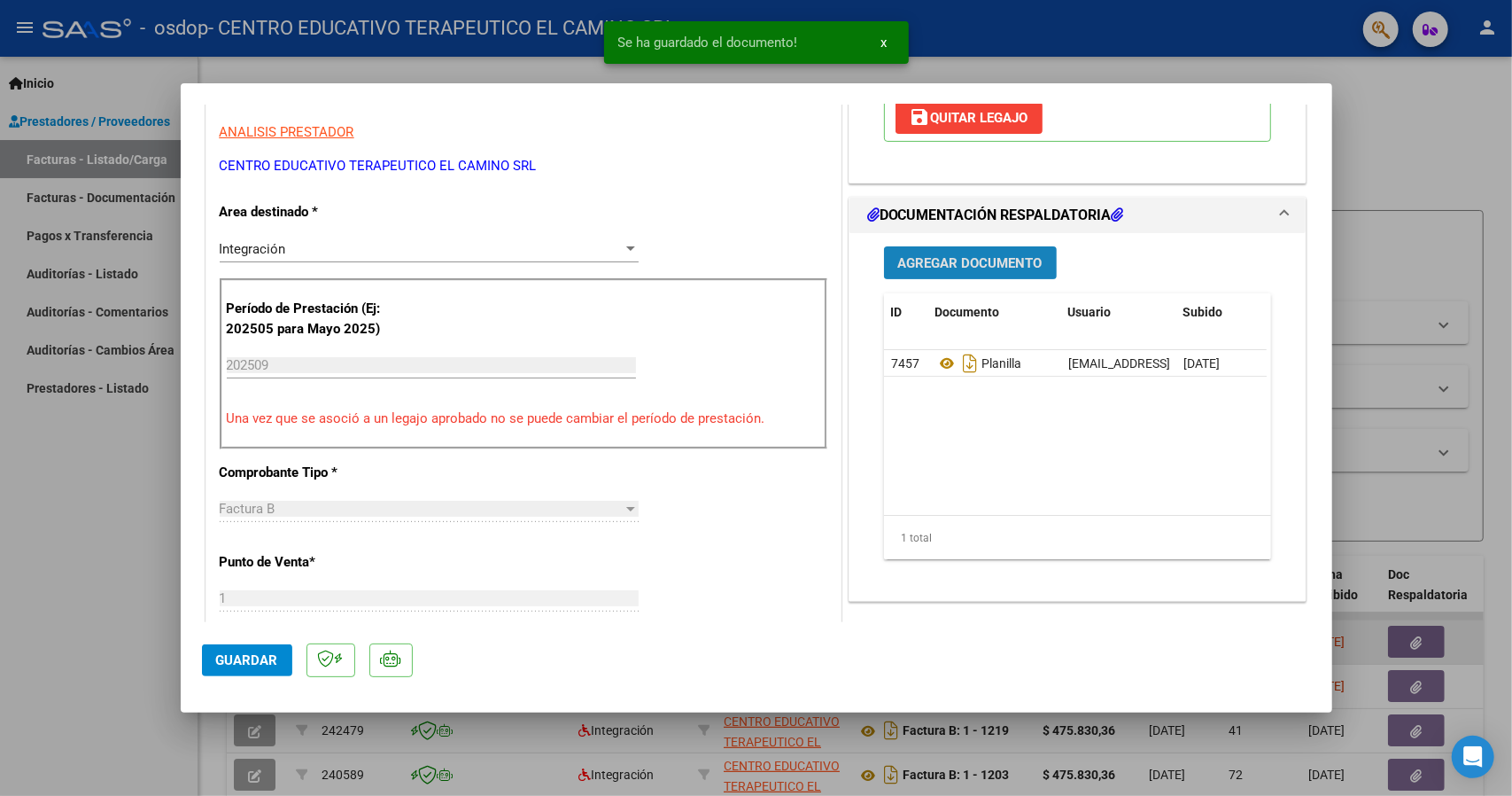
click at [957, 268] on span "Agregar Documento" at bounding box center [970, 263] width 144 height 16
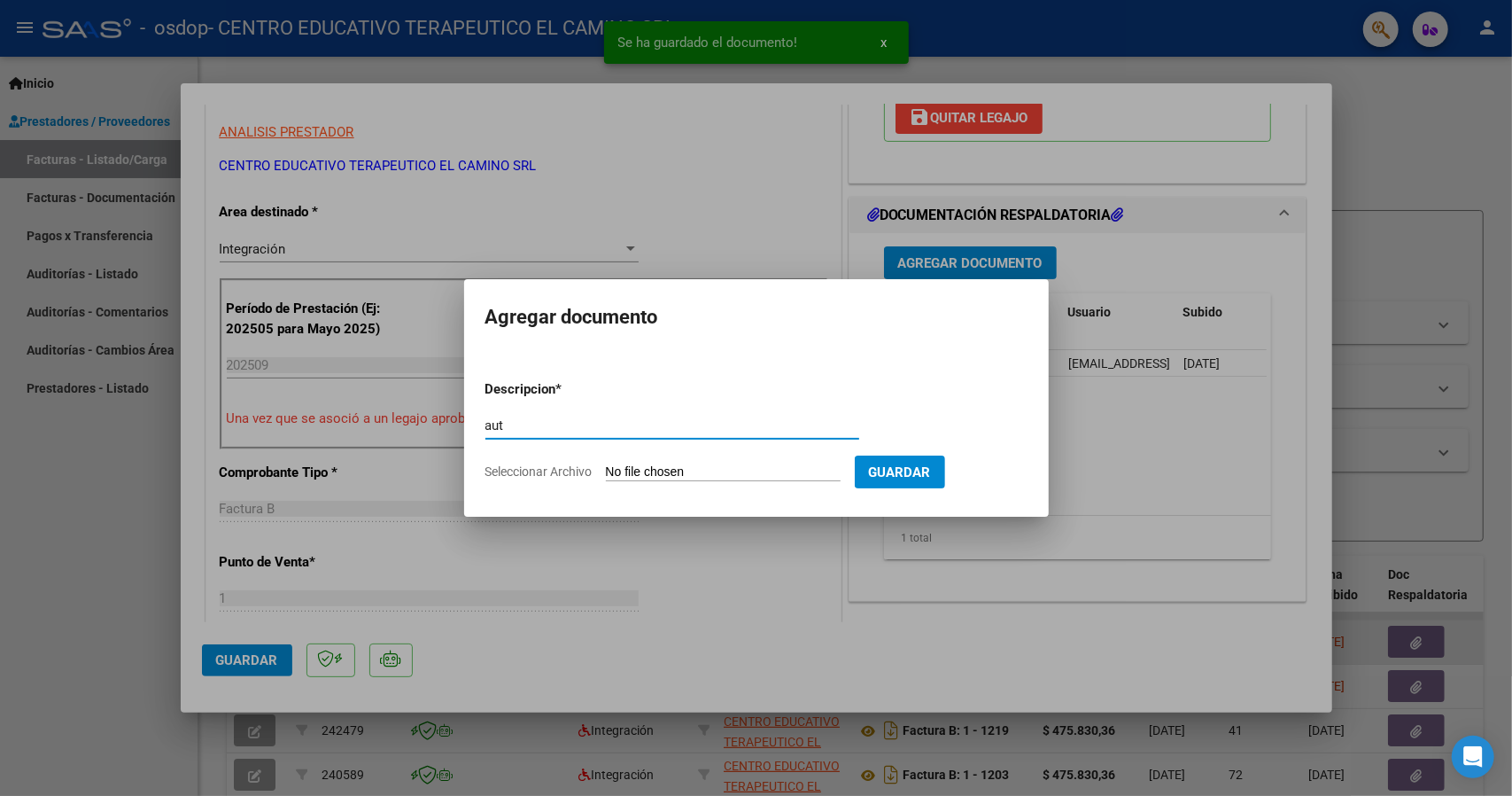
type input "aut"
click at [651, 466] on input "Seleccionar Archivo" at bounding box center [724, 472] width 235 height 17
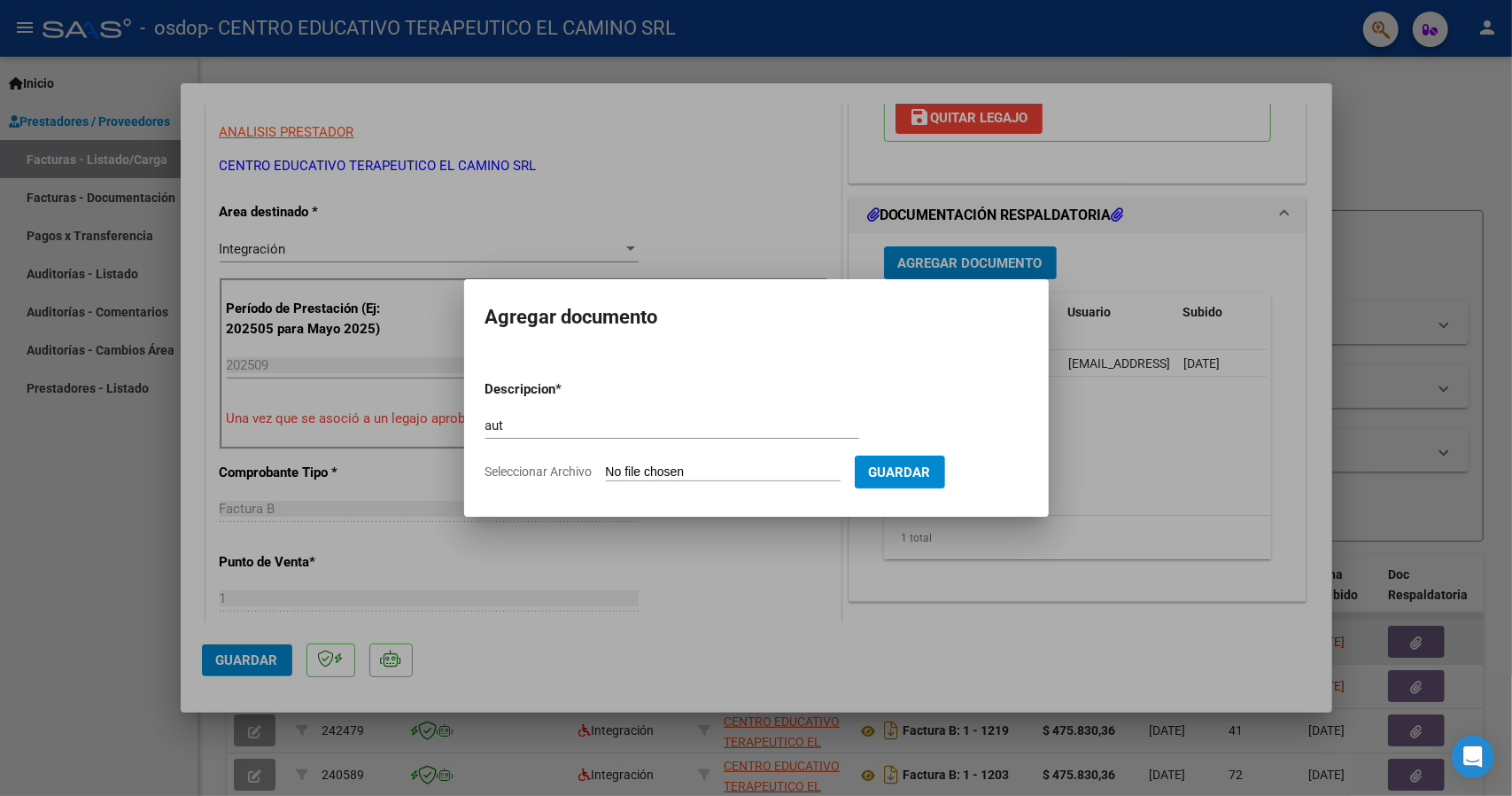
type input "C:\fakepath\aut [PERSON_NAME] integra 2025.jpg"
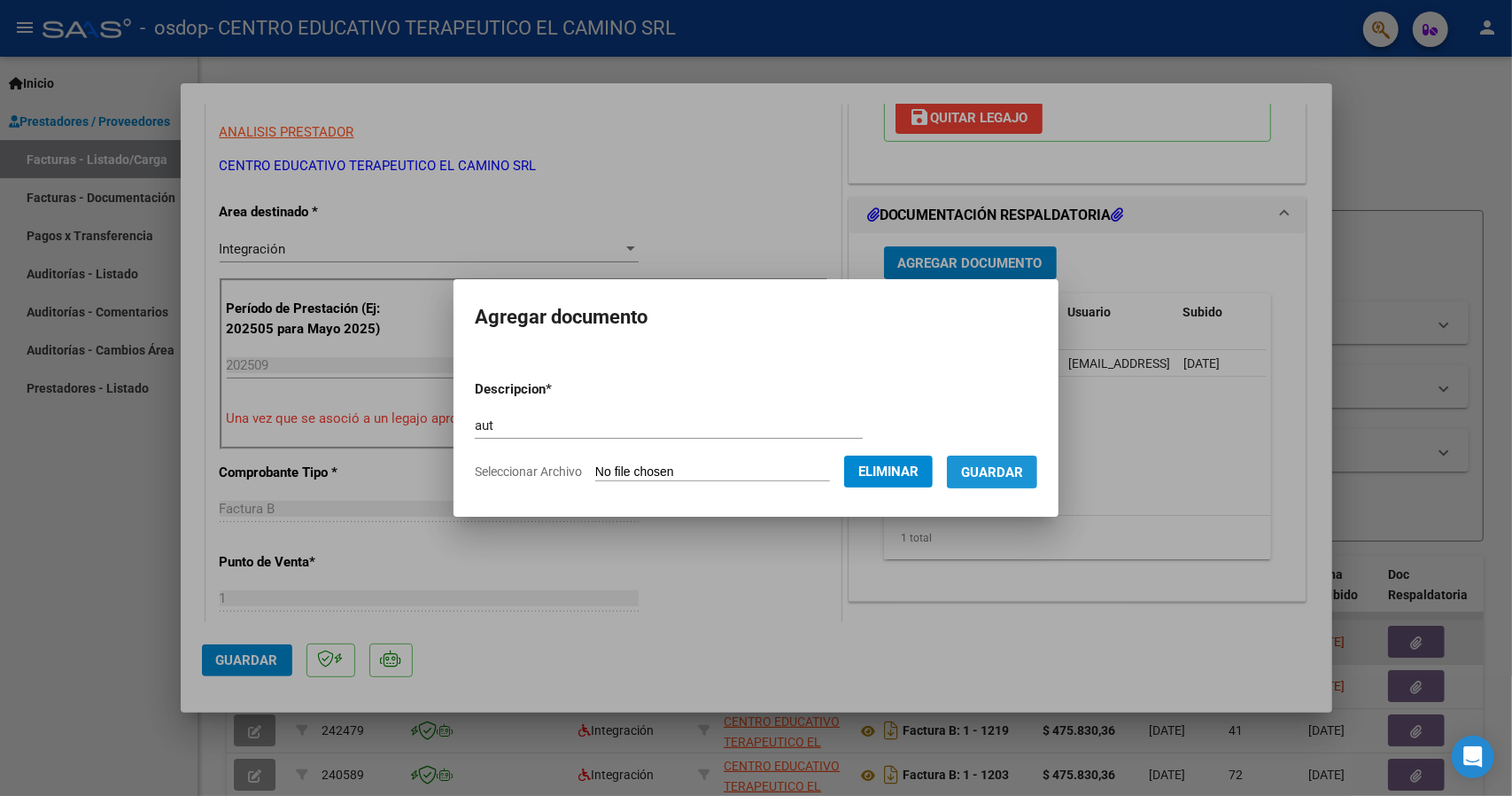
click at [1005, 474] on span "Guardar" at bounding box center [993, 471] width 62 height 16
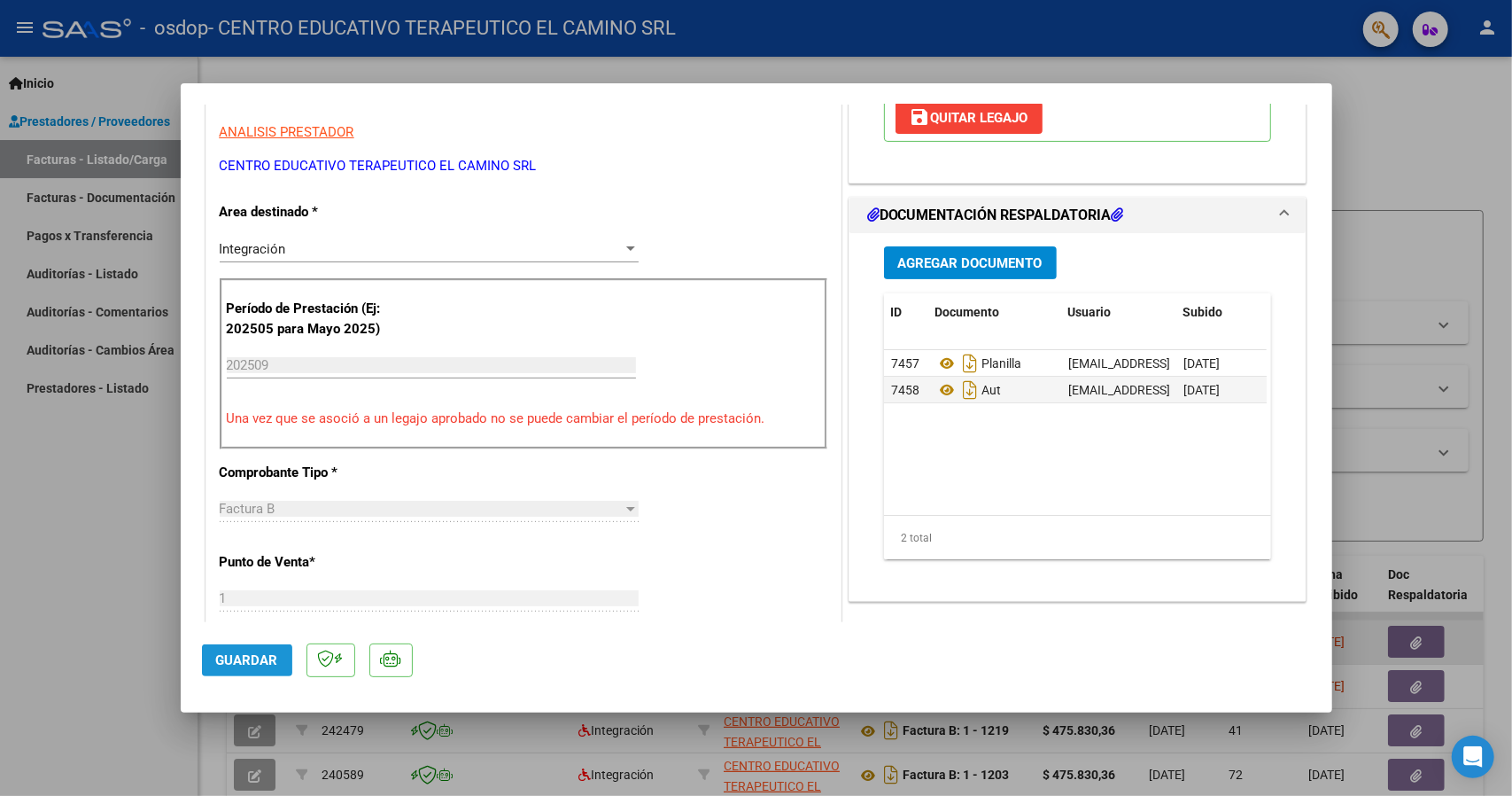
click at [274, 664] on span "Guardar" at bounding box center [247, 660] width 62 height 16
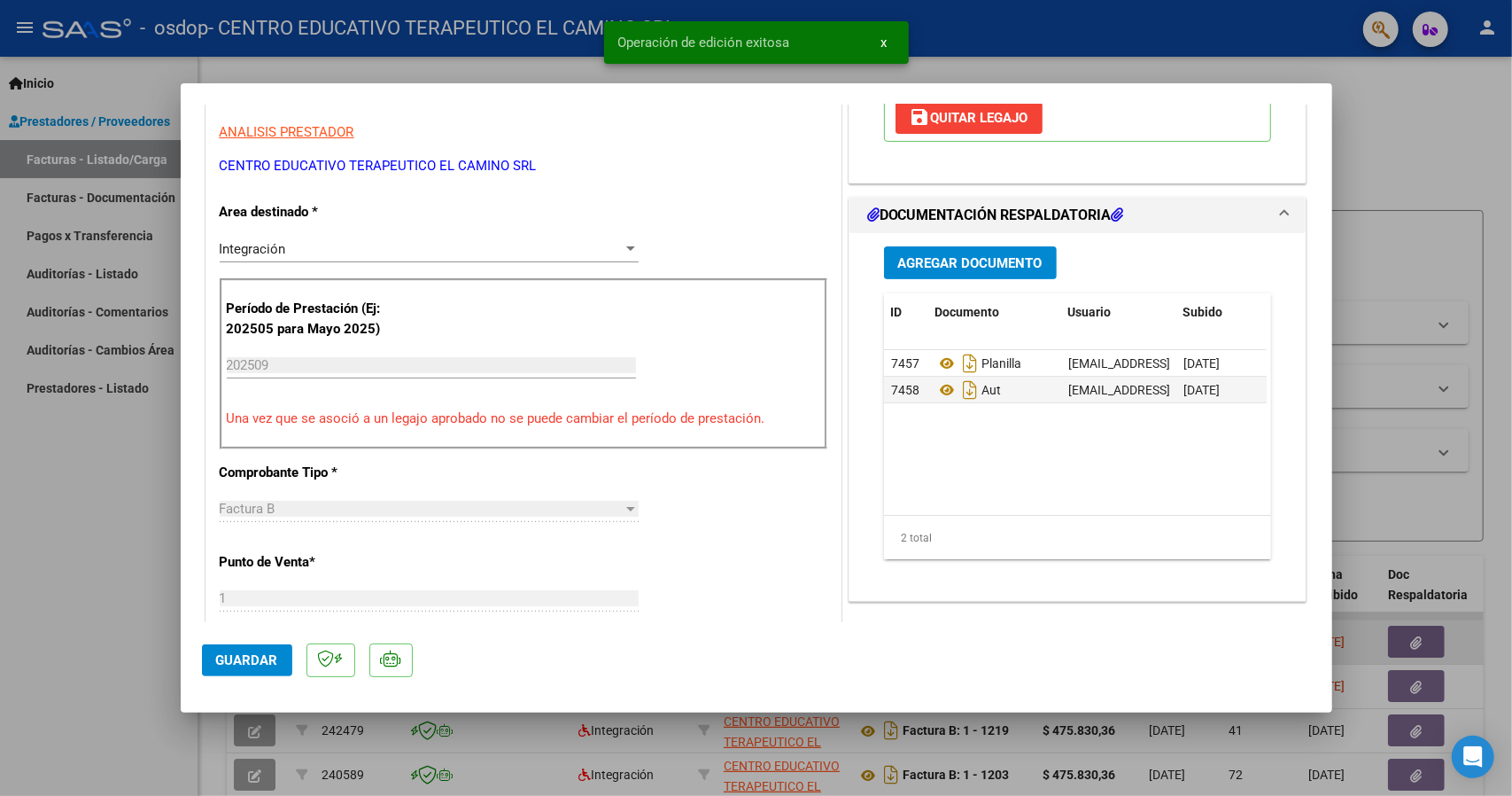
click at [1430, 171] on div at bounding box center [756, 398] width 1512 height 796
type input "$ 0,00"
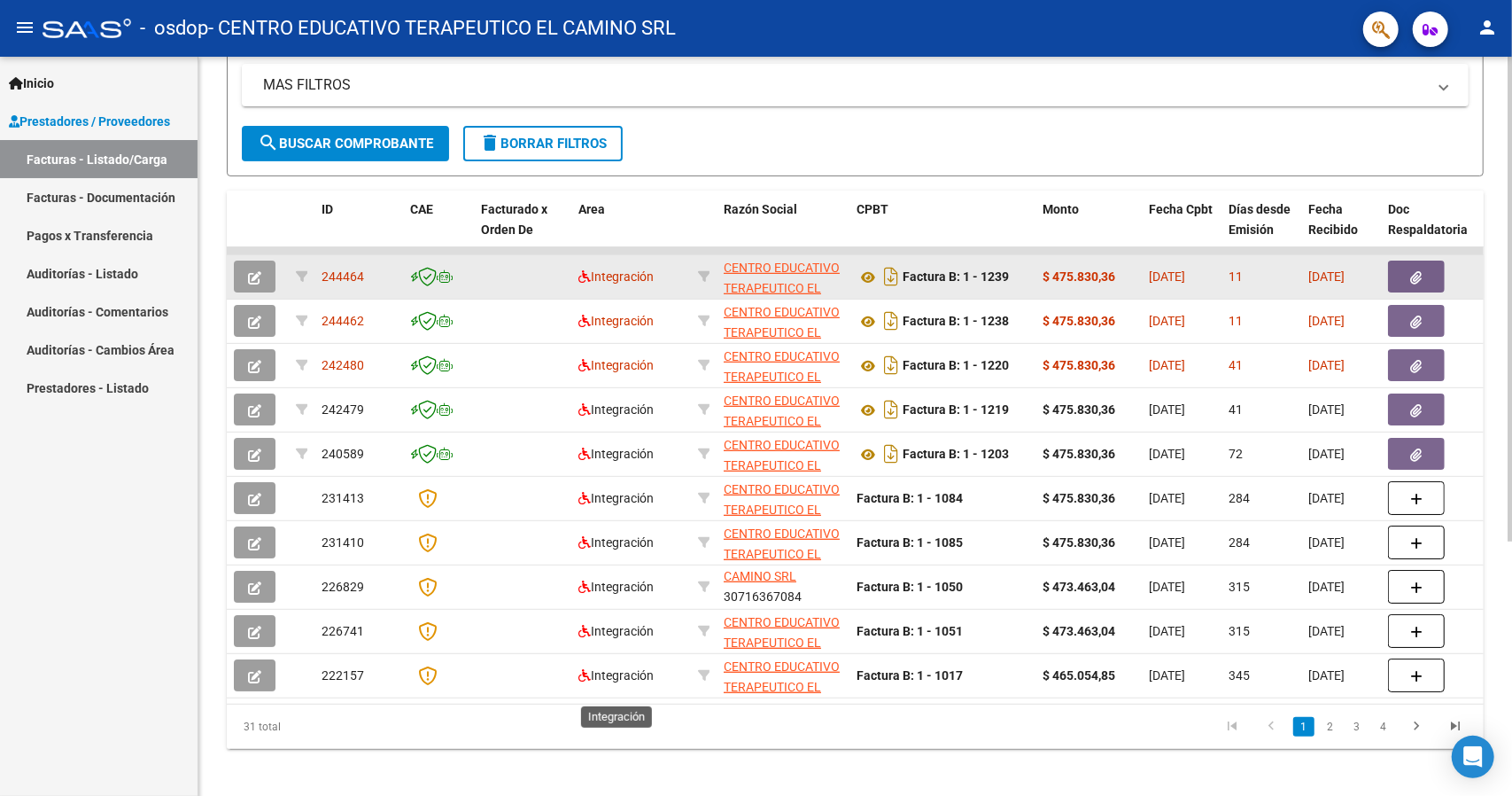
scroll to position [387, 0]
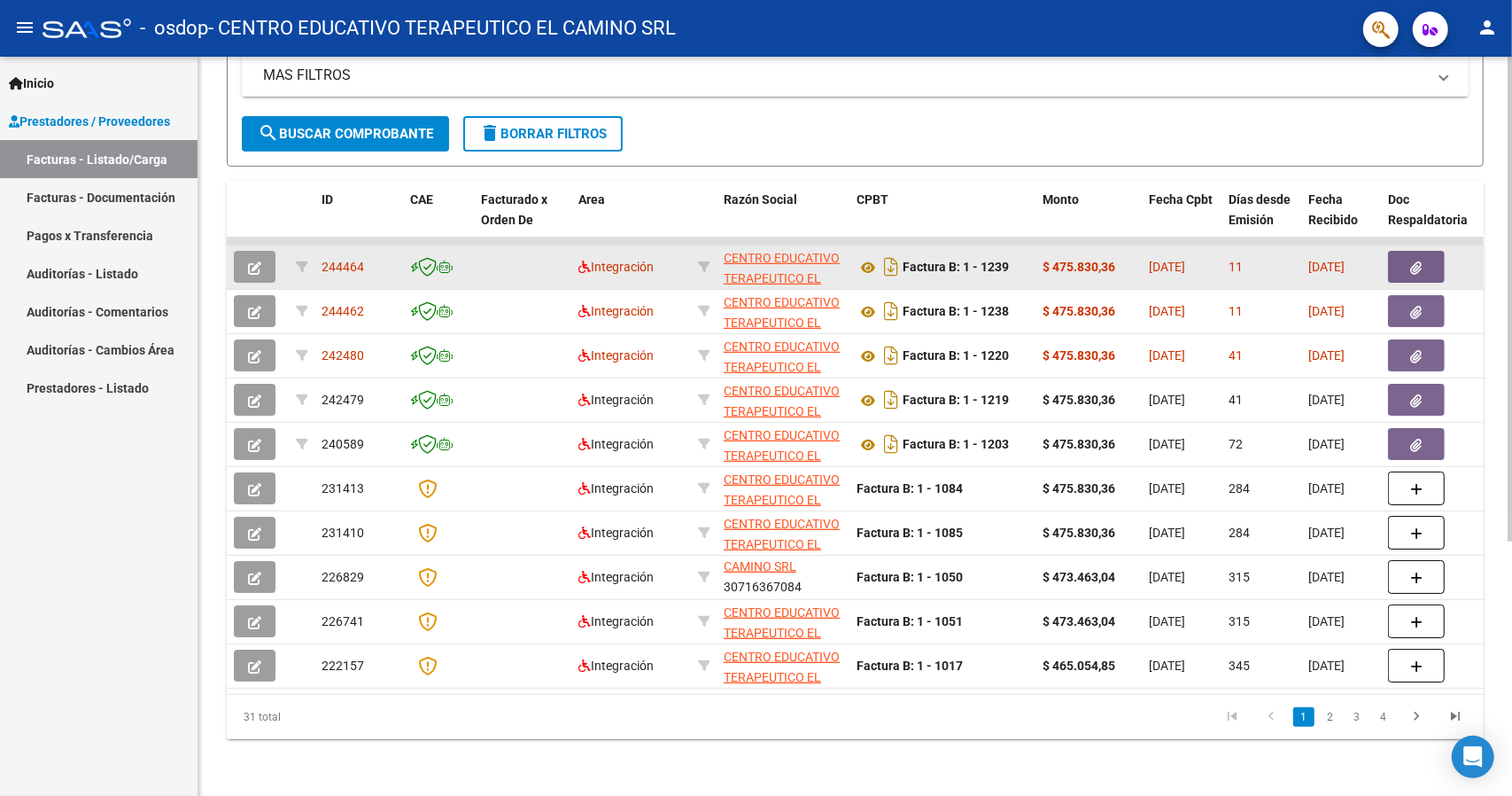
click at [571, 679] on datatable-body "244464 Integración CENTRO EDUCATIVO TERAPEUTICO EL CAMINO SRL 30716367084 Factu…" at bounding box center [855, 465] width 1257 height 456
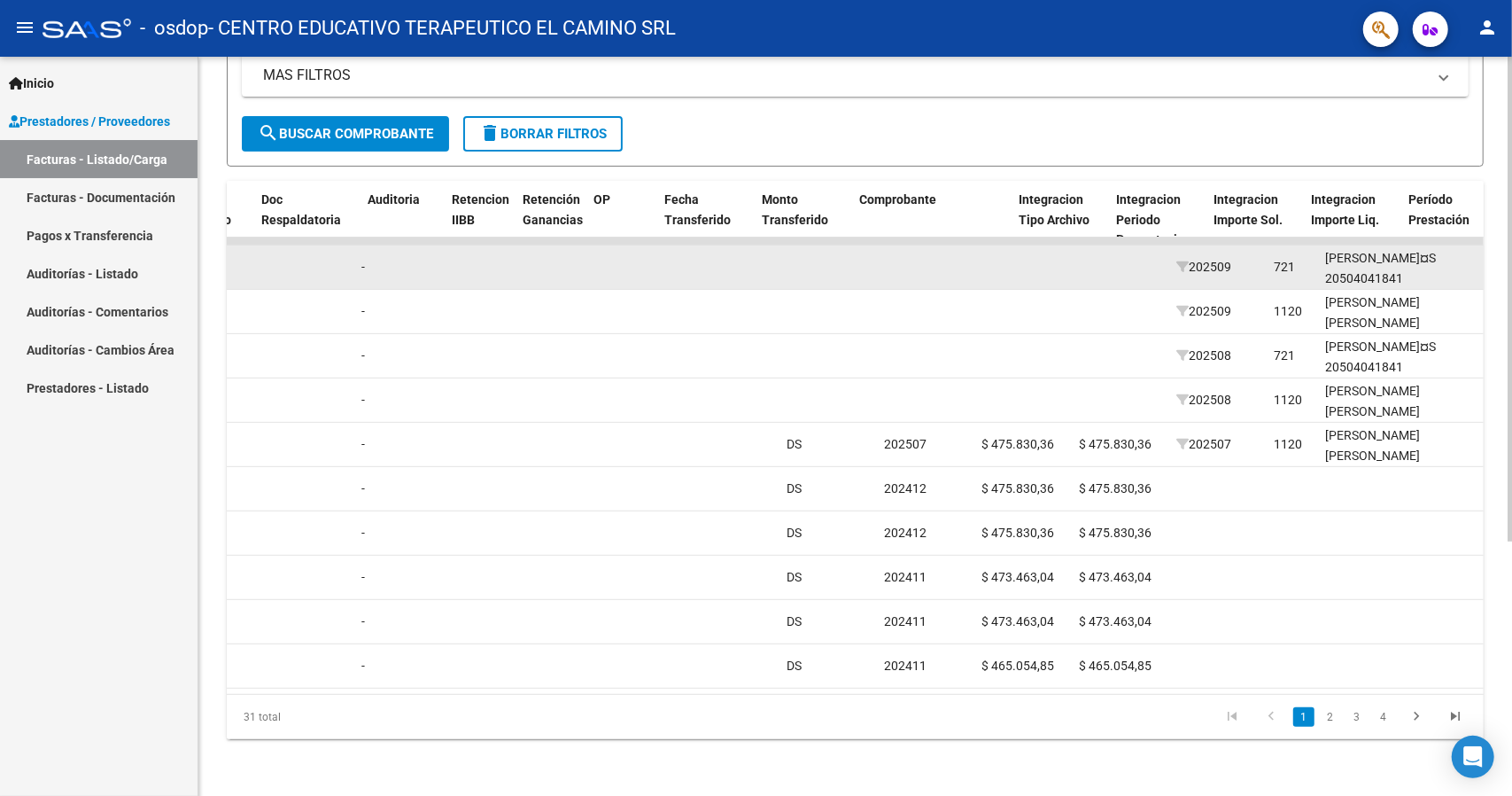
scroll to position [0, 1127]
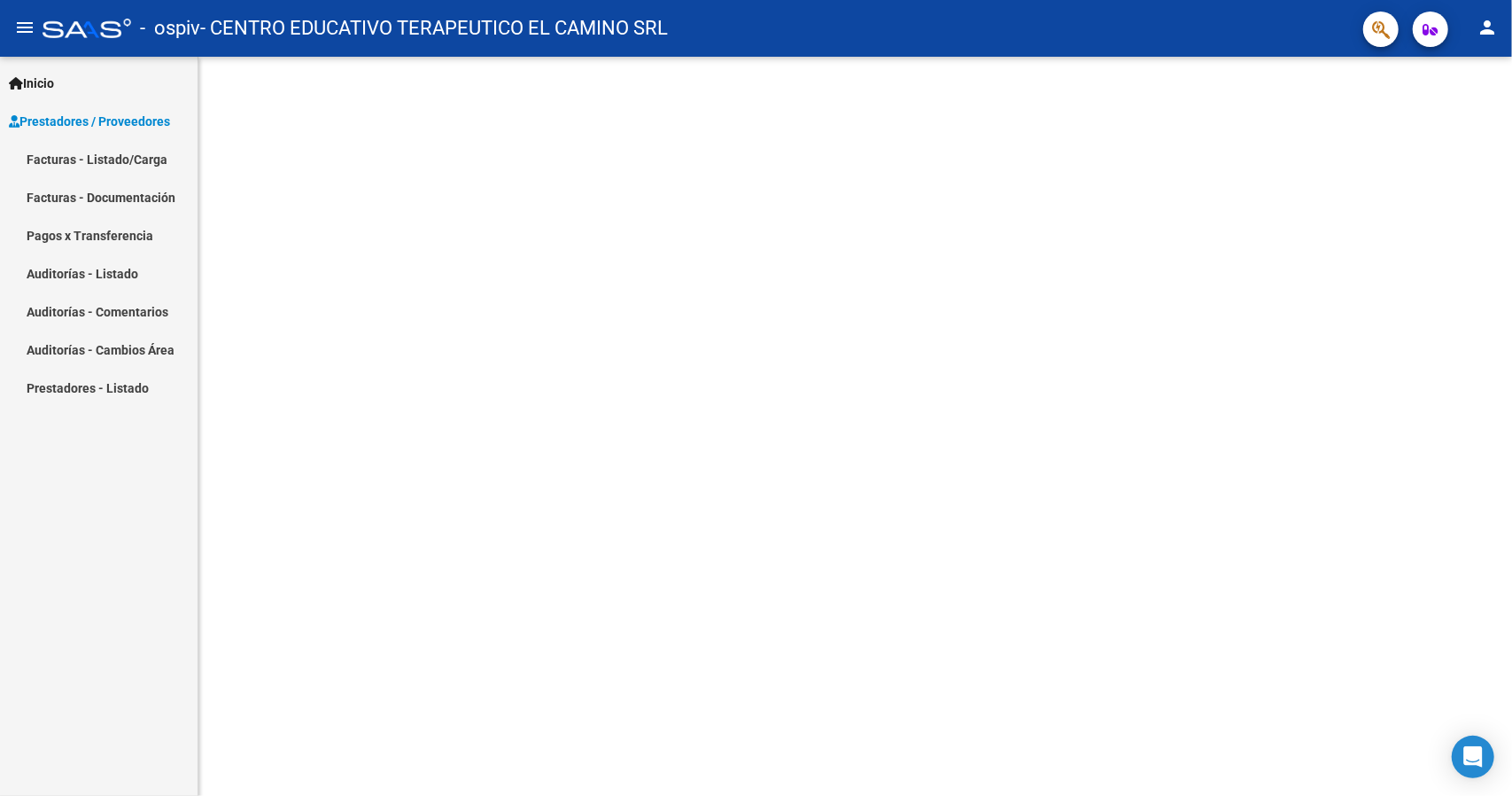
click at [149, 116] on span "Prestadores / Proveedores" at bounding box center [88, 121] width 161 height 20
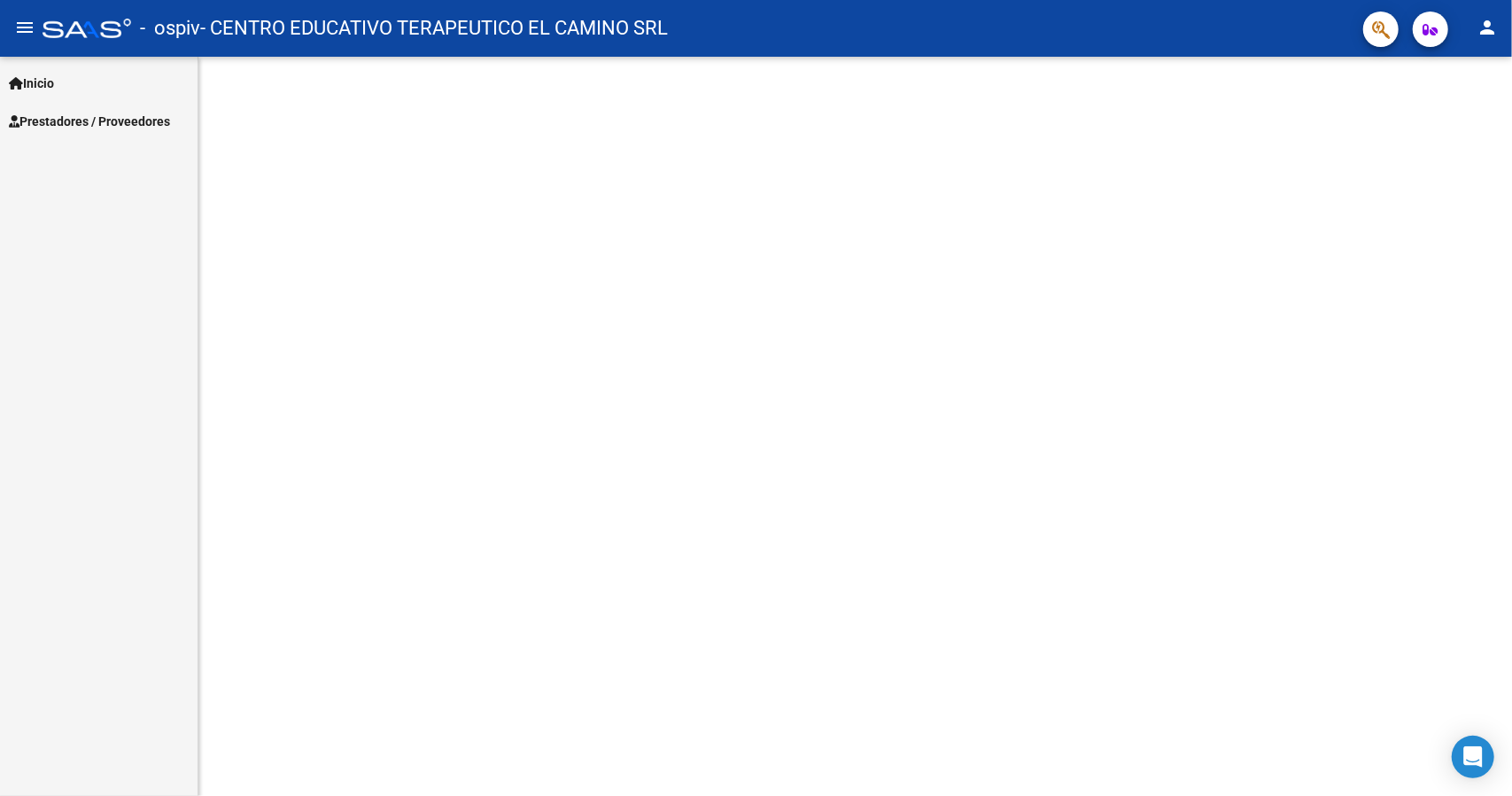
click at [149, 116] on span "Prestadores / Proveedores" at bounding box center [88, 121] width 161 height 20
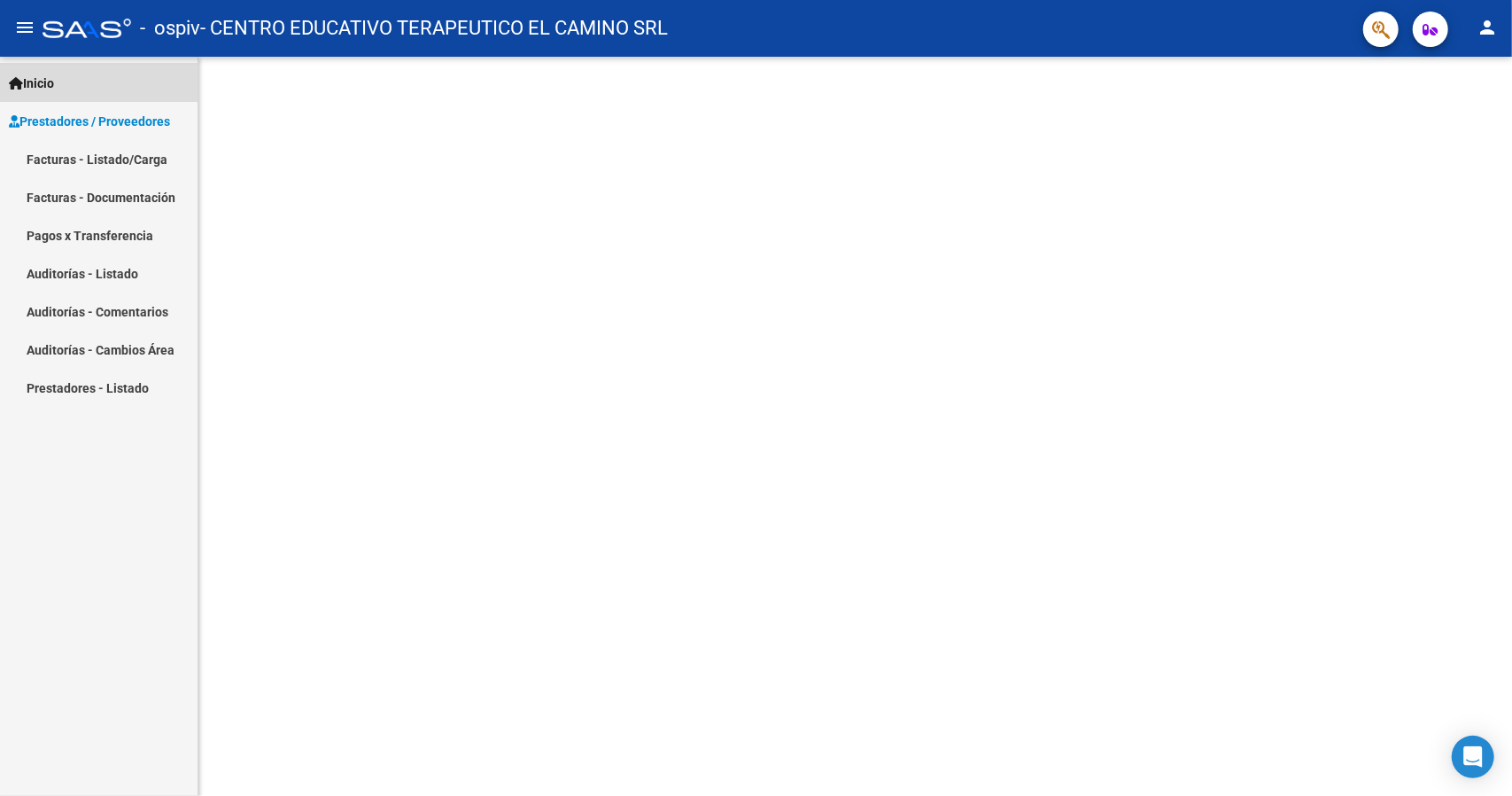
click at [39, 86] on span "Inicio" at bounding box center [31, 83] width 45 height 20
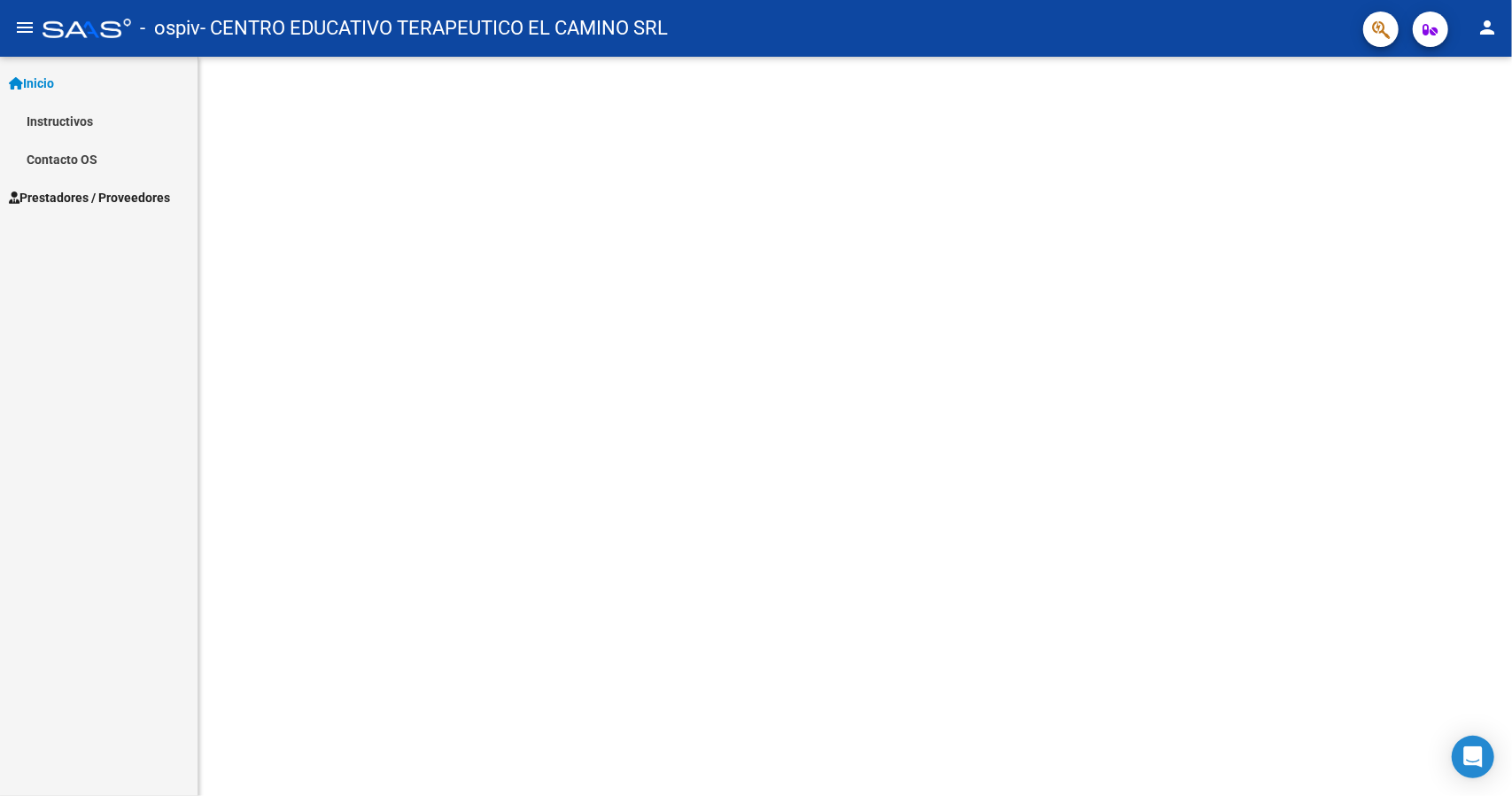
click at [46, 190] on span "Prestadores / Proveedores" at bounding box center [88, 198] width 161 height 20
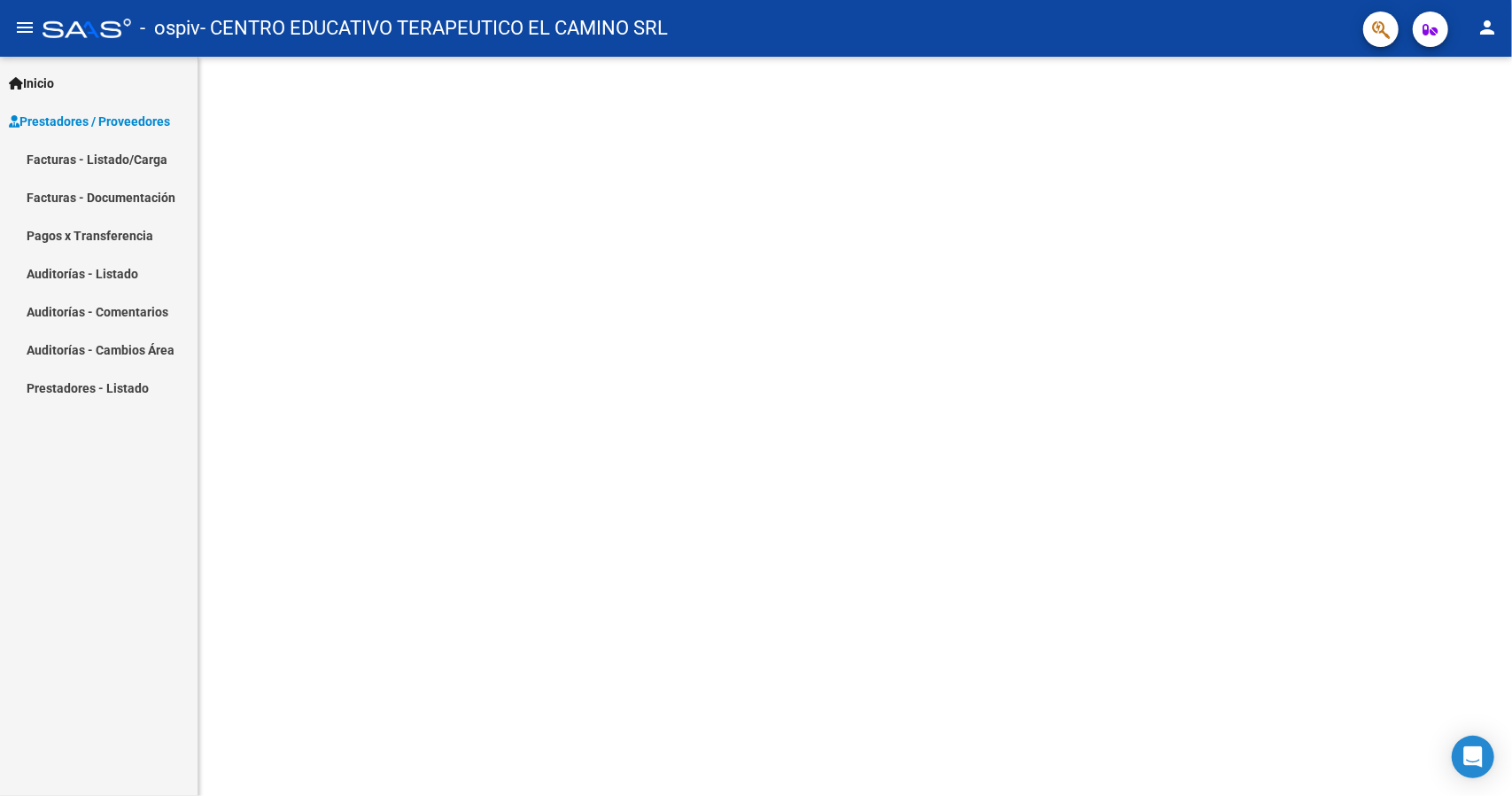
click at [82, 161] on link "Facturas - Listado/Carga" at bounding box center [99, 159] width 198 height 38
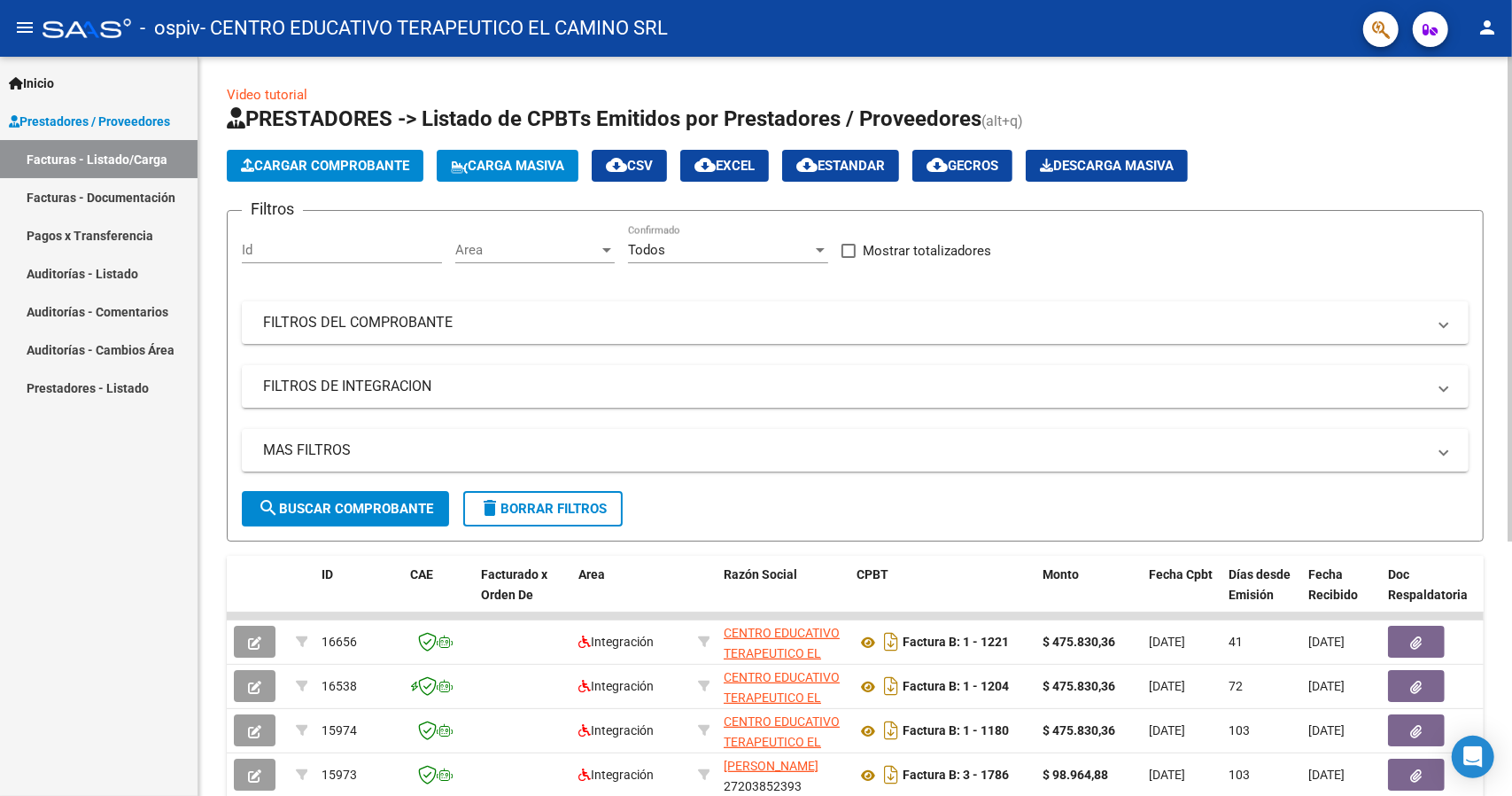
click at [369, 144] on app-list-header "PRESTADORES -> Listado de CPBTs Emitidos por Prestadores / Proveedores (alt+q) …" at bounding box center [855, 323] width 1257 height 437
click at [366, 164] on span "Cargar Comprobante" at bounding box center [325, 166] width 168 height 16
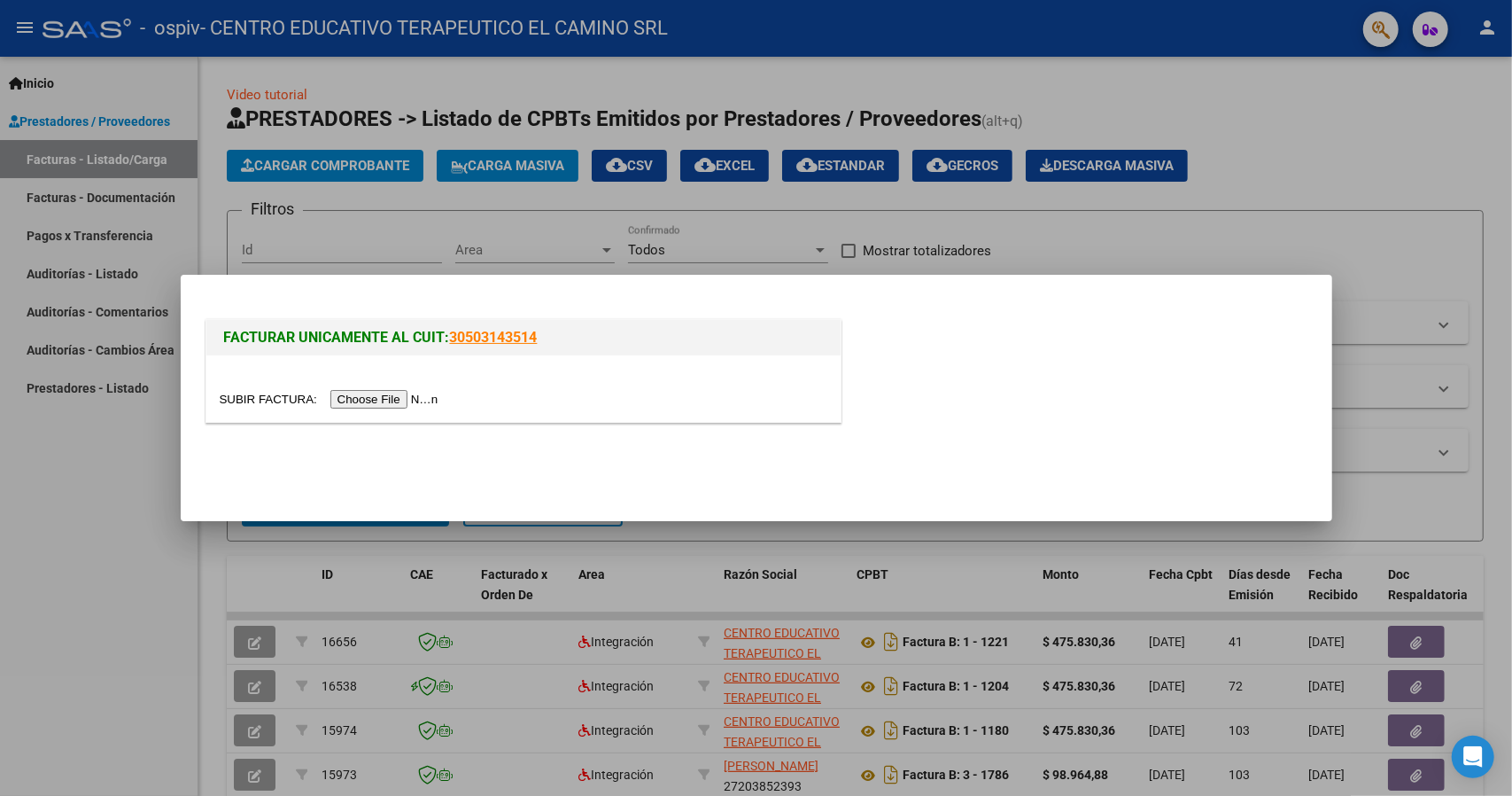
click at [425, 393] on input "file" at bounding box center [332, 399] width 224 height 19
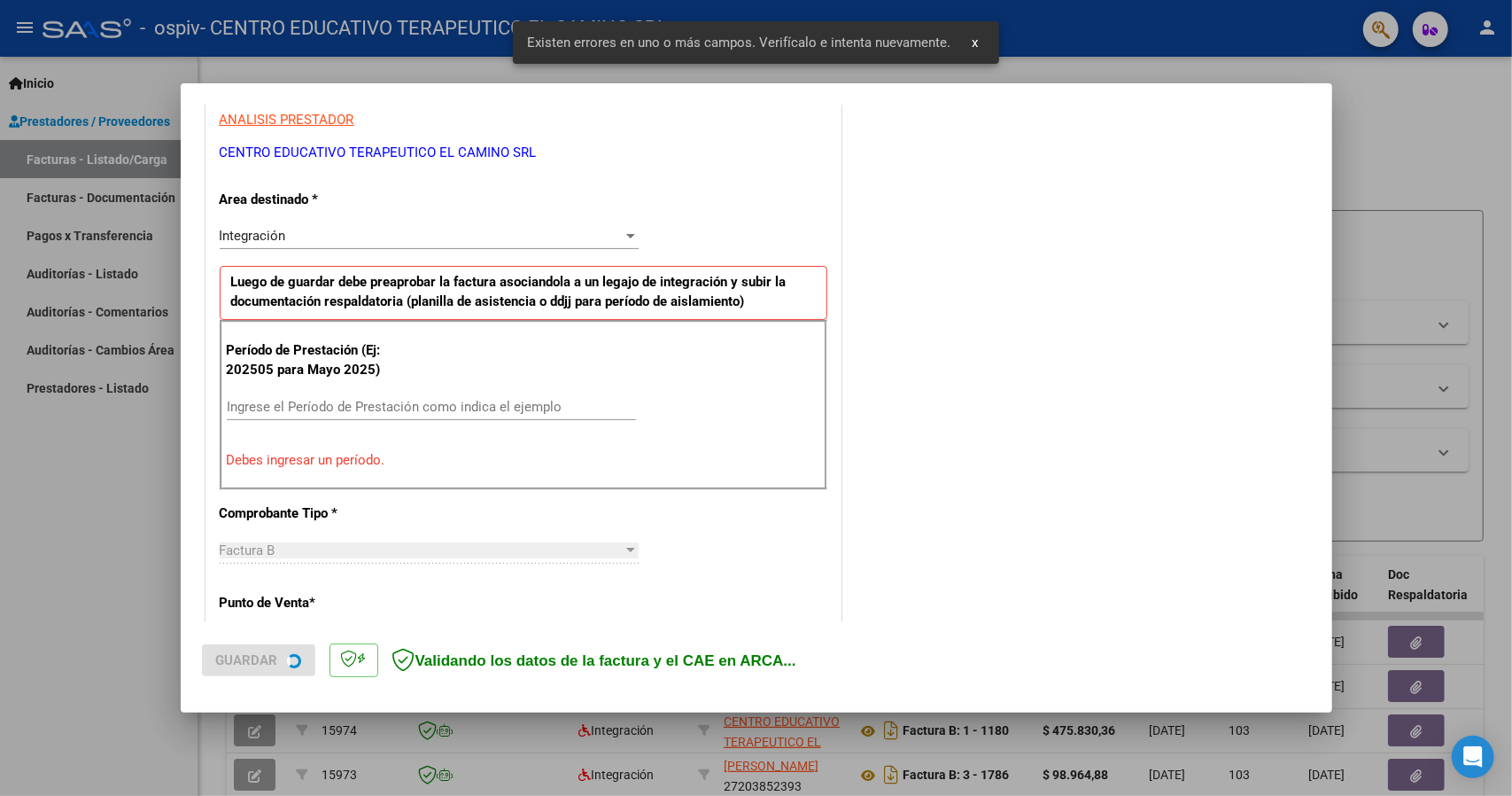
scroll to position [356, 0]
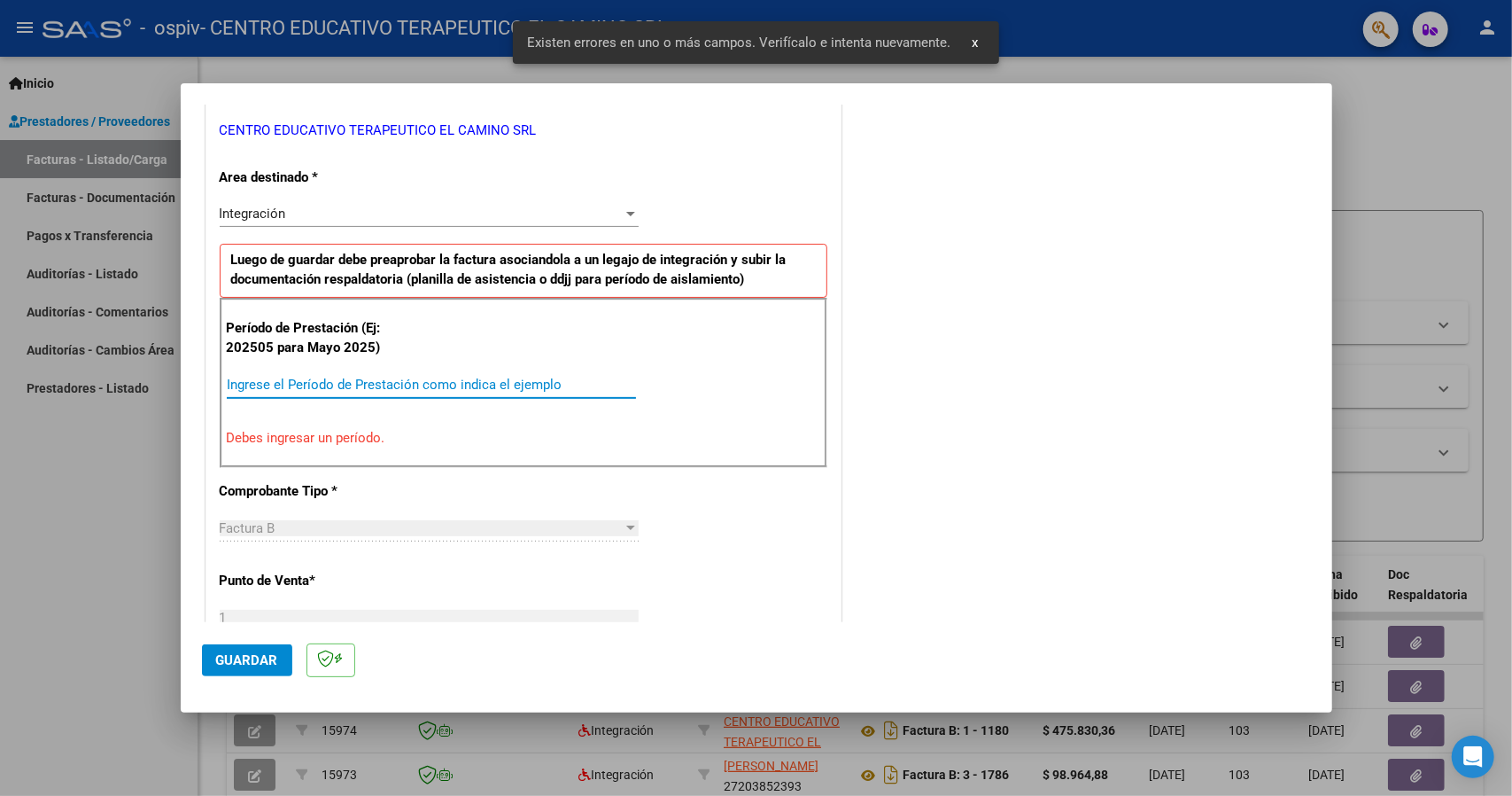
click at [342, 380] on input "Ingrese el Período de Prestación como indica el ejemplo" at bounding box center [431, 384] width 409 height 16
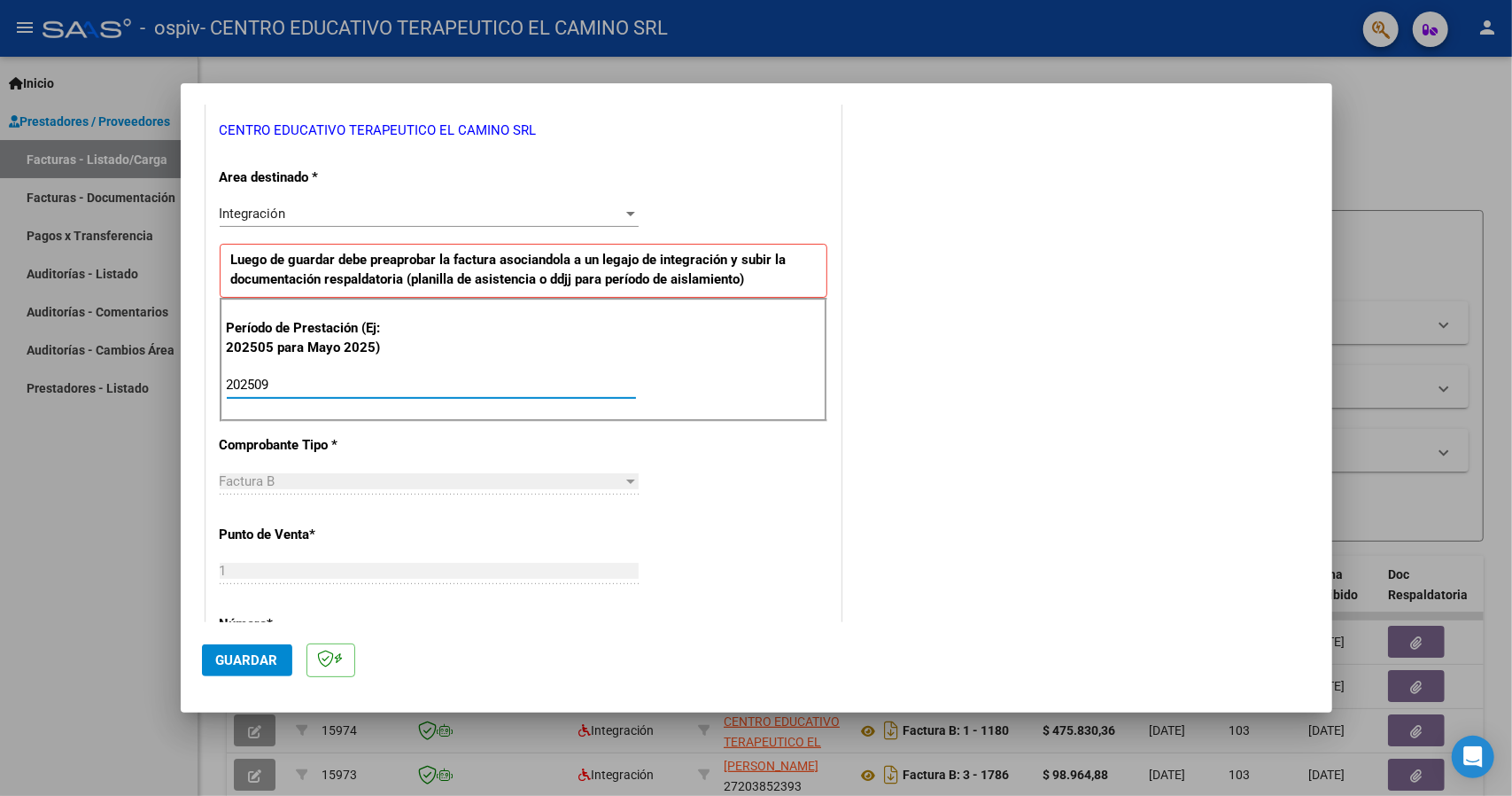
type input "202509"
click at [261, 655] on span "Guardar" at bounding box center [247, 660] width 62 height 16
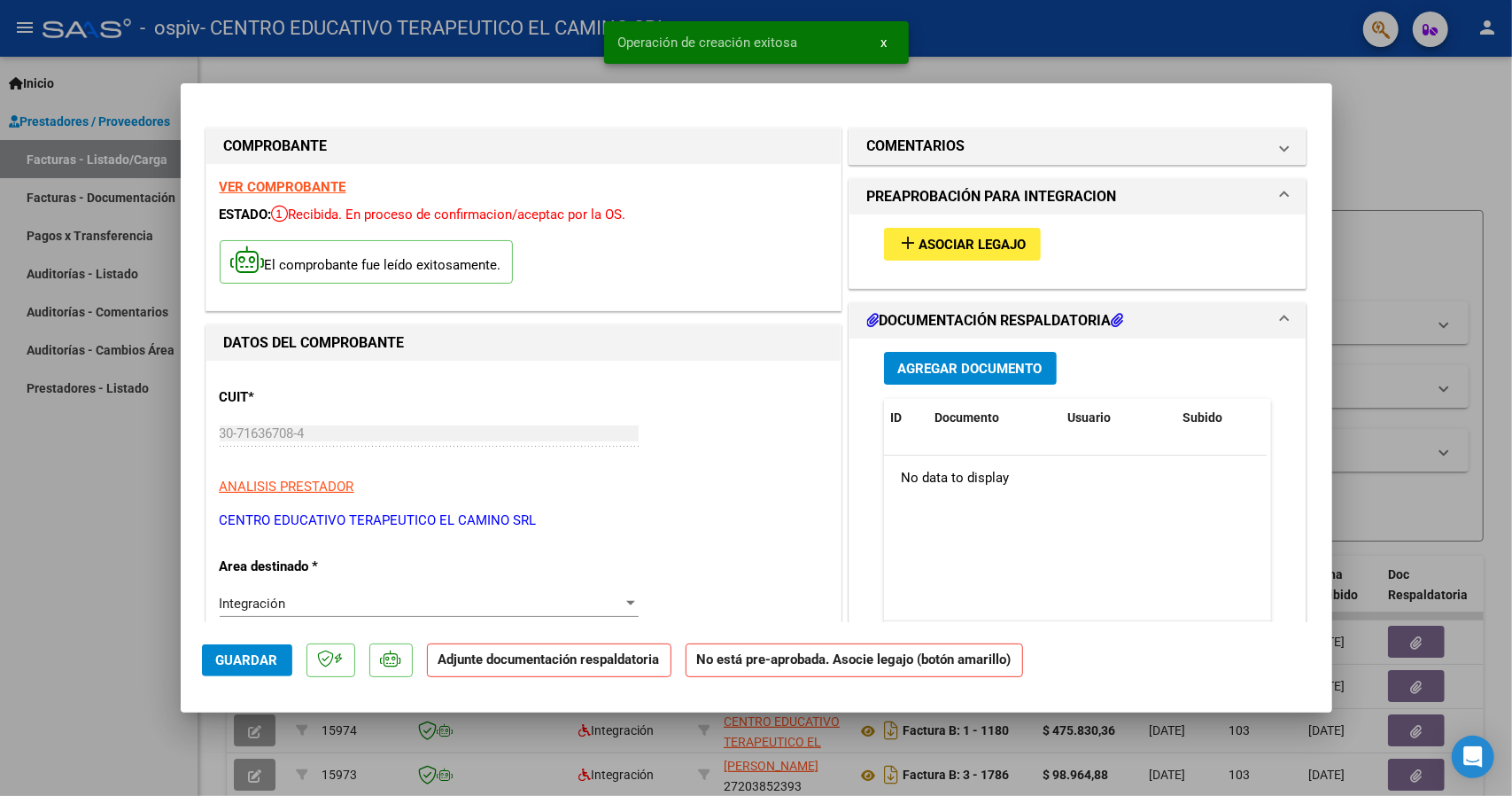
click at [933, 251] on button "add Asociar Legajo" at bounding box center [963, 244] width 157 height 33
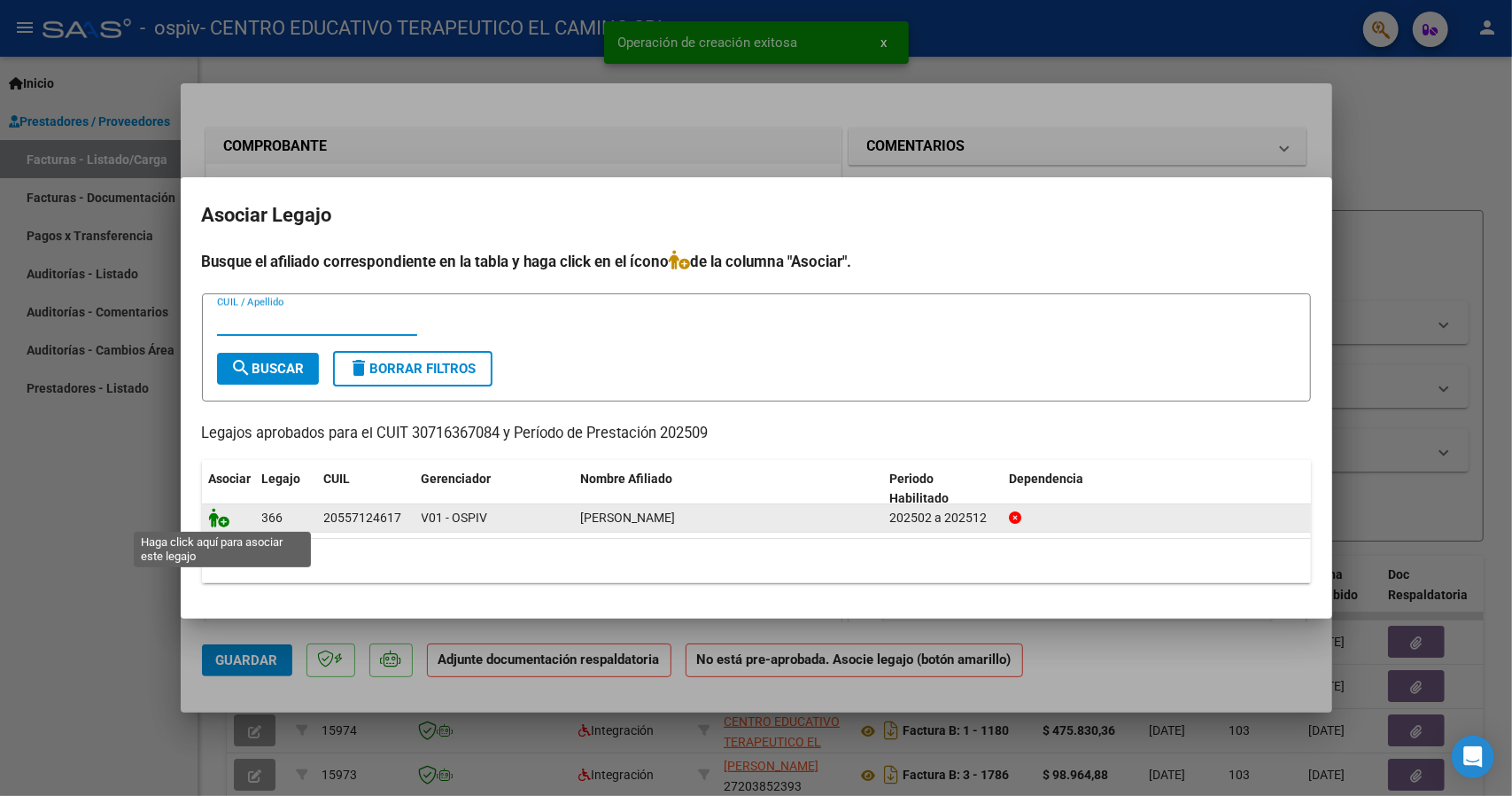
click at [225, 517] on icon at bounding box center [219, 517] width 22 height 20
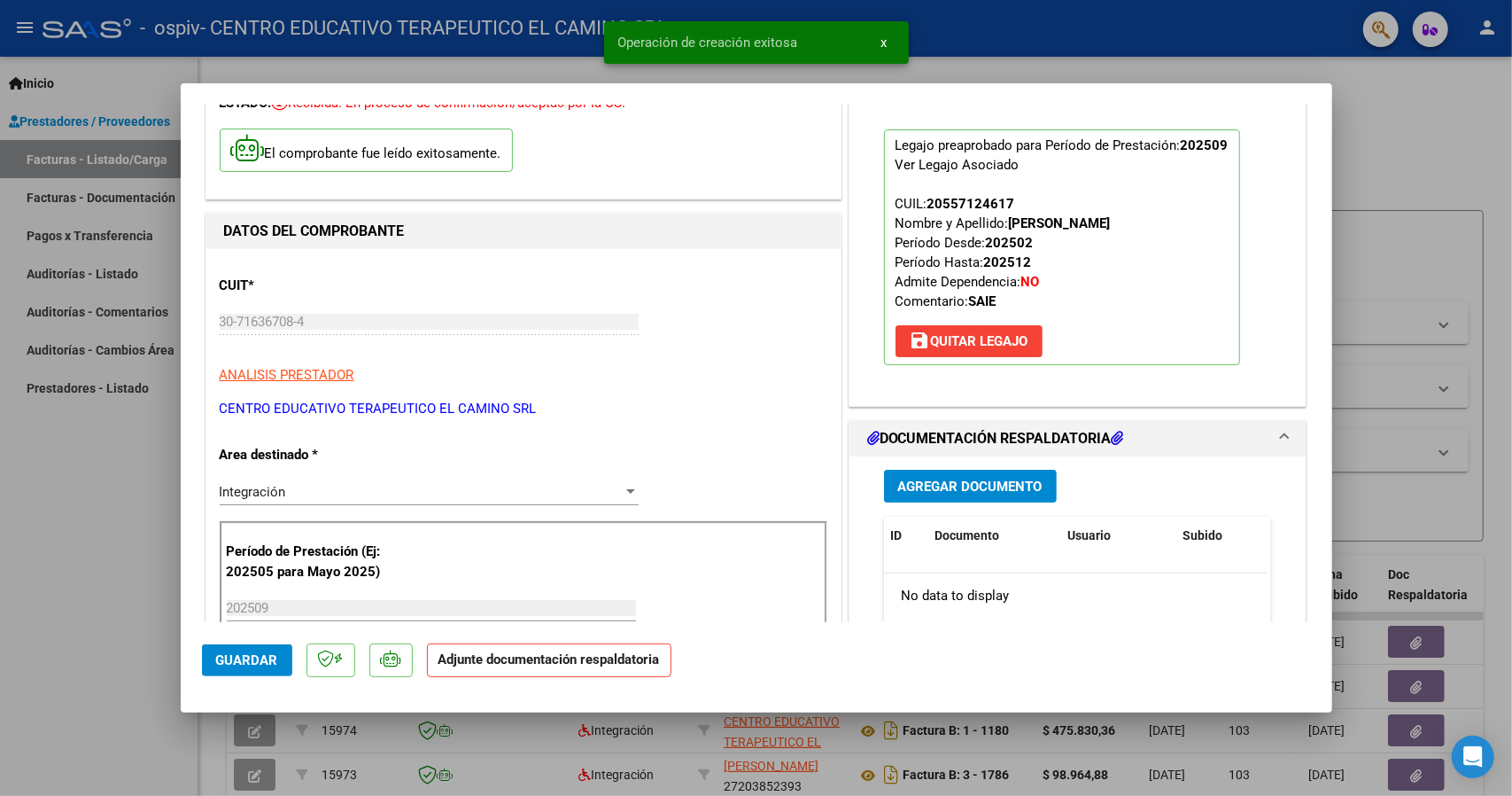
scroll to position [177, 0]
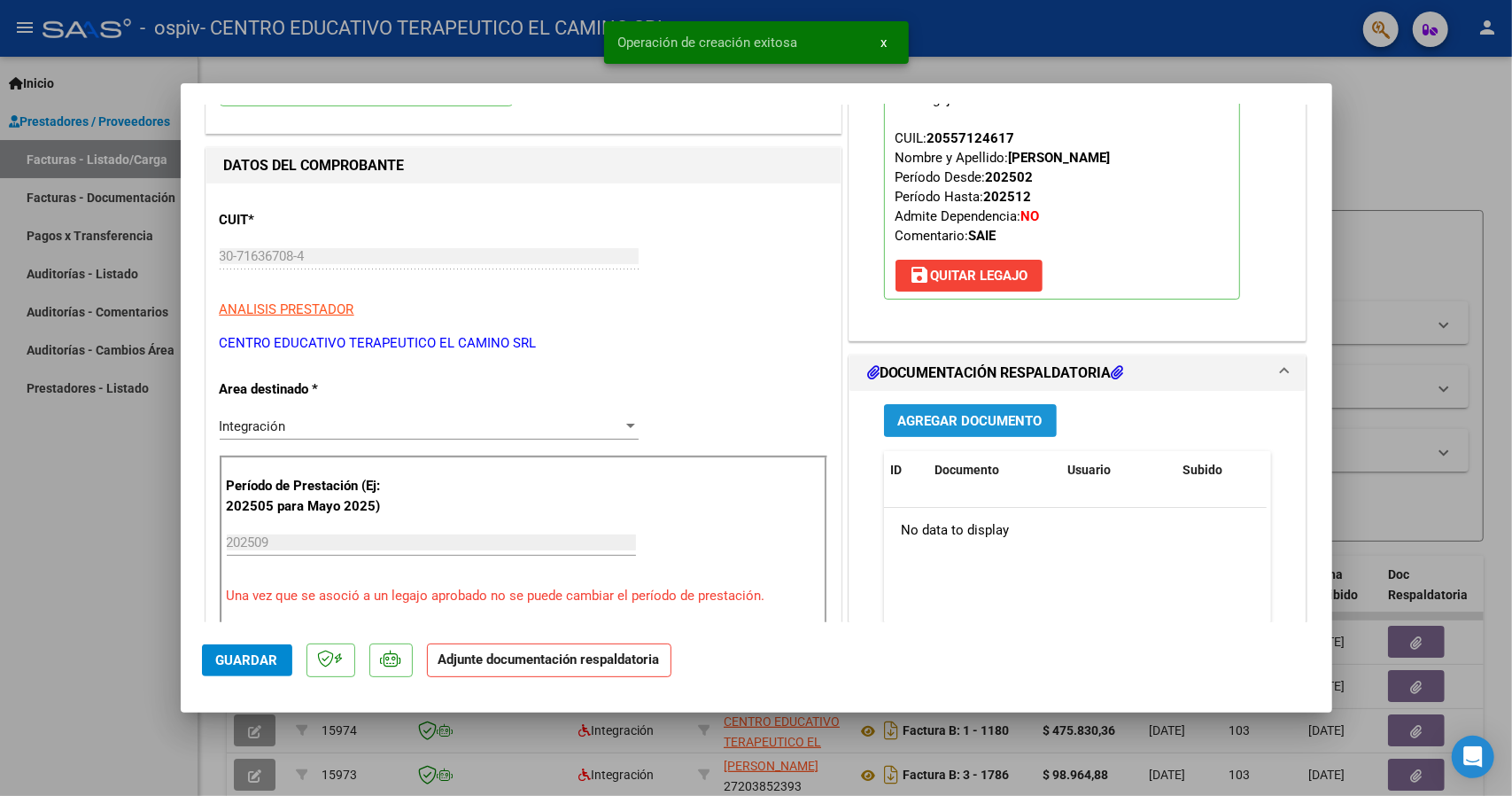
click at [975, 432] on button "Agregar Documento" at bounding box center [971, 420] width 173 height 33
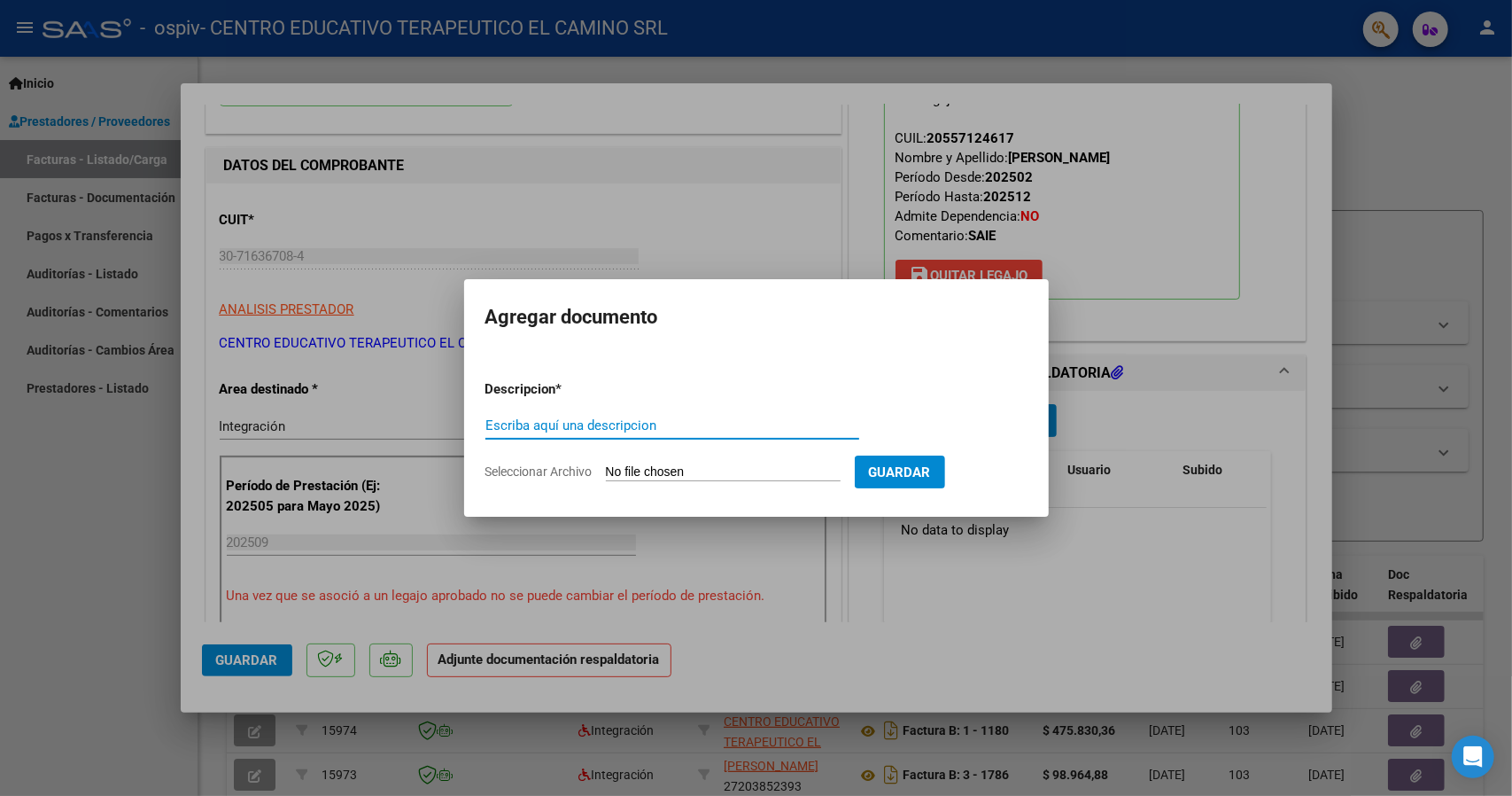
click at [616, 433] on input "Escriba aquí una descripcion" at bounding box center [672, 424] width 374 height 16
type input "planilla"
click at [732, 474] on input "Seleccionar Archivo" at bounding box center [724, 472] width 235 height 17
type input "C:\fakepath\plani.pdf"
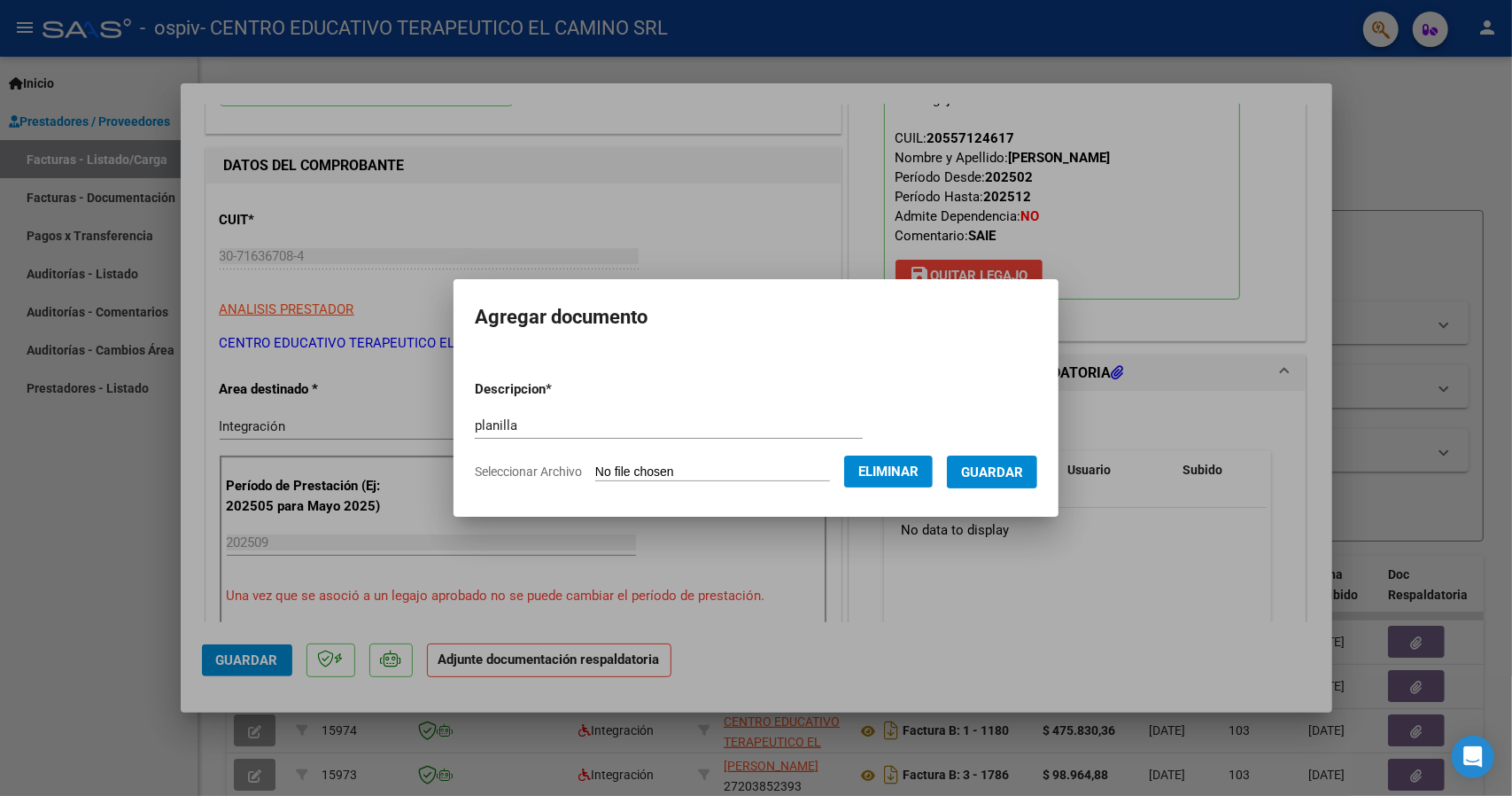
click at [1021, 481] on button "Guardar" at bounding box center [993, 471] width 90 height 33
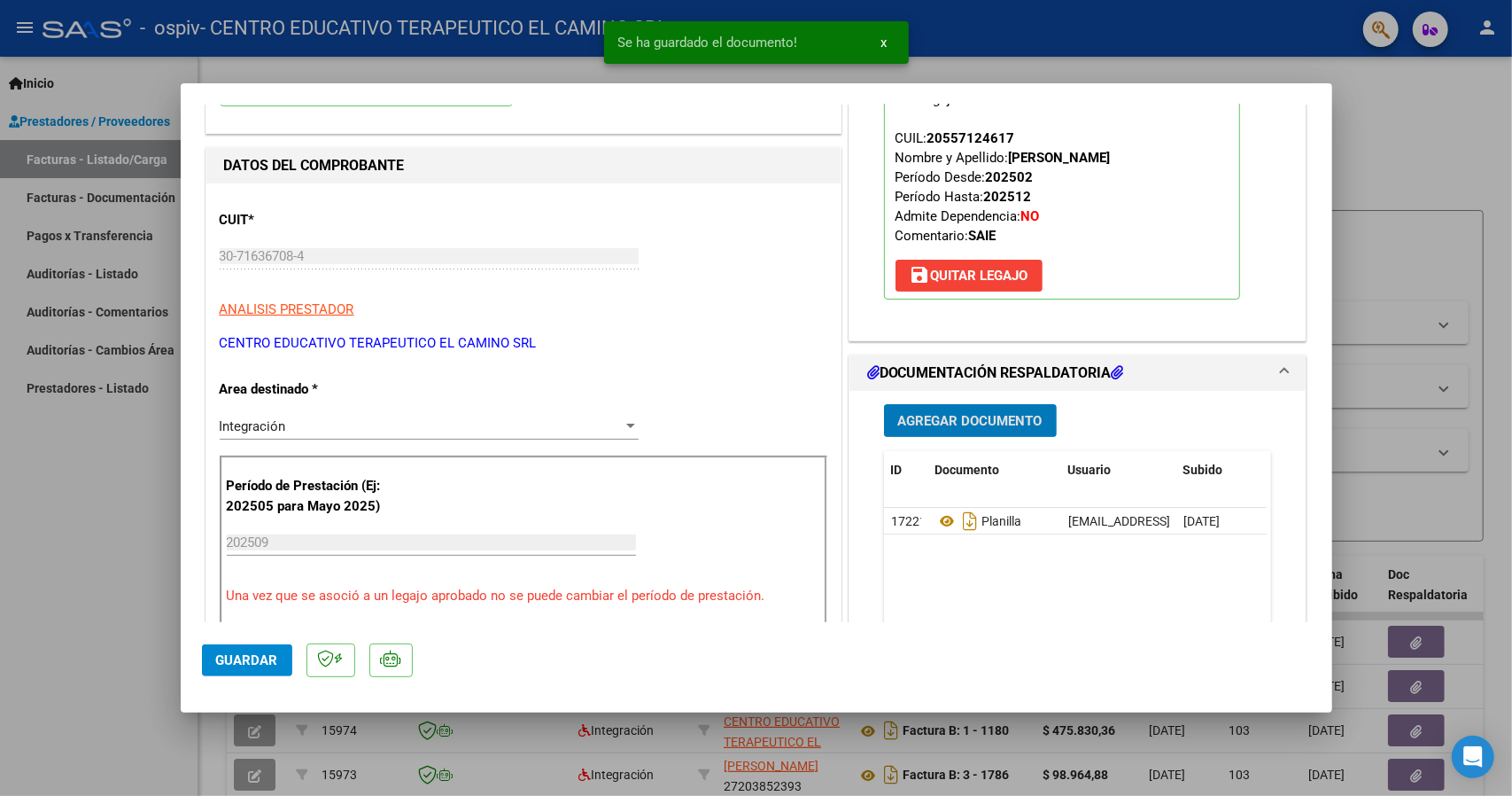
click at [977, 415] on span "Agregar Documento" at bounding box center [970, 421] width 144 height 16
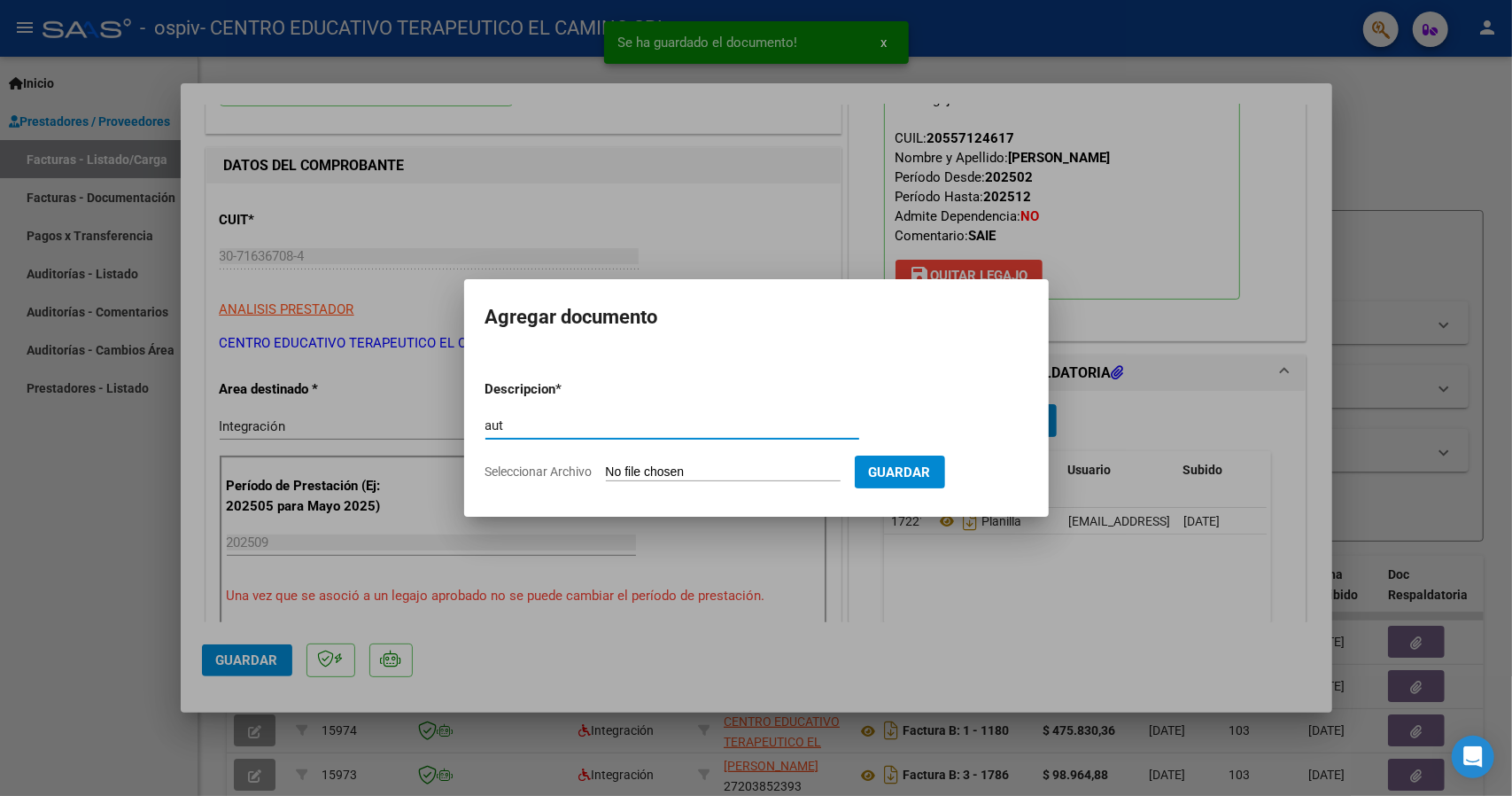
type input "aut"
click at [676, 470] on input "Seleccionar Archivo" at bounding box center [724, 472] width 235 height 17
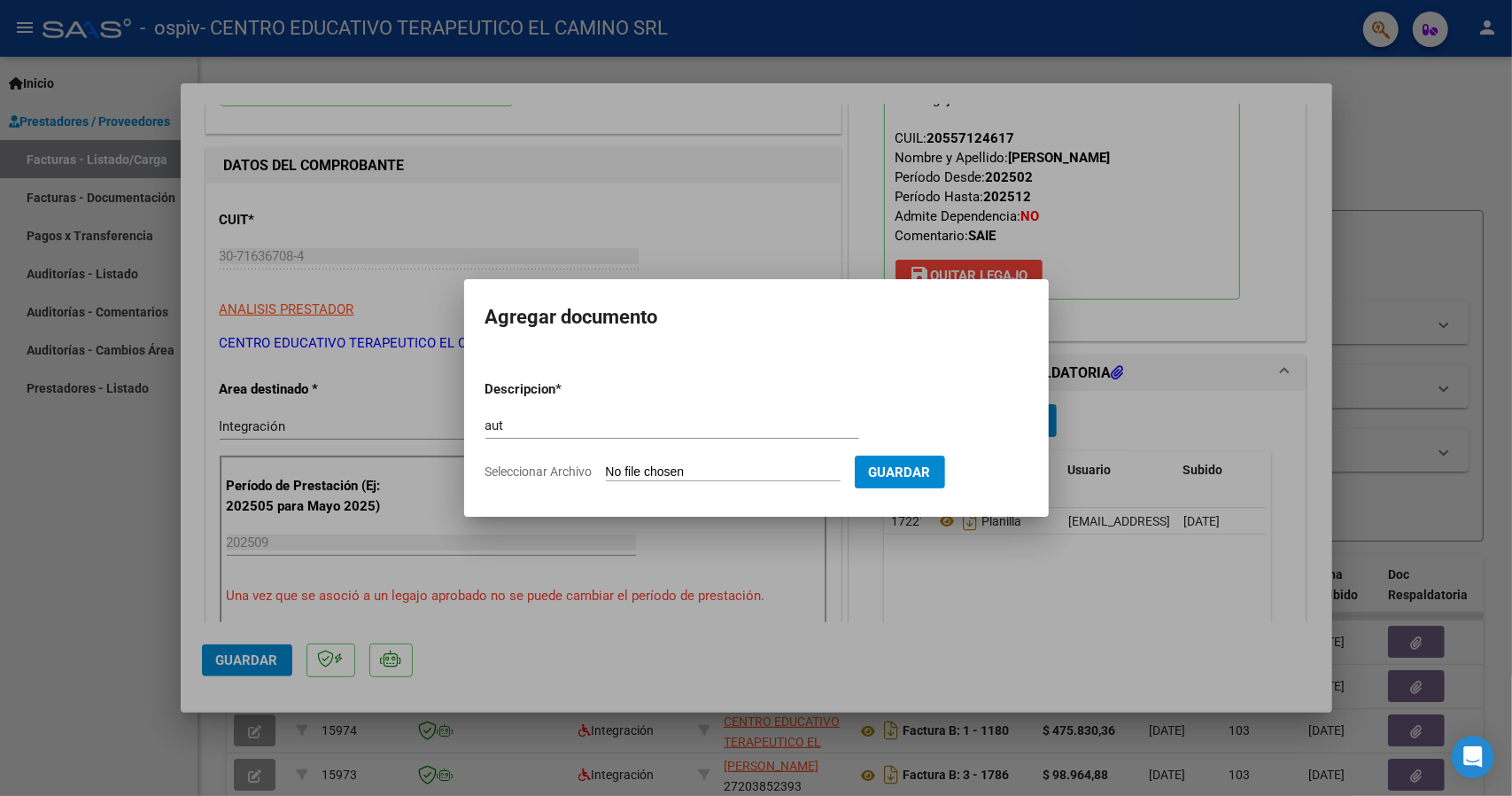
type input "C:\fakepath\GARCIA LUCIO SAIE 2025.pdf"
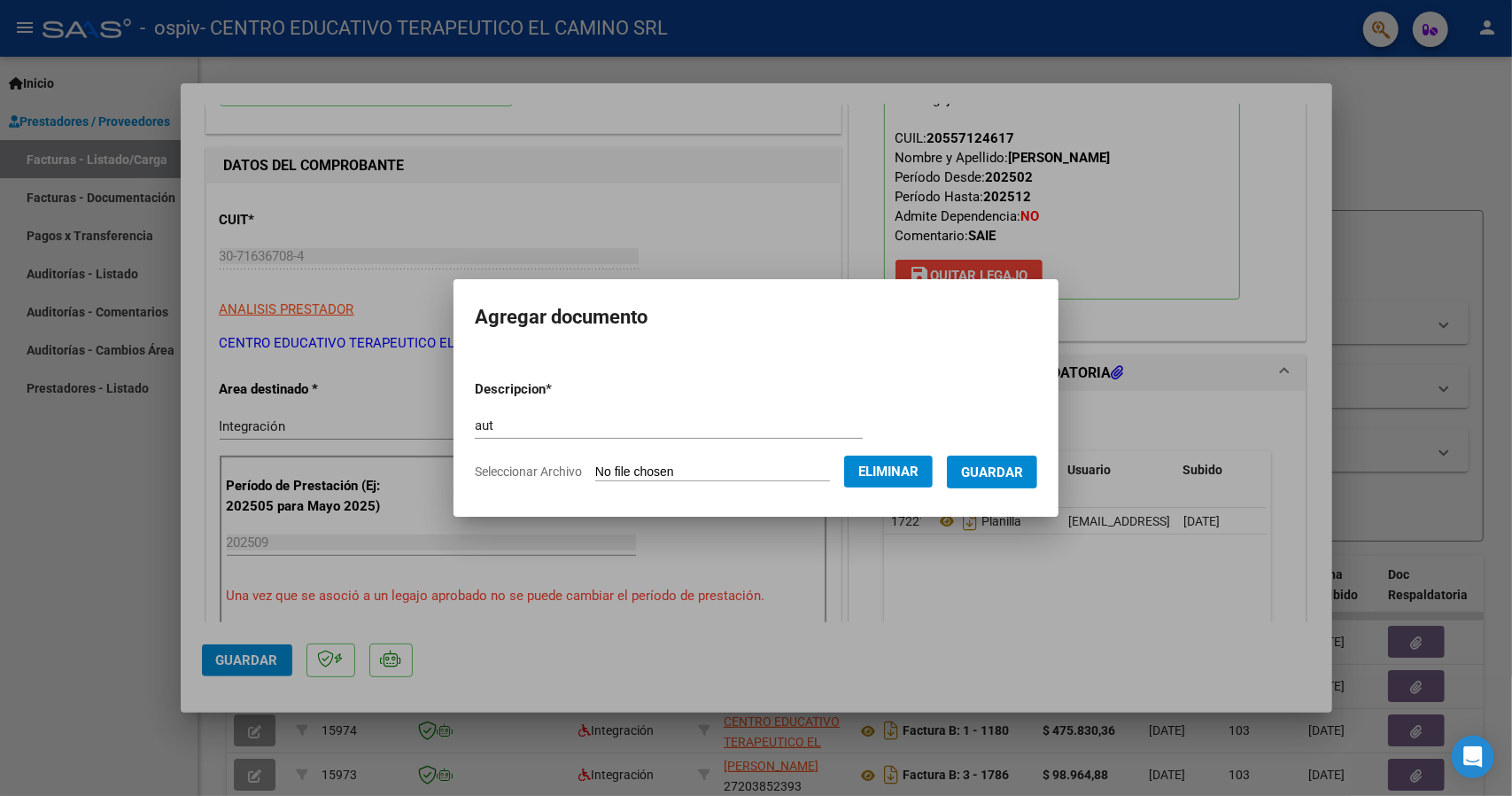
click at [1012, 475] on span "Guardar" at bounding box center [993, 471] width 62 height 16
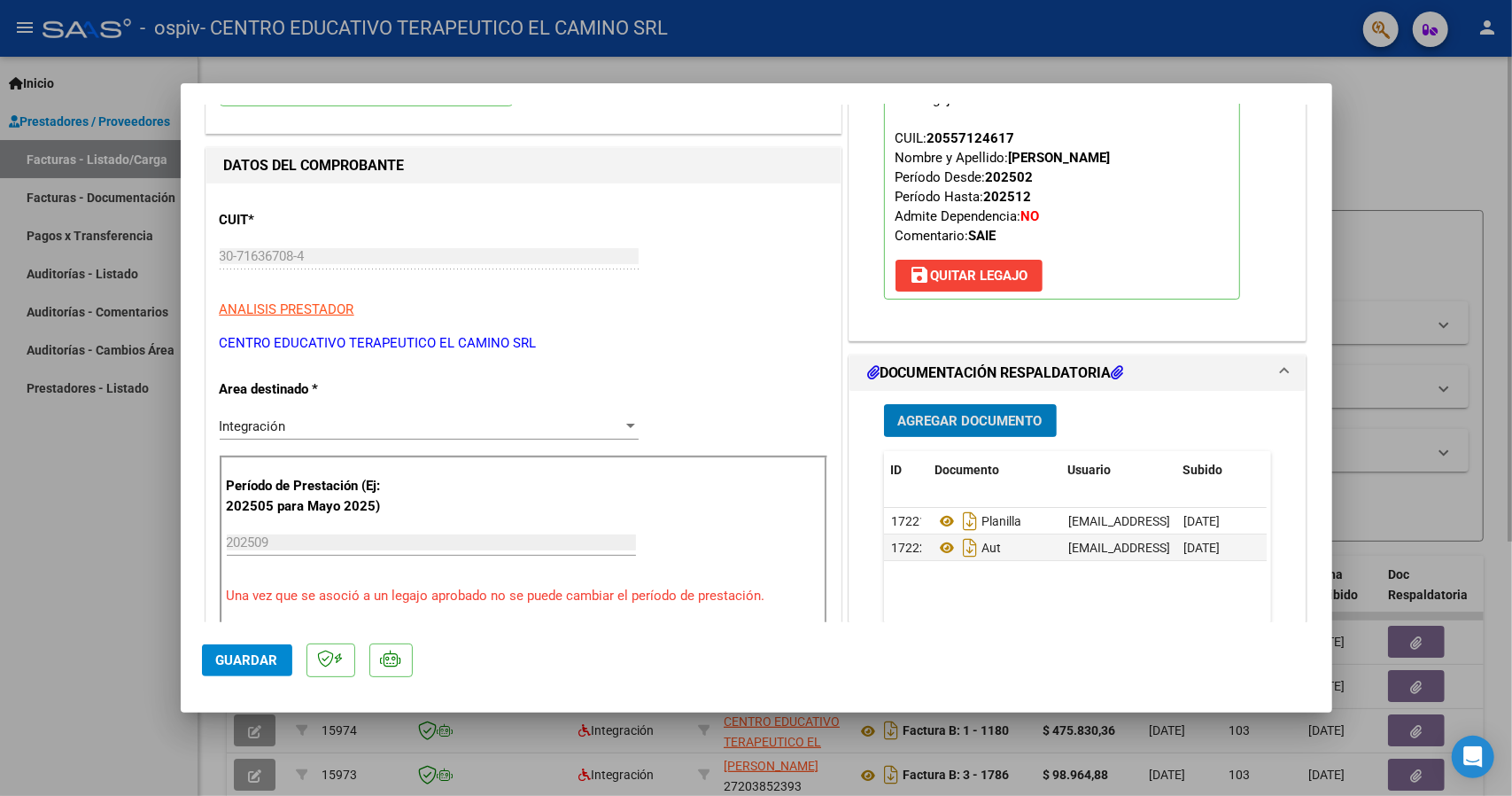
click at [1389, 190] on div at bounding box center [756, 398] width 1512 height 796
type input "$ 0,00"
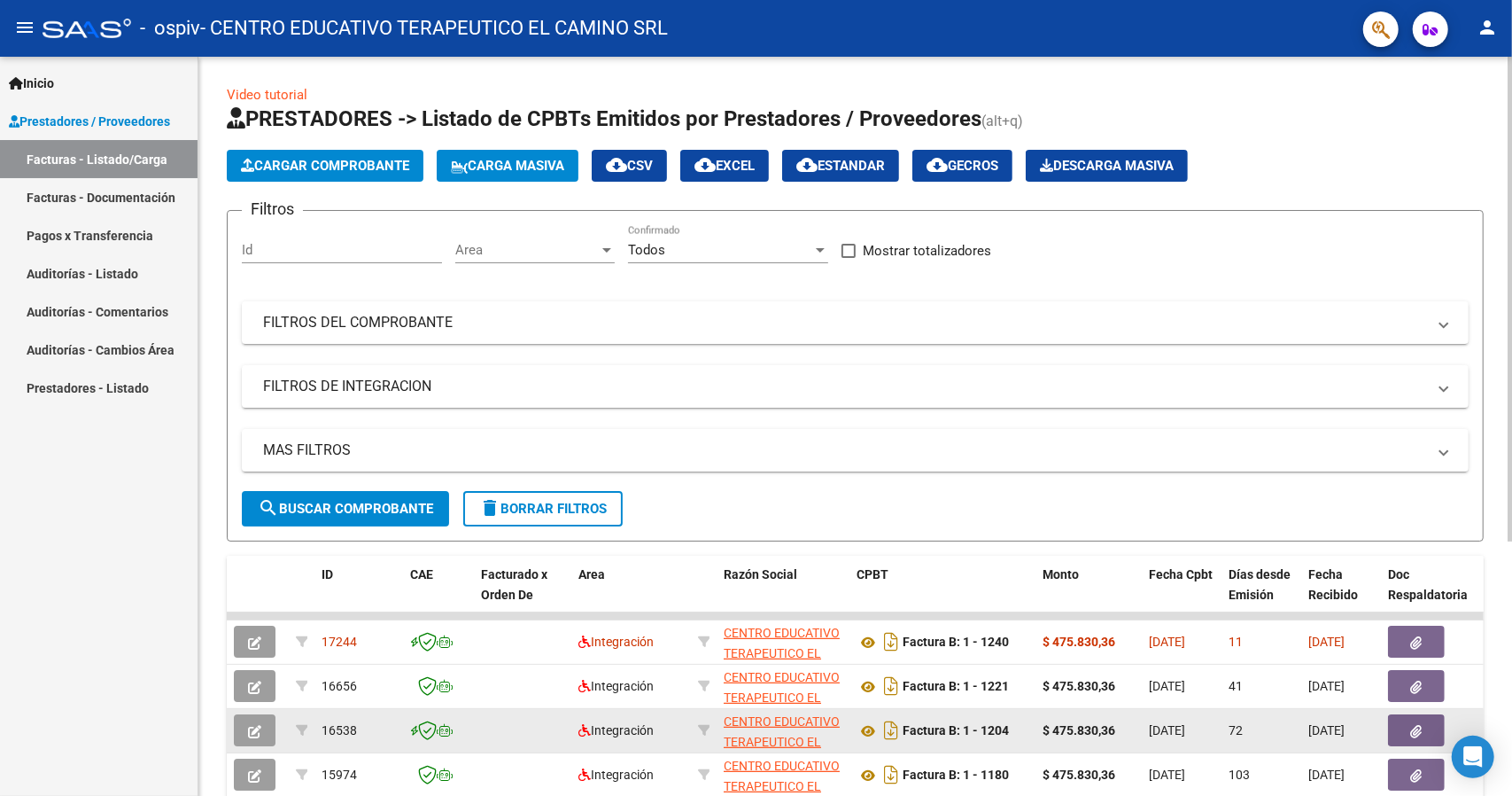
scroll to position [0, 0]
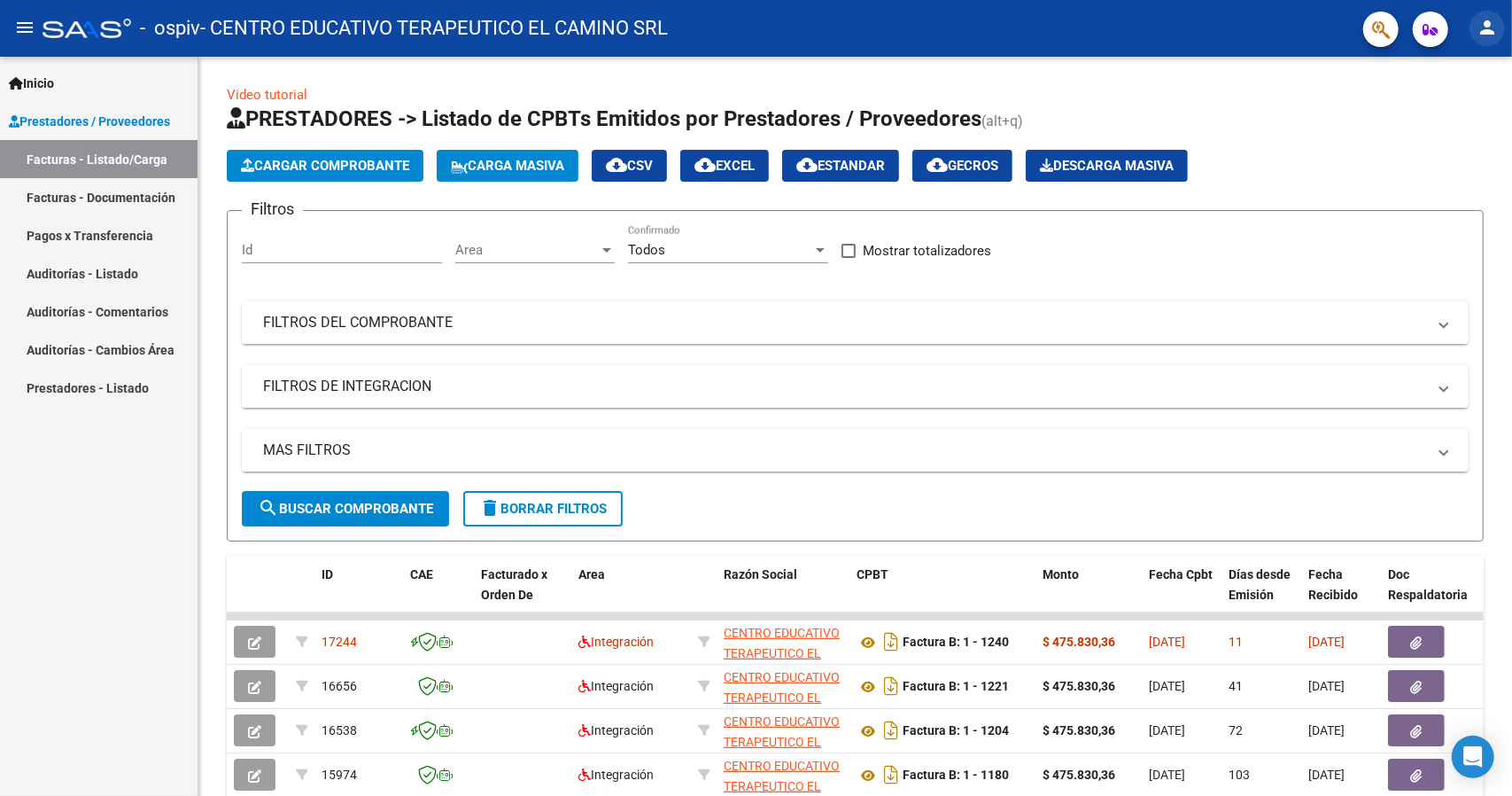
click at [1492, 38] on button "person" at bounding box center [1488, 28] width 36 height 36
click at [1448, 120] on button "exit_to_app Salir" at bounding box center [1451, 117] width 108 height 42
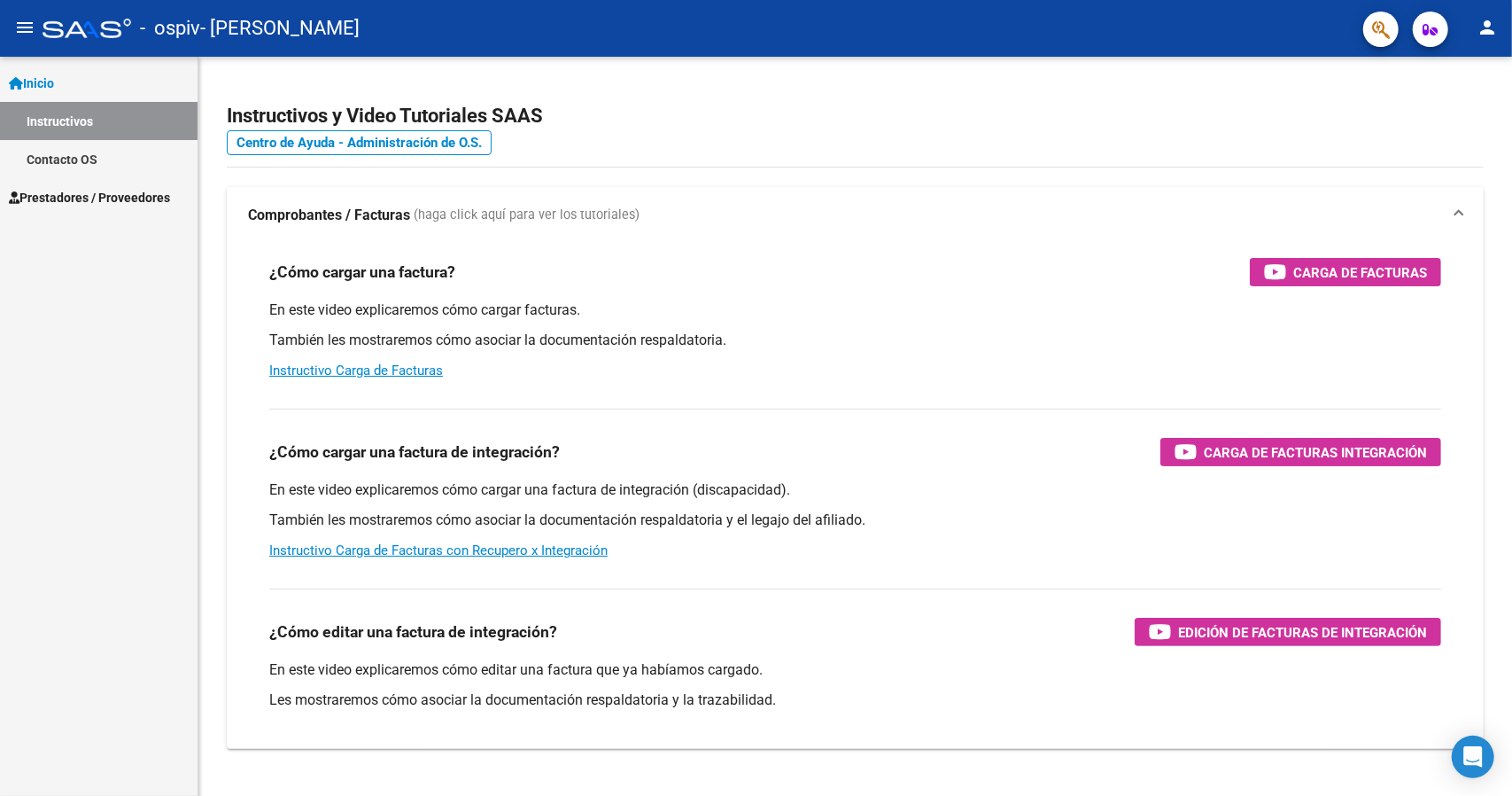
click at [16, 23] on mat-icon "menu" at bounding box center [24, 27] width 22 height 22
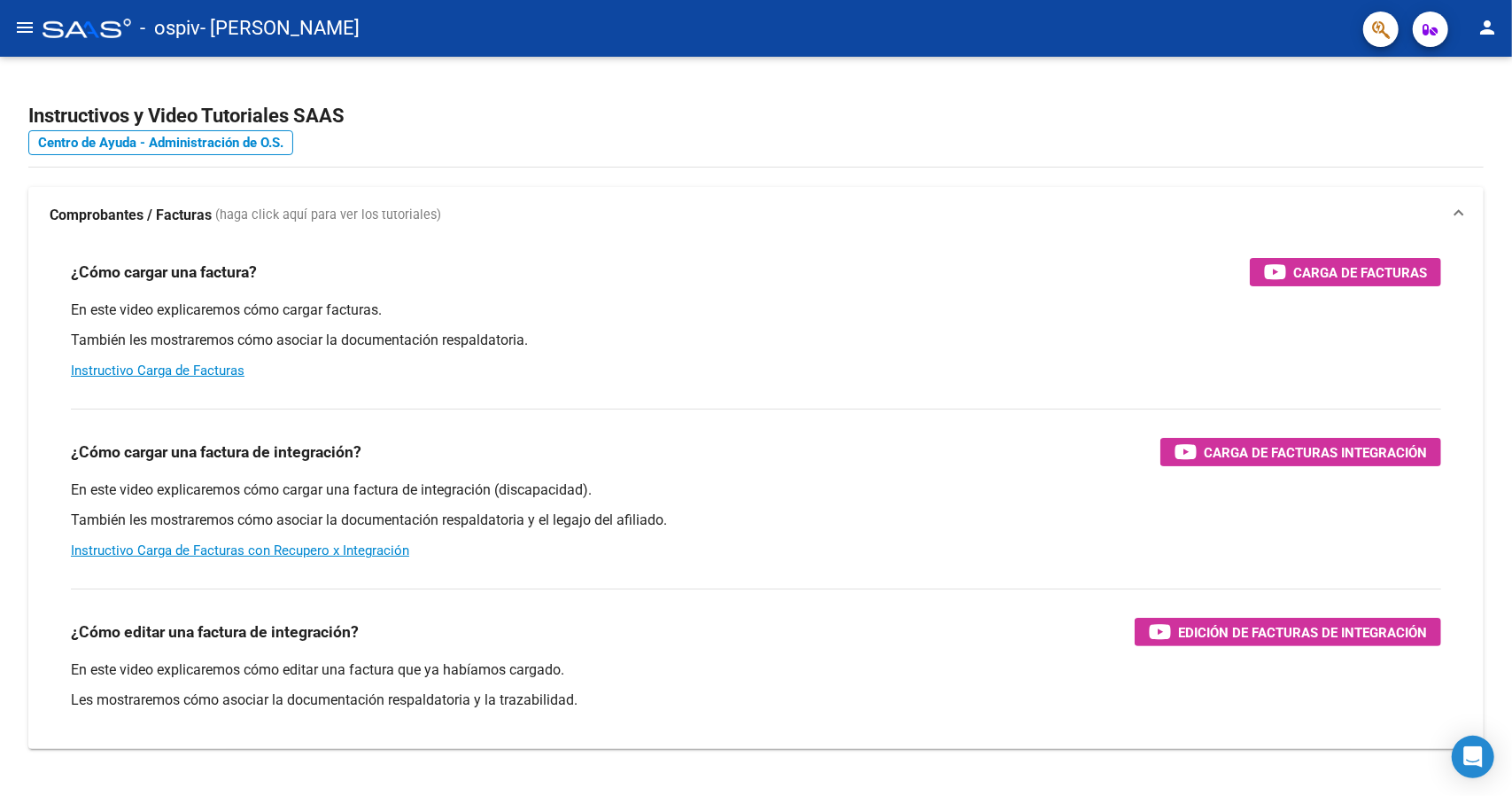
click at [16, 23] on mat-icon "menu" at bounding box center [24, 27] width 22 height 22
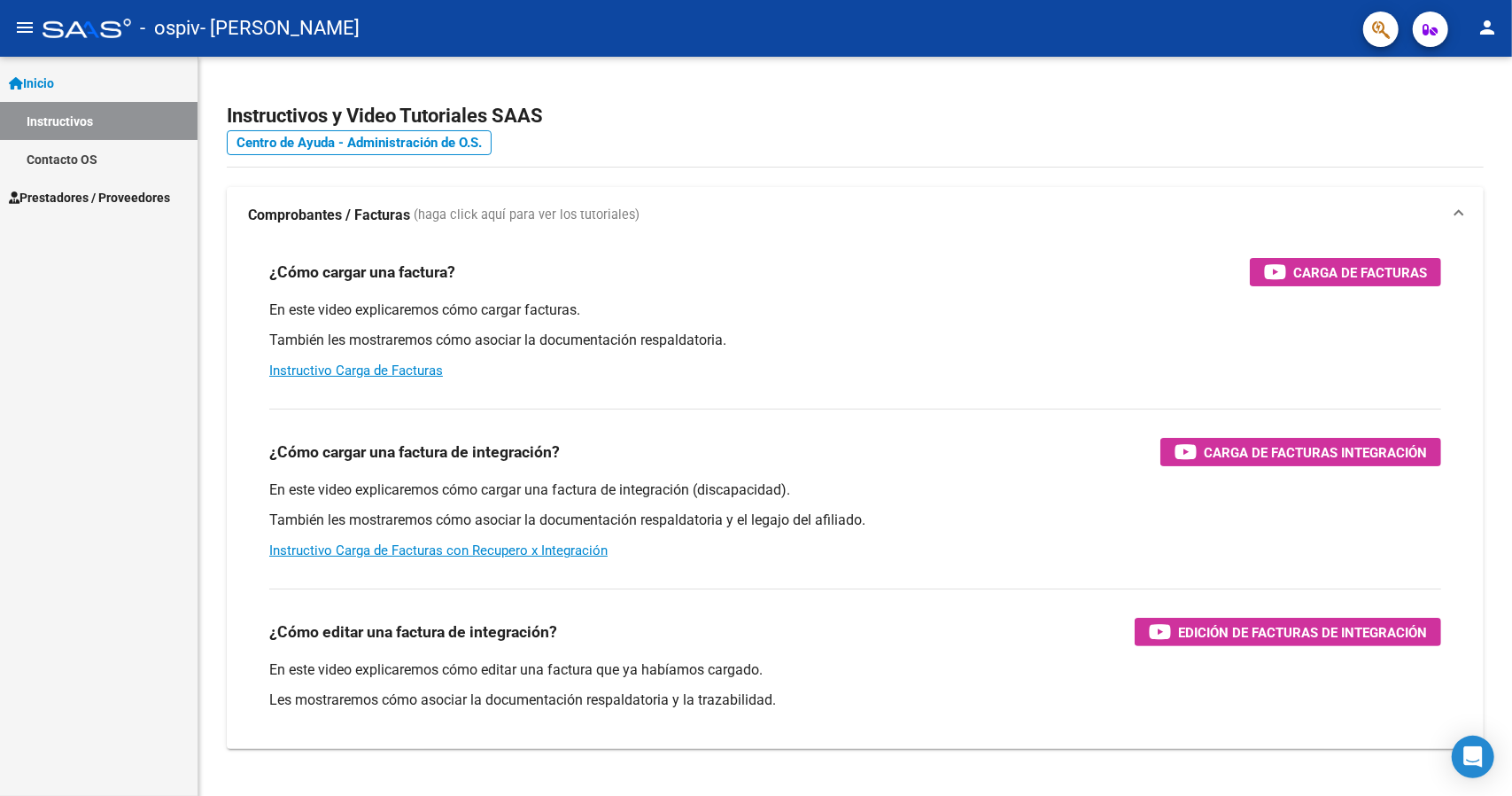
click at [1488, 33] on mat-icon "person" at bounding box center [1488, 27] width 22 height 22
click at [1463, 69] on button "person Mi Perfil" at bounding box center [1451, 73] width 108 height 42
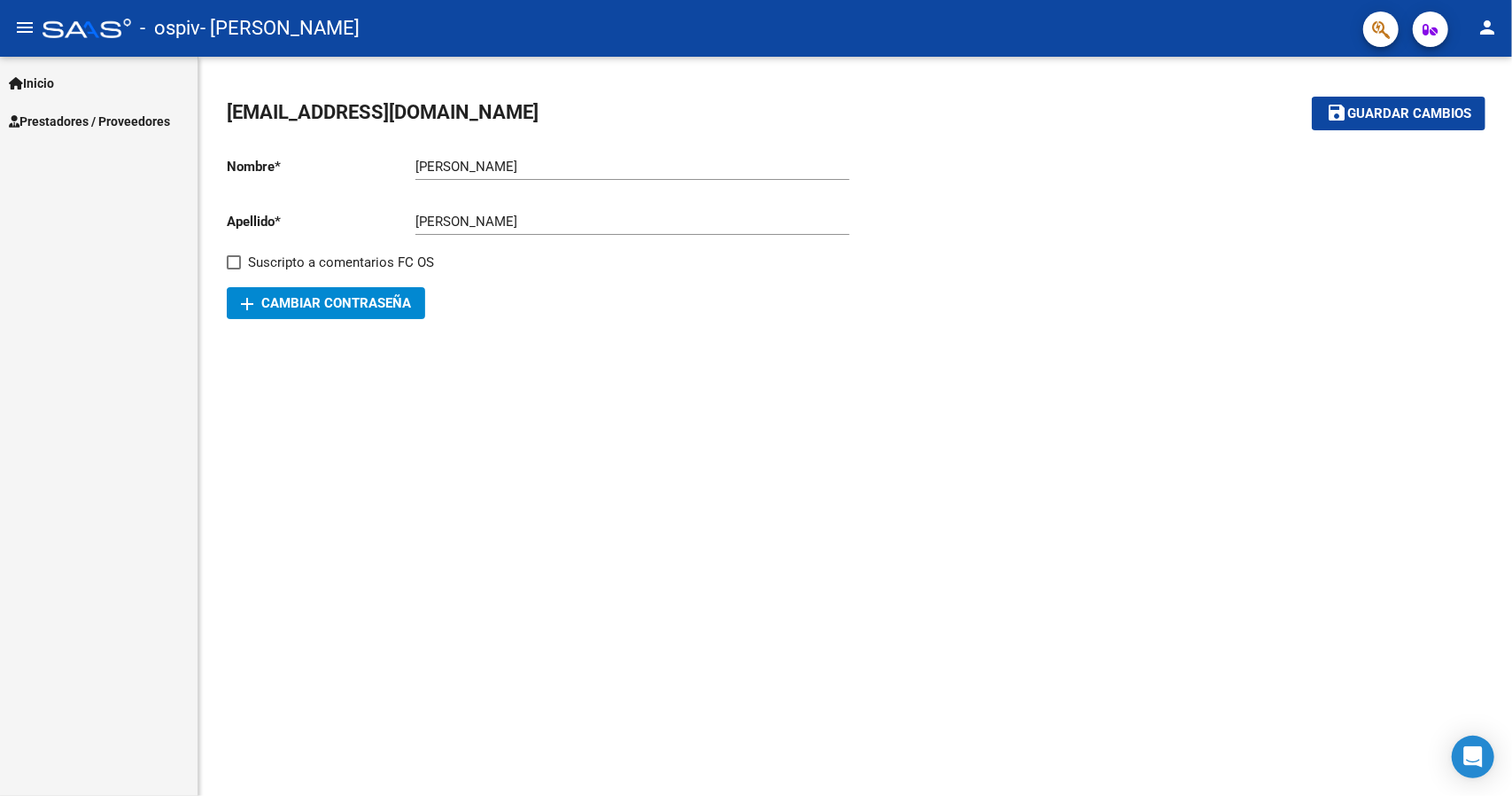
click at [87, 86] on link "Inicio" at bounding box center [99, 83] width 198 height 38
click at [70, 99] on link "Inicio" at bounding box center [99, 83] width 198 height 38
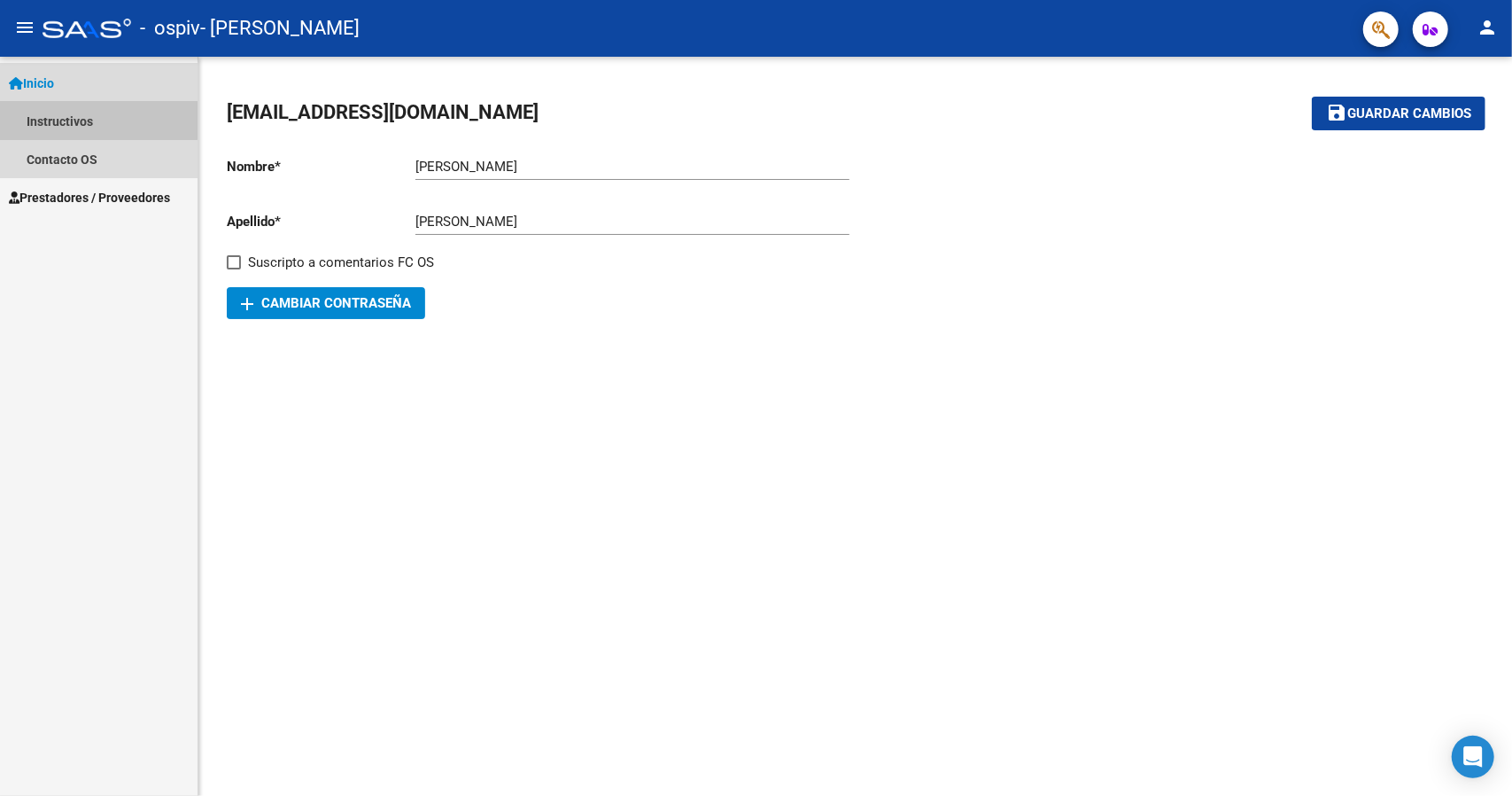
click at [65, 119] on link "Instructivos" at bounding box center [99, 120] width 198 height 38
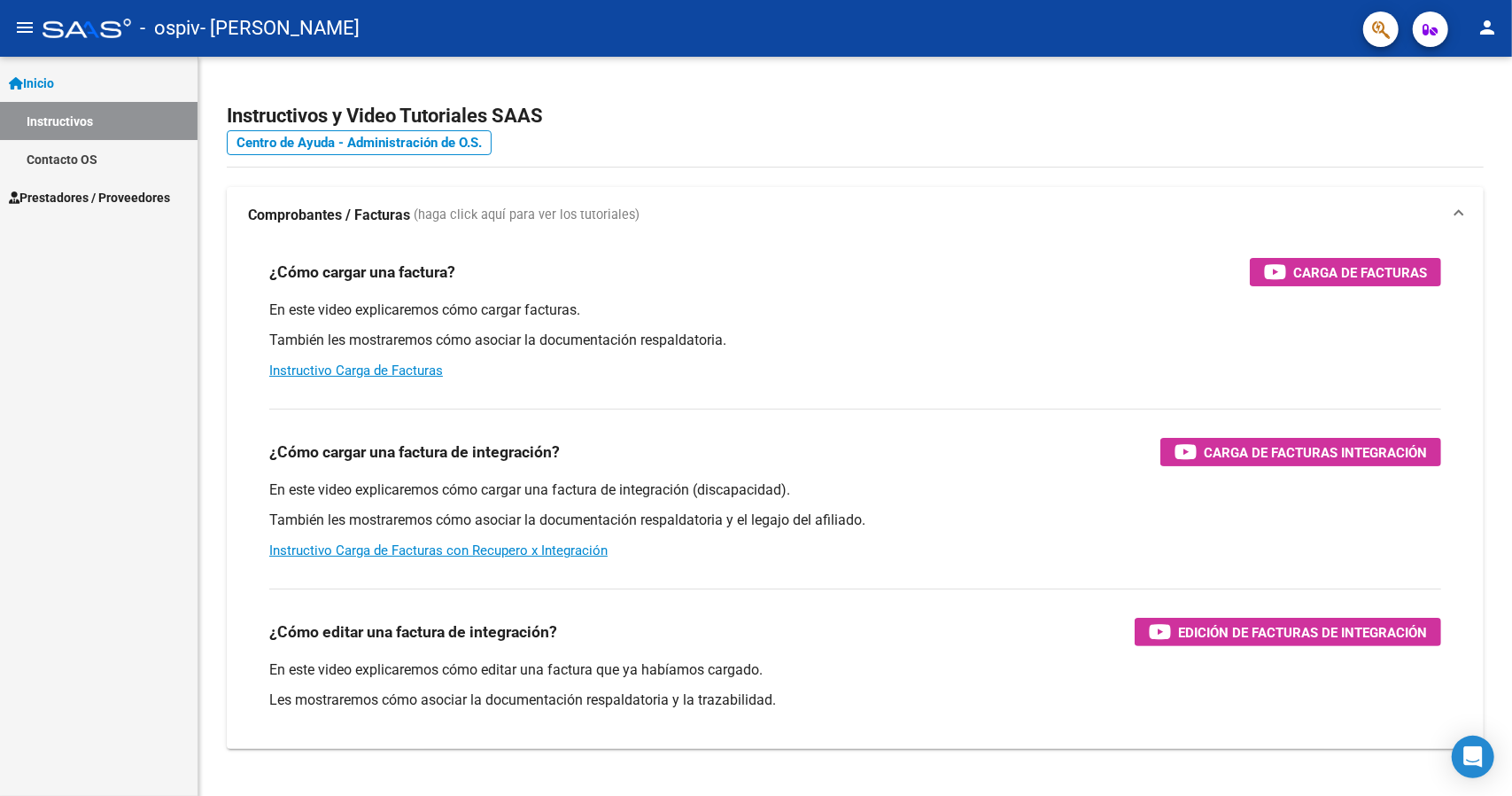
click at [64, 193] on span "Prestadores / Proveedores" at bounding box center [88, 198] width 161 height 20
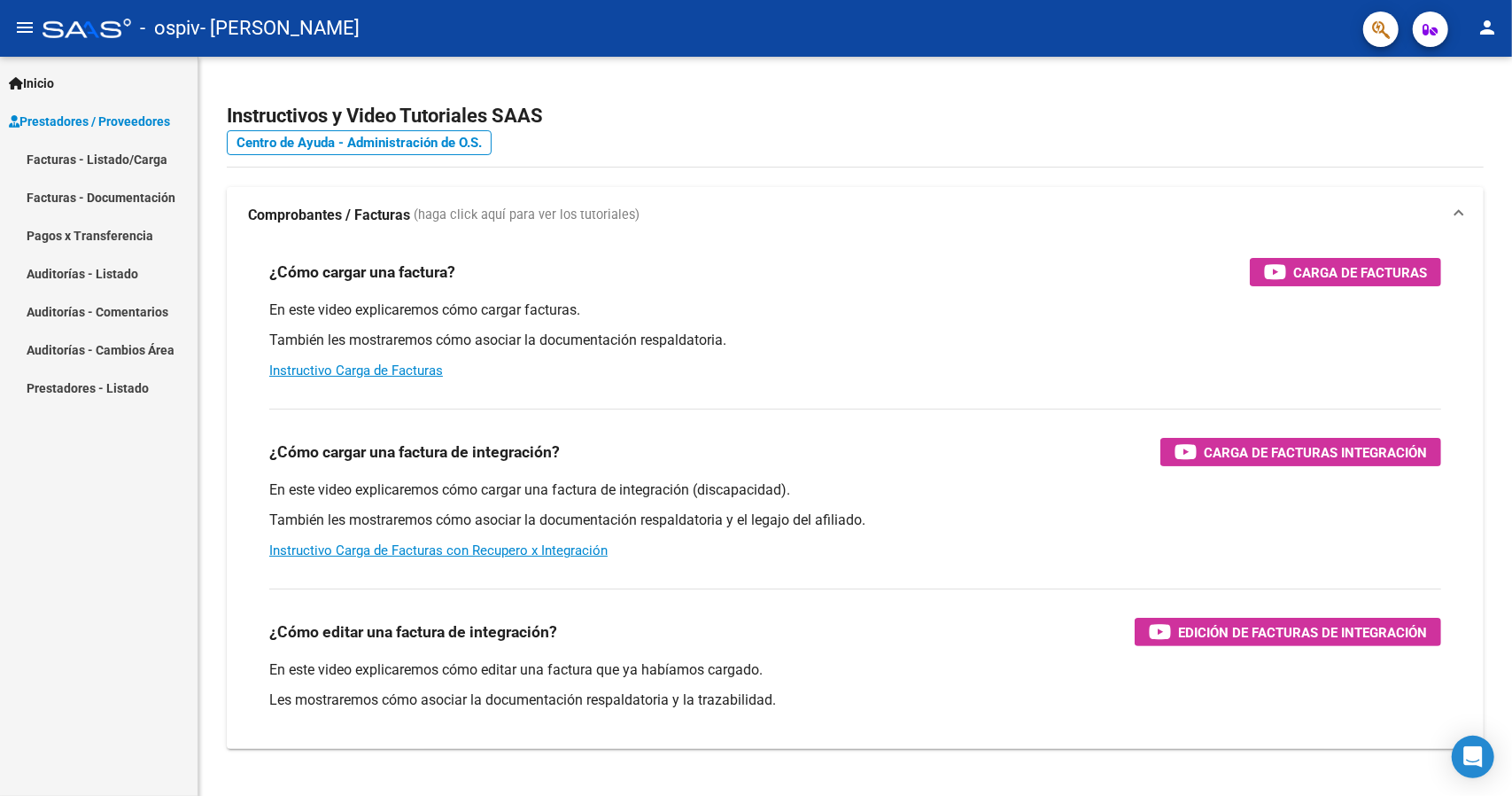
click at [63, 217] on mat-nav-list "Facturas - Listado/Carga Facturas - Documentación Pagos x Transferencia Auditor…" at bounding box center [99, 273] width 198 height 266
click at [86, 160] on link "Facturas - Listado/Carga" at bounding box center [99, 159] width 198 height 38
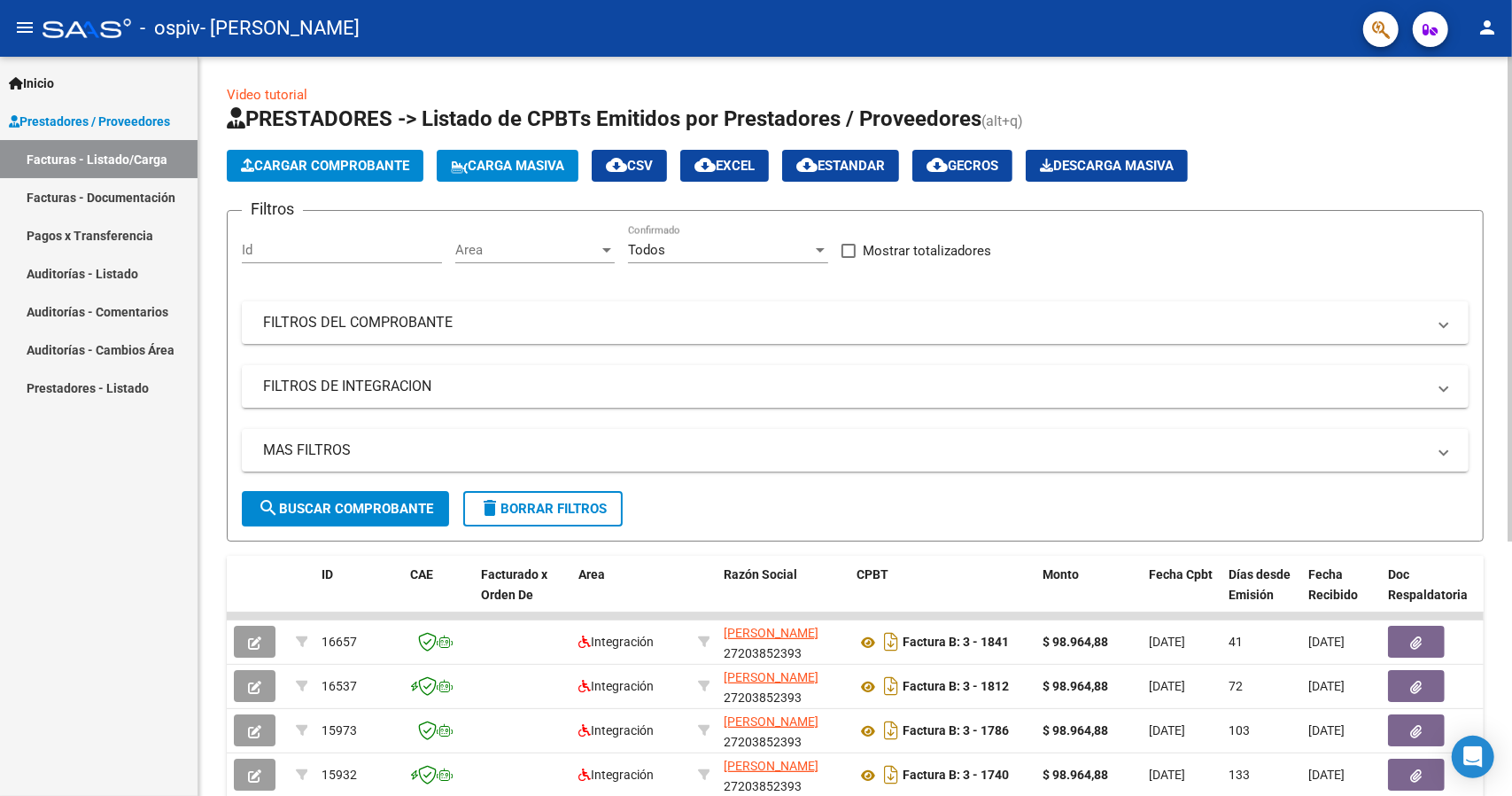
click at [324, 160] on span "Cargar Comprobante" at bounding box center [325, 166] width 168 height 16
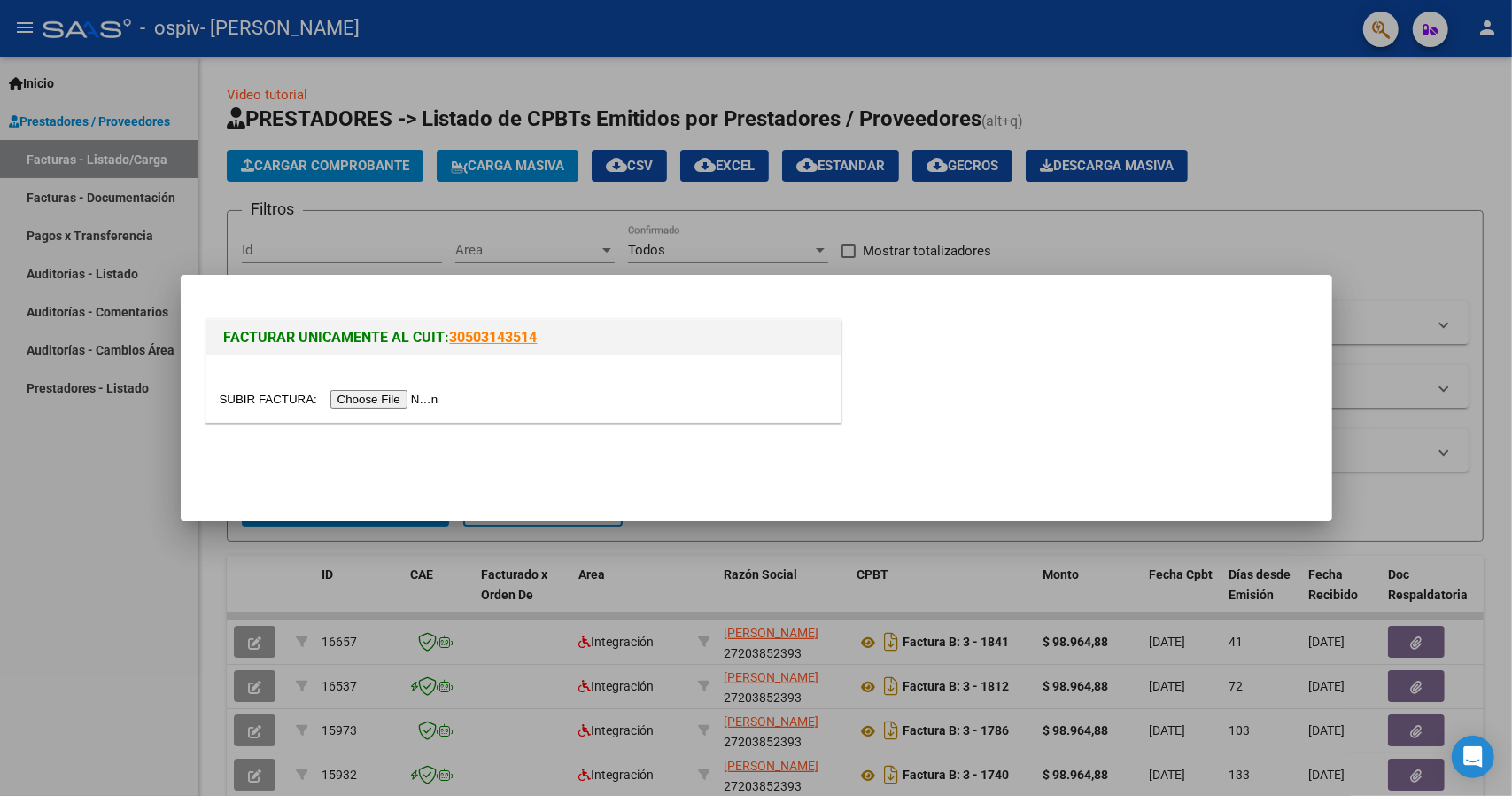
click at [387, 399] on input "file" at bounding box center [332, 399] width 224 height 19
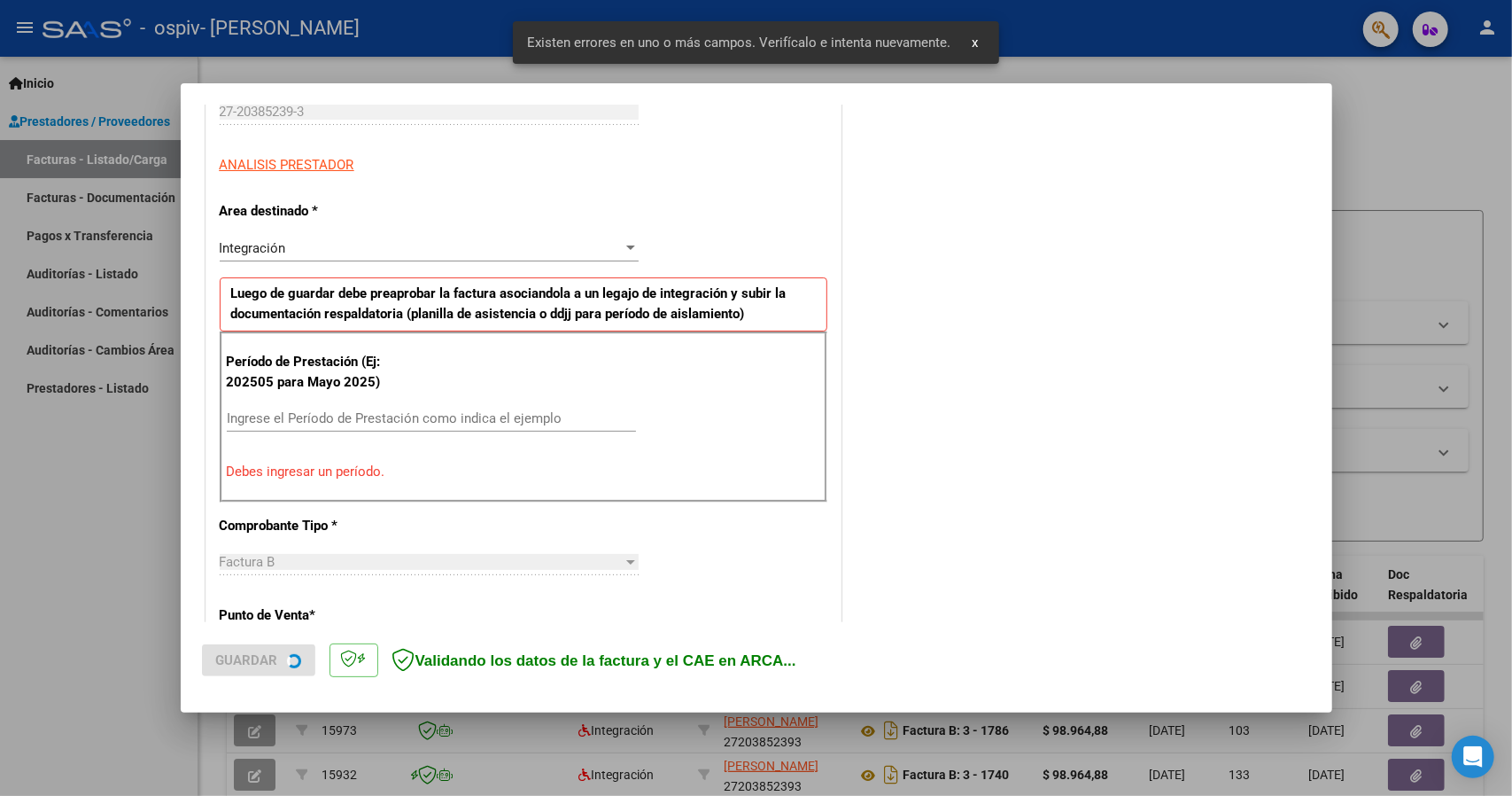
scroll to position [323, 0]
click at [335, 417] on input "Ingrese el Período de Prestación como indica el ejemplo" at bounding box center [431, 417] width 409 height 16
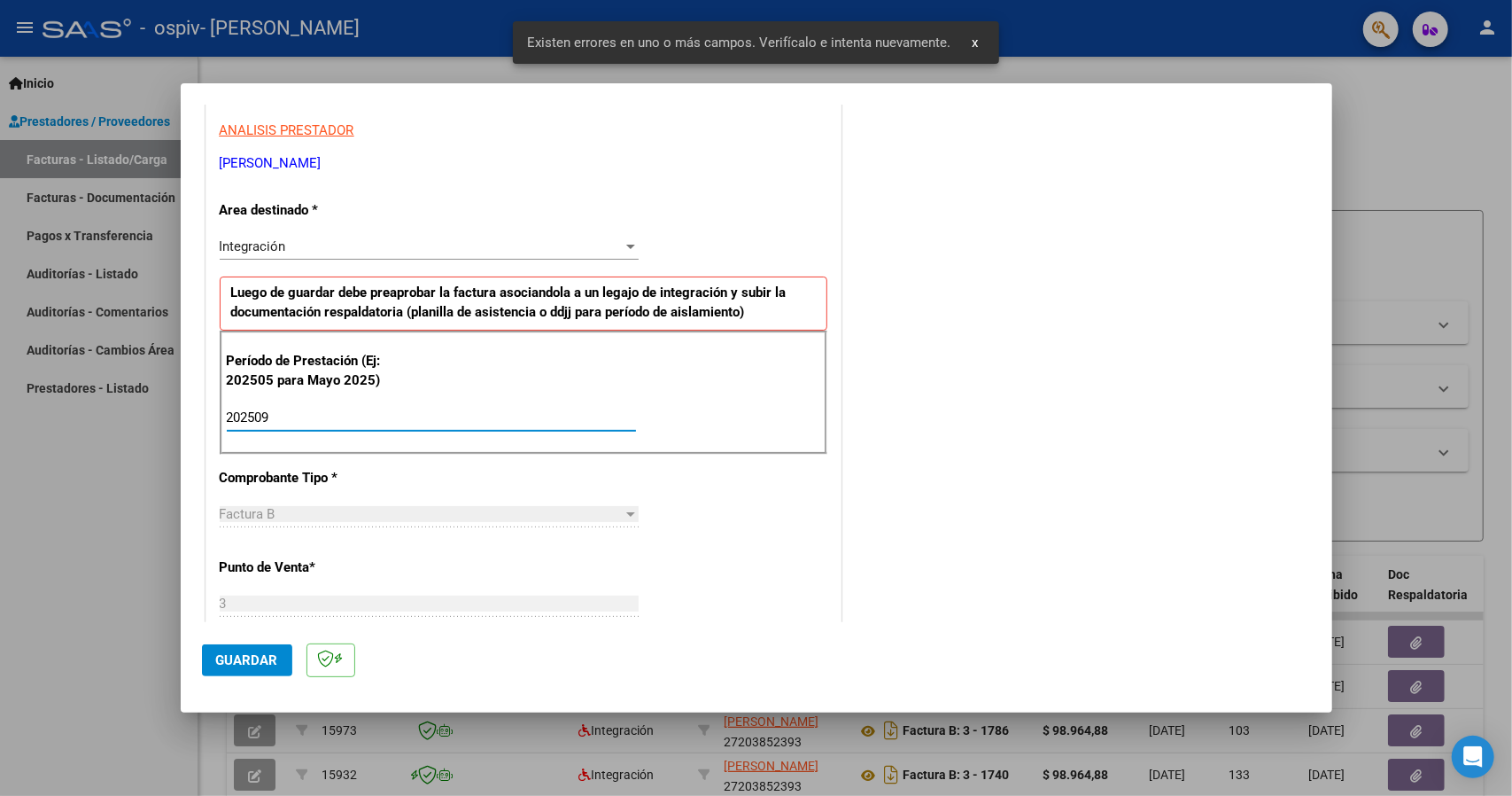
type input "202509"
click at [255, 664] on span "Guardar" at bounding box center [247, 660] width 62 height 16
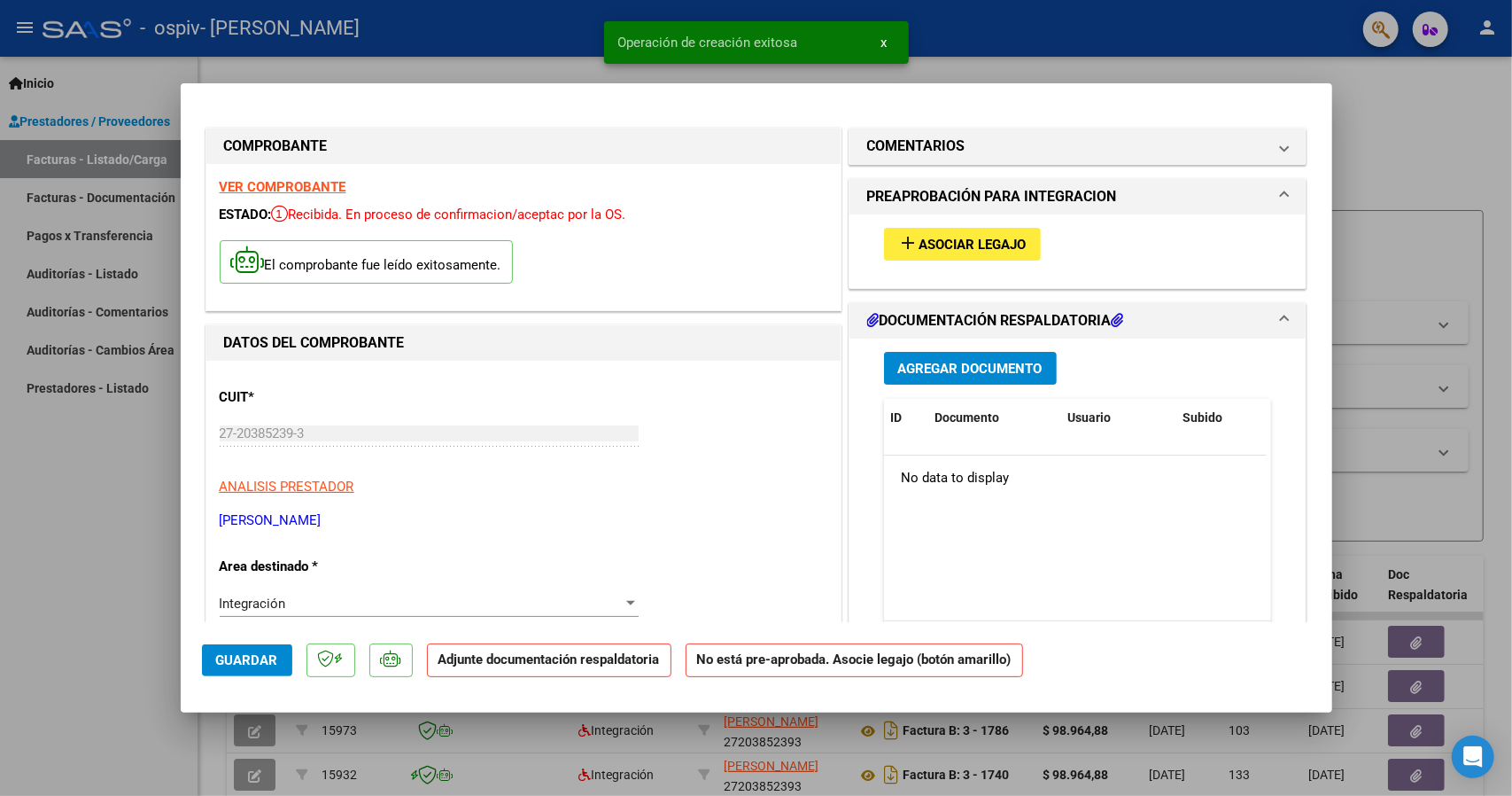
click at [958, 254] on button "add Asociar Legajo" at bounding box center [963, 244] width 157 height 33
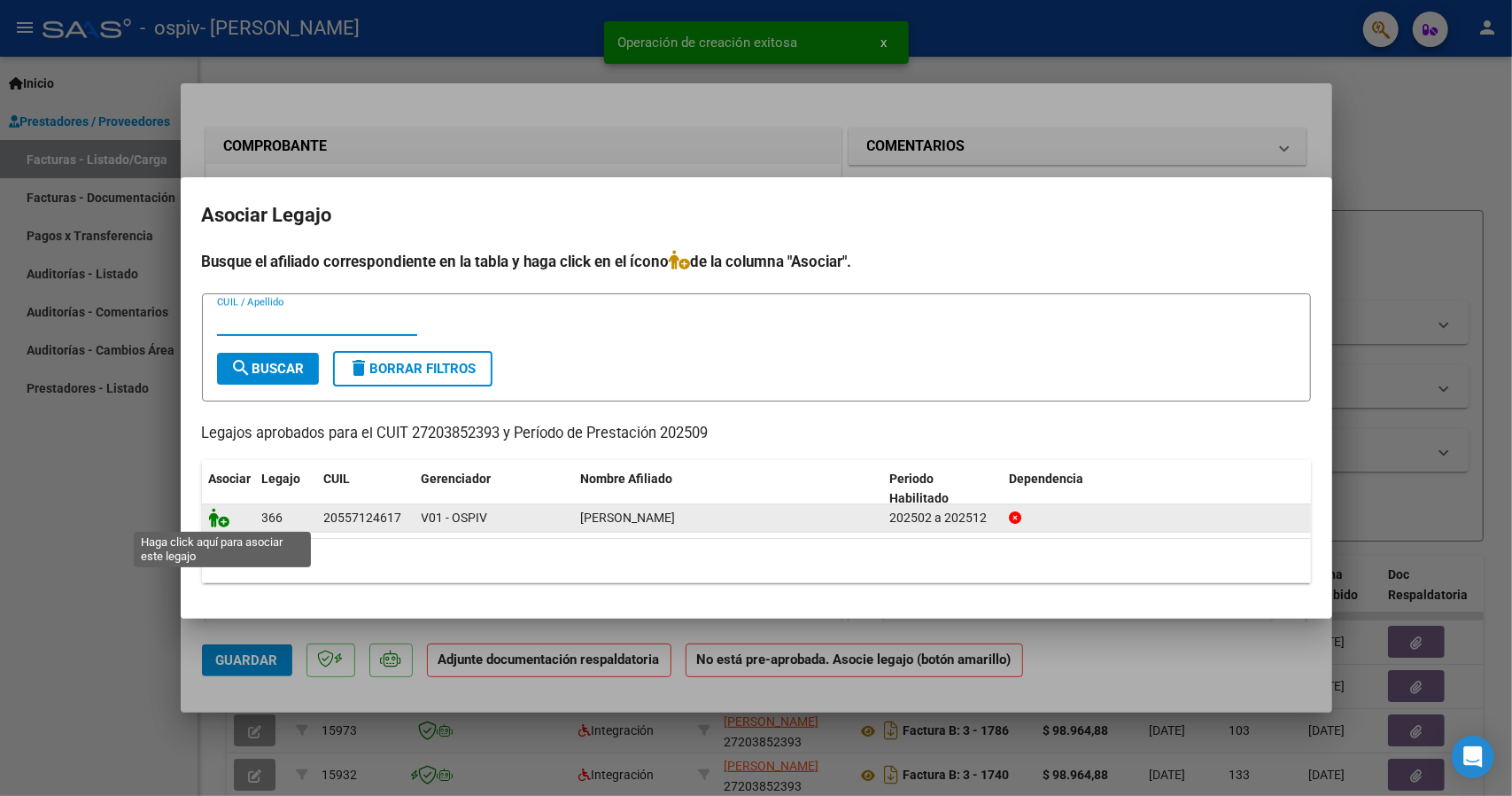
click at [215, 518] on icon at bounding box center [219, 517] width 22 height 20
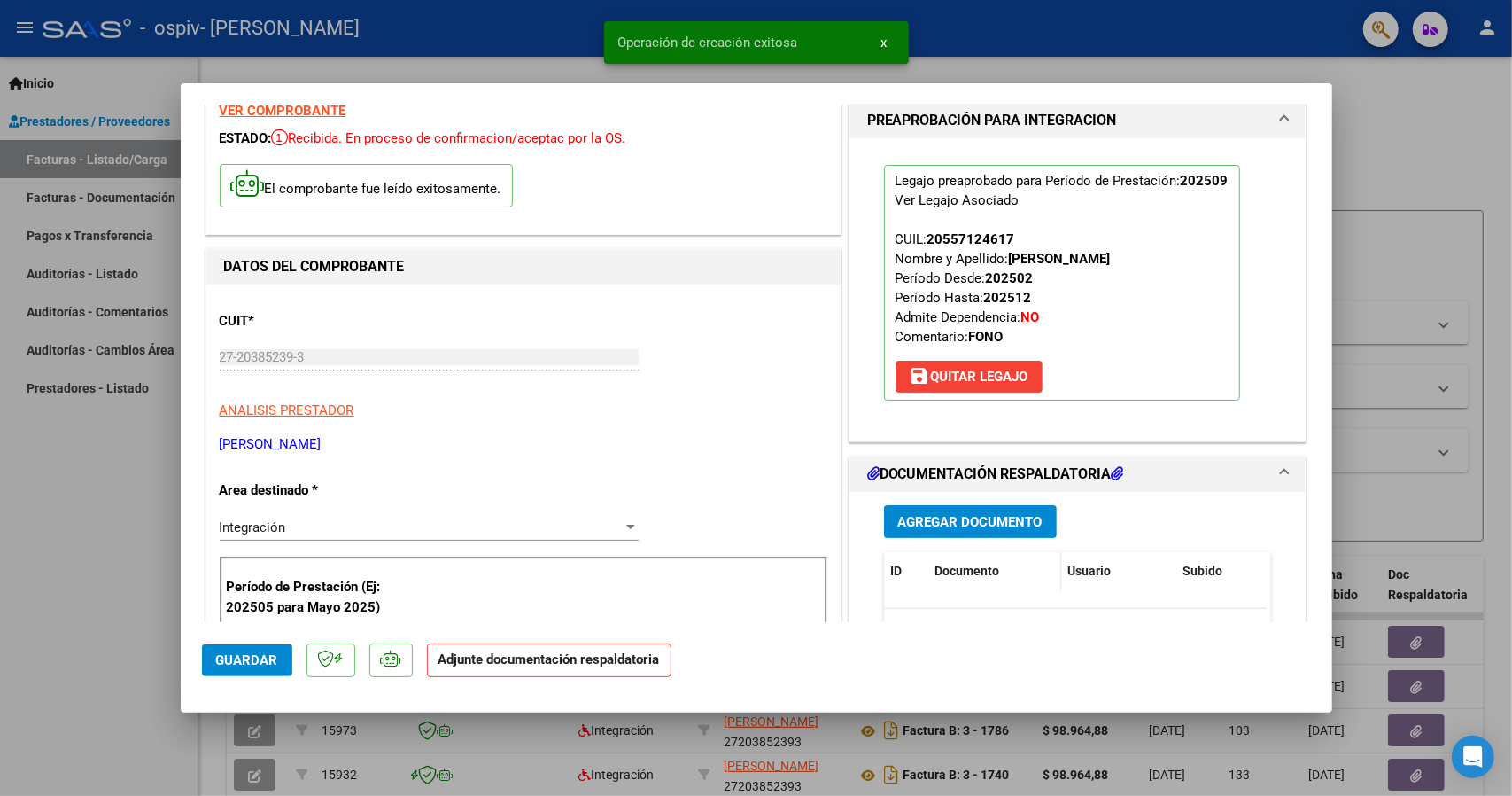
scroll to position [88, 0]
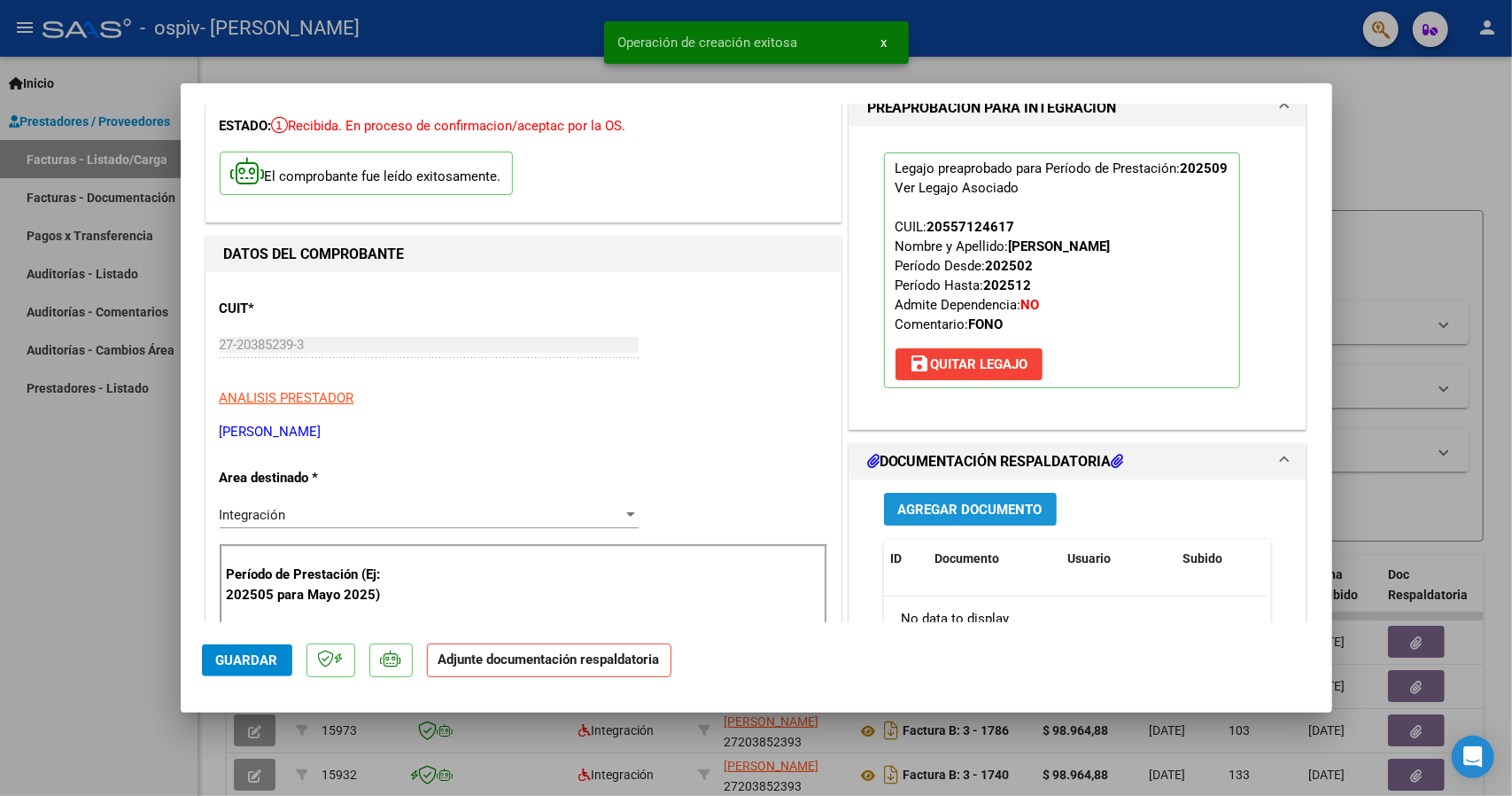
click at [971, 511] on span "Agregar Documento" at bounding box center [970, 509] width 144 height 16
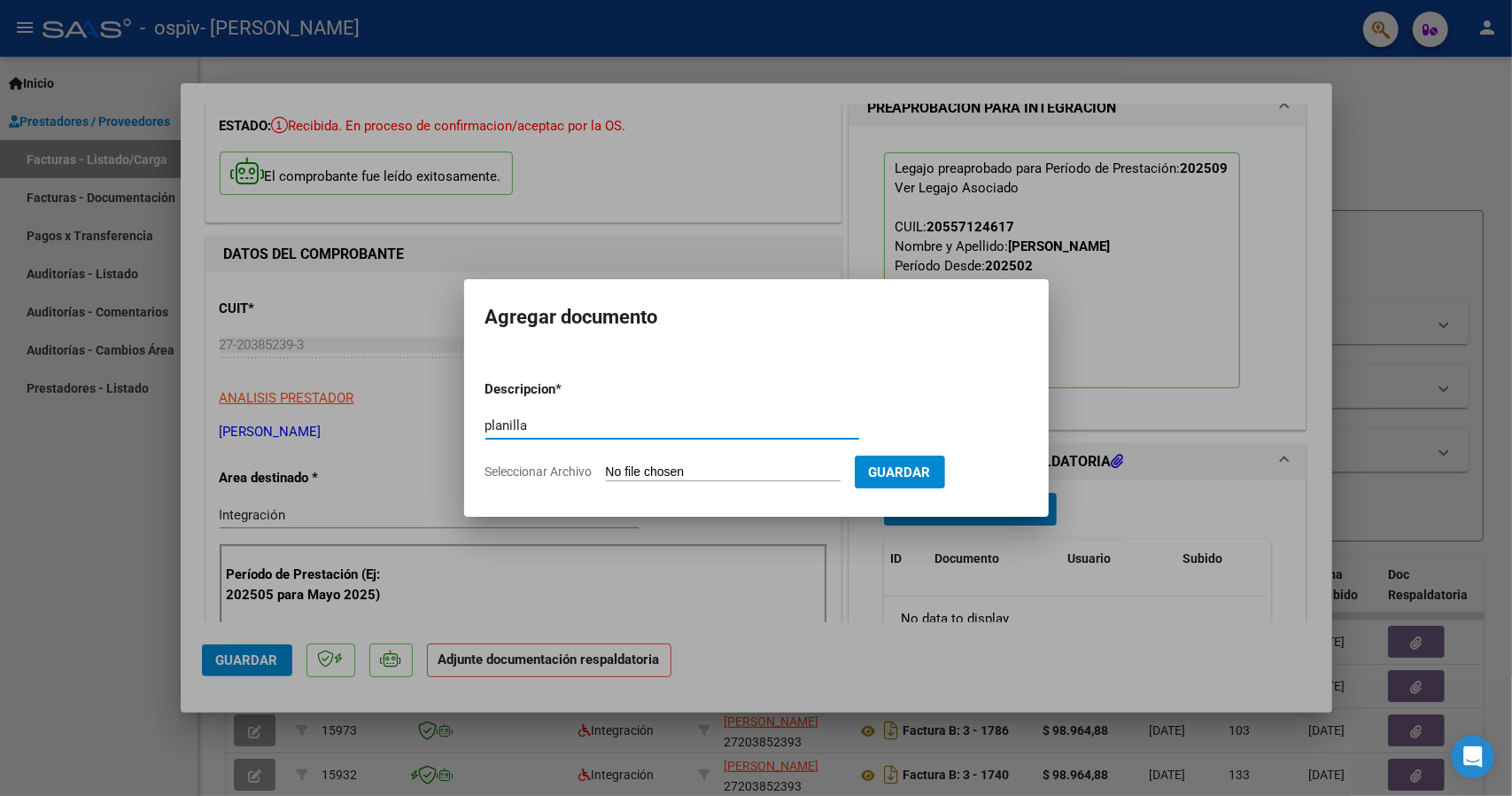
type input "planilla"
click at [694, 463] on app-file-uploader "Seleccionar Archivo" at bounding box center [670, 470] width 370 height 16
click at [692, 467] on input "Seleccionar Archivo" at bounding box center [724, 472] width 235 height 17
type input "C:\fakepath\CamScanner 12-10-2025 20.34.pdf"
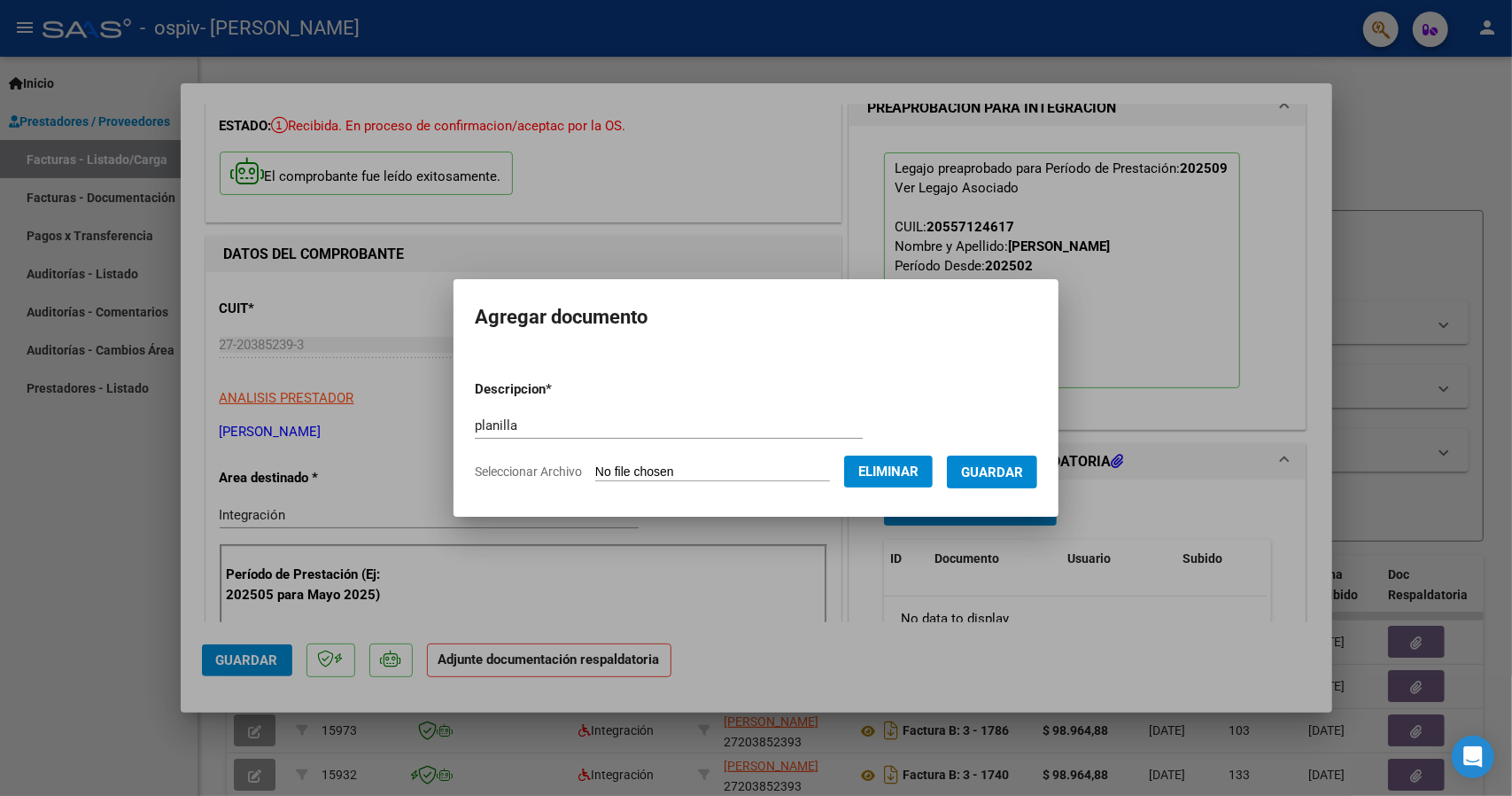
click at [1015, 470] on span "Guardar" at bounding box center [993, 471] width 62 height 16
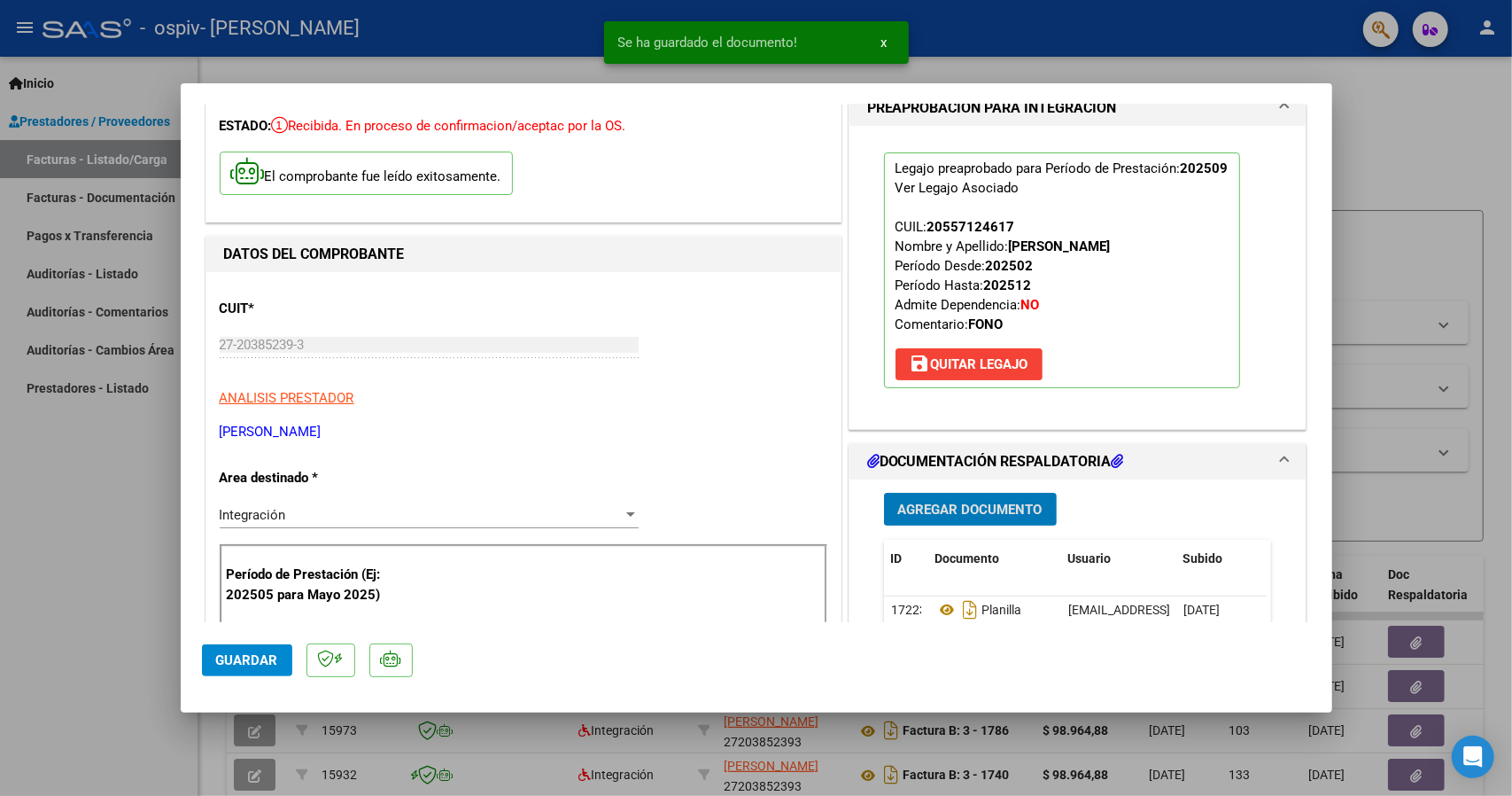
click at [957, 497] on button "Agregar Documento" at bounding box center [971, 509] width 173 height 33
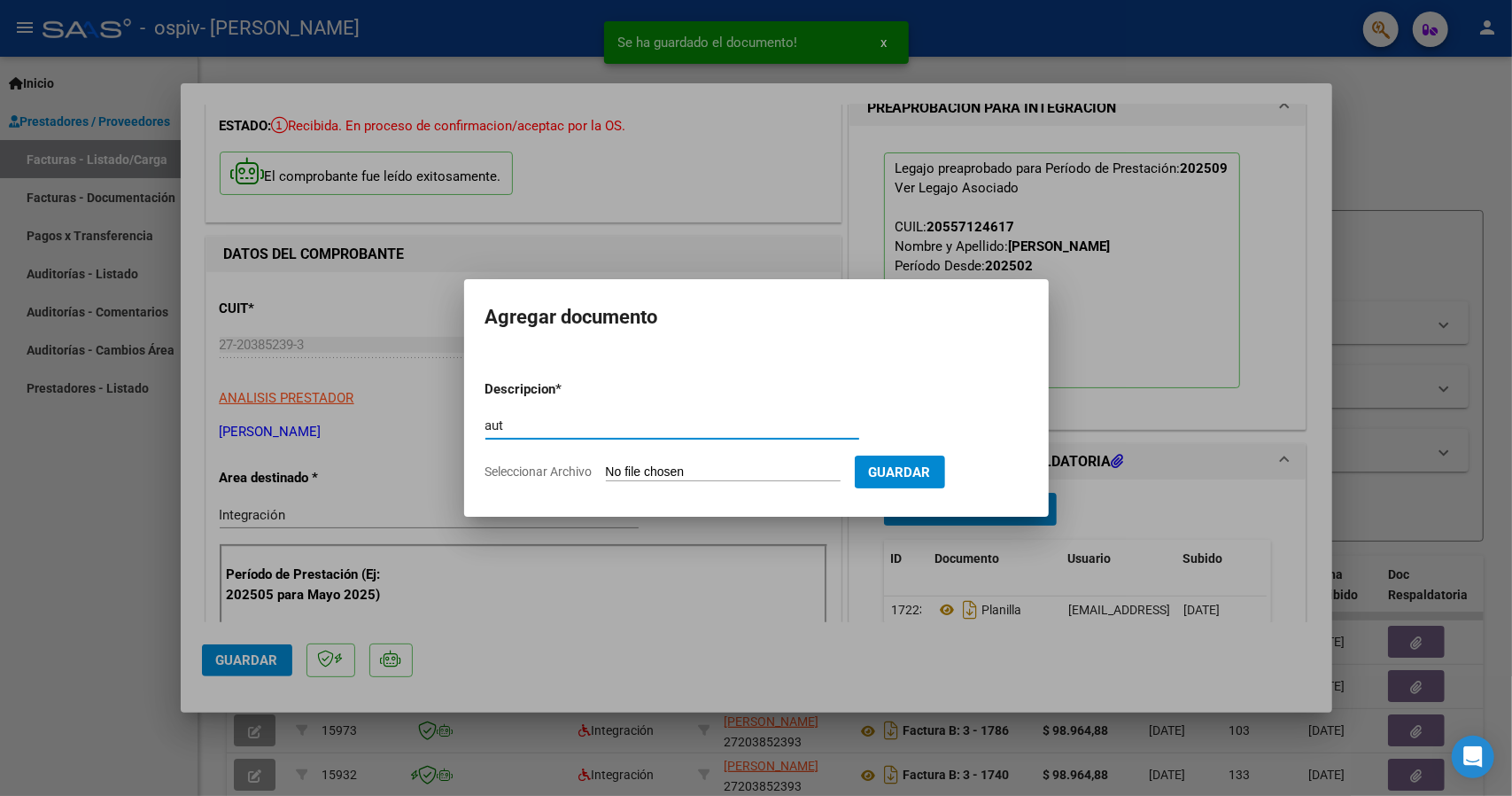
type input "aut"
click at [706, 480] on input "Seleccionar Archivo" at bounding box center [724, 472] width 235 height 17
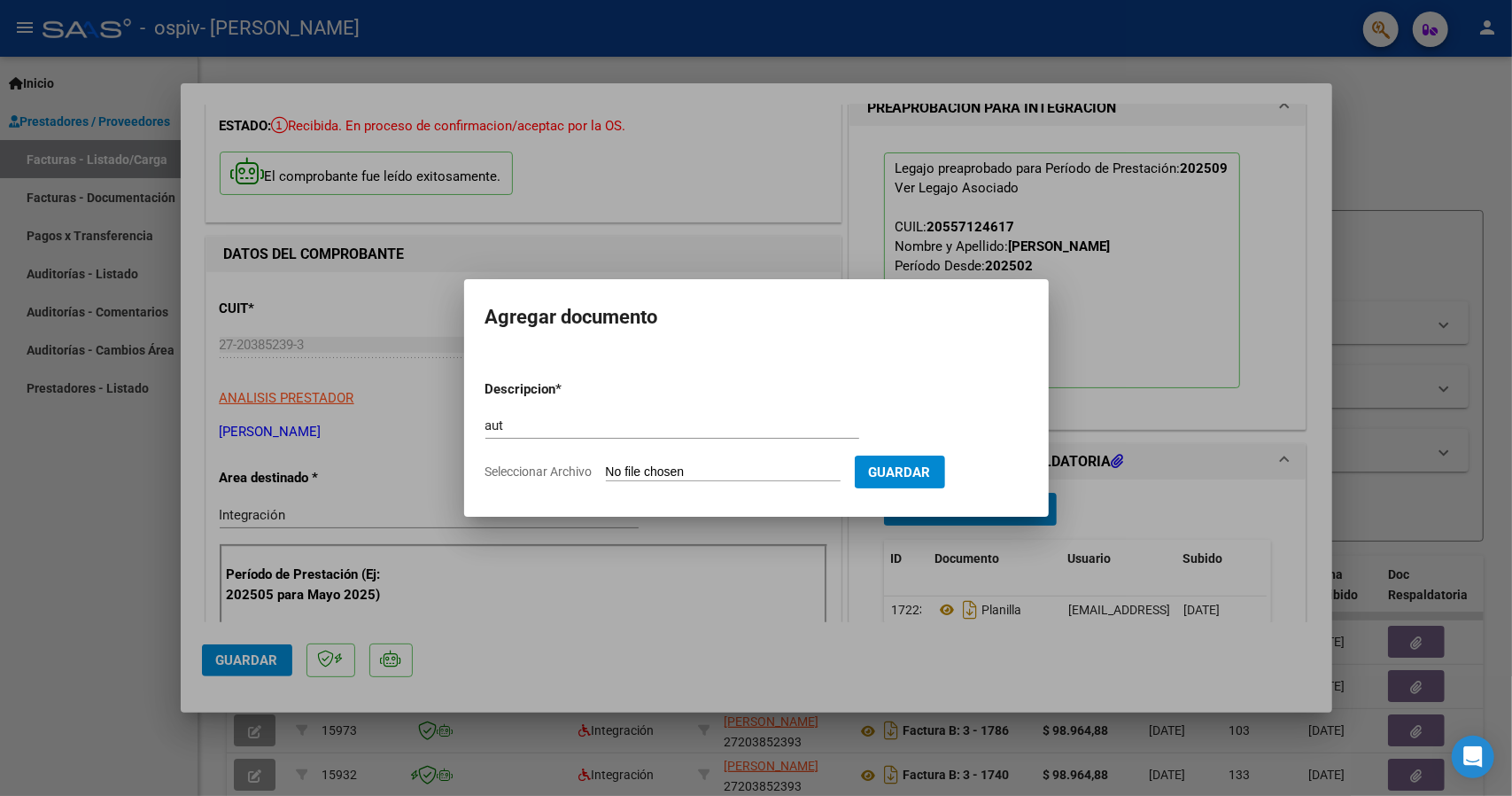
type input "C:\fakepath\GARCIA LUCIO FONO 2025.pdf"
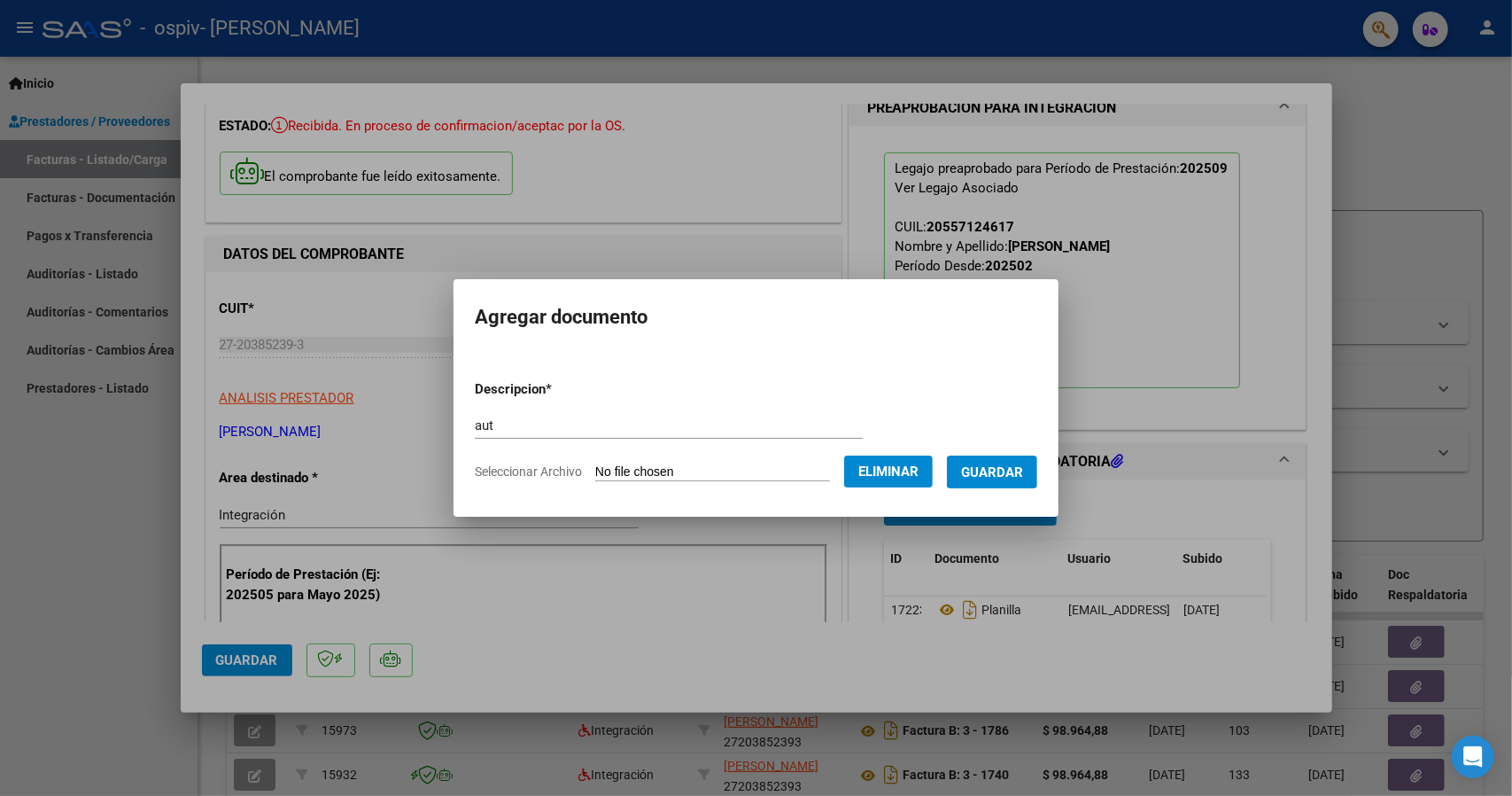
click at [1004, 483] on button "Guardar" at bounding box center [993, 471] width 90 height 33
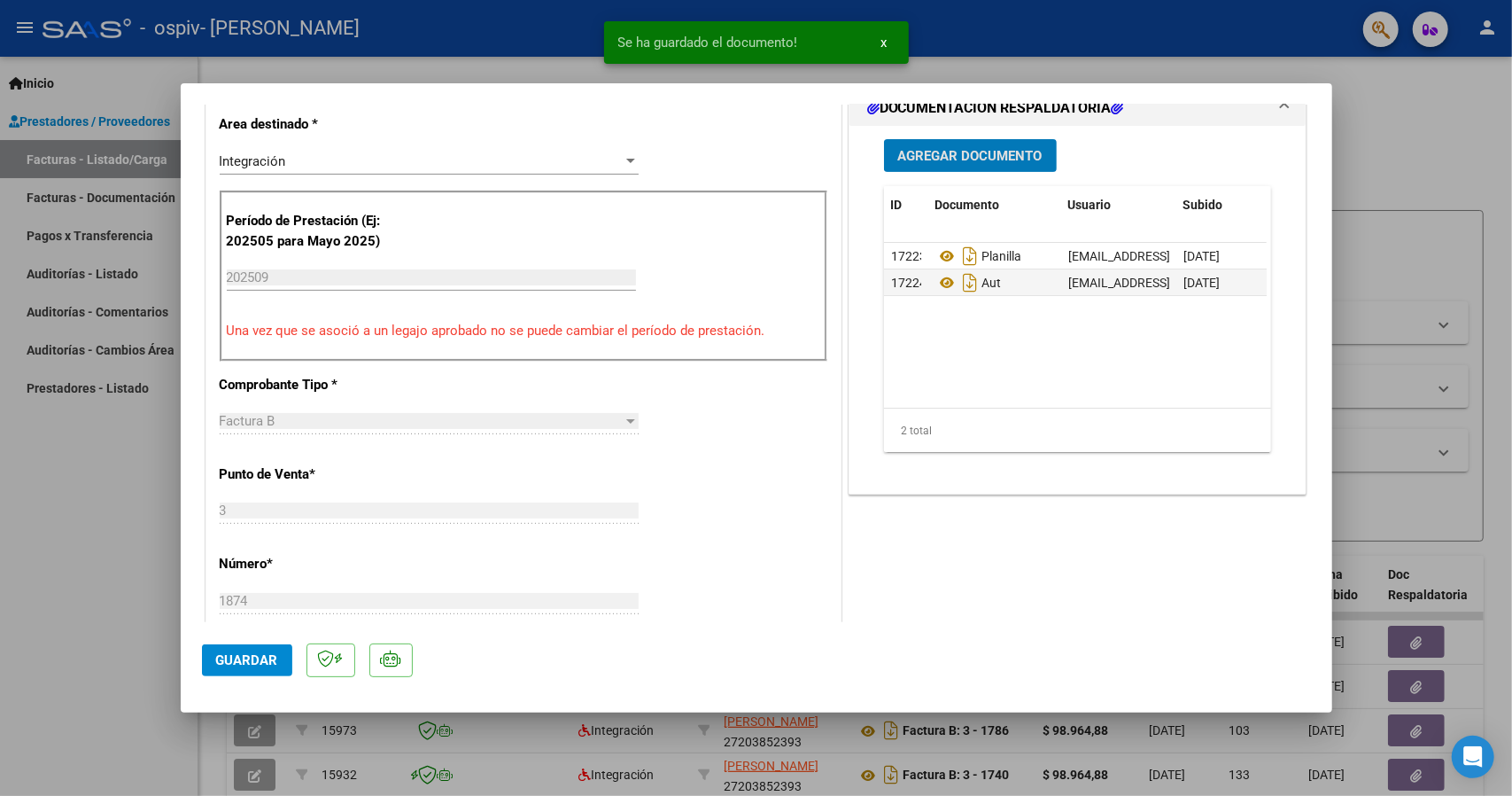
scroll to position [443, 0]
click at [255, 660] on span "Guardar" at bounding box center [247, 660] width 62 height 16
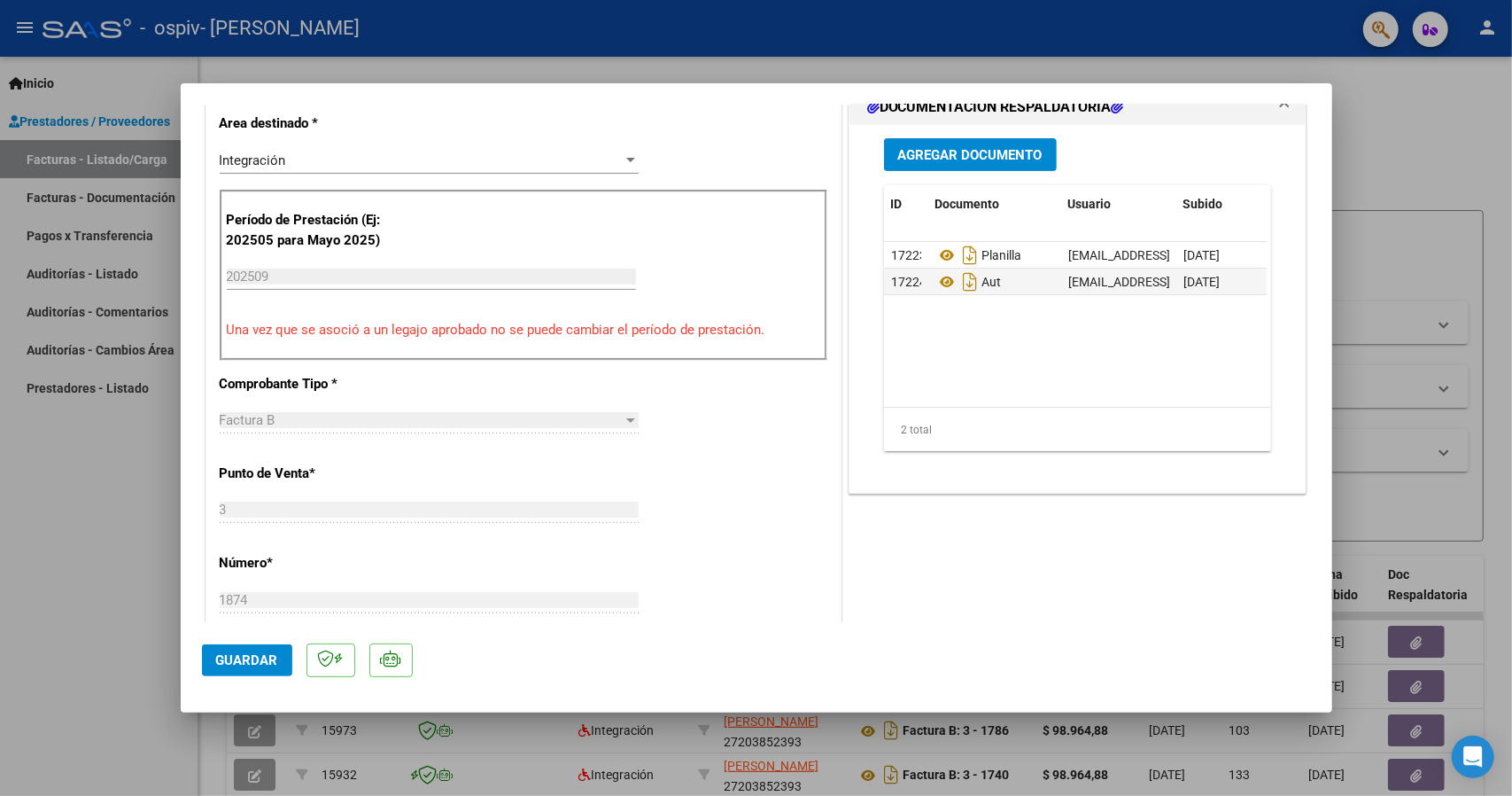
click at [1433, 151] on div at bounding box center [756, 398] width 1512 height 796
type input "$ 0,00"
